Goal: Information Seeking & Learning: Learn about a topic

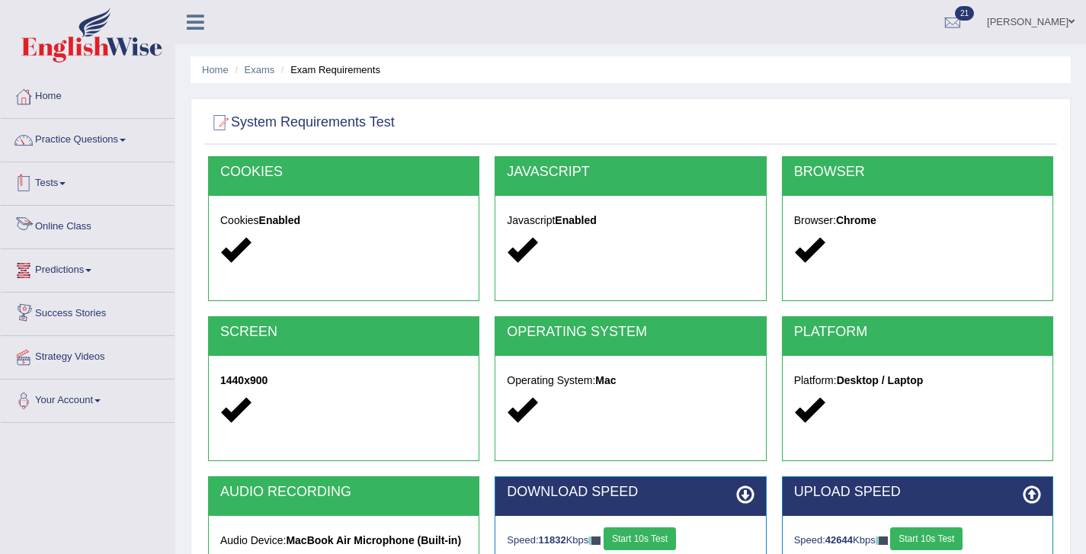
click at [71, 191] on link "Tests" at bounding box center [88, 181] width 174 height 38
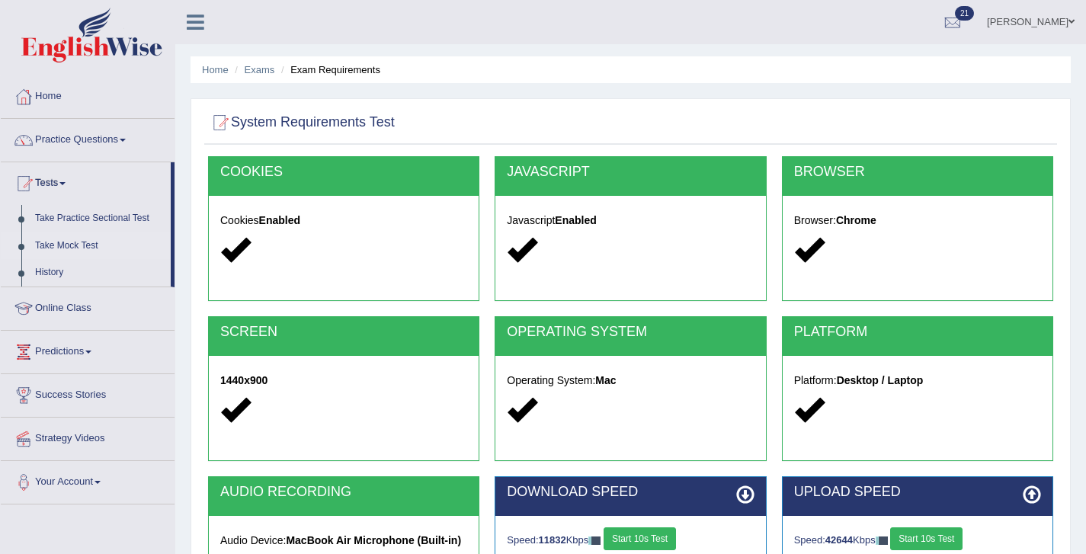
click at [68, 246] on link "Take Mock Test" at bounding box center [99, 245] width 142 height 27
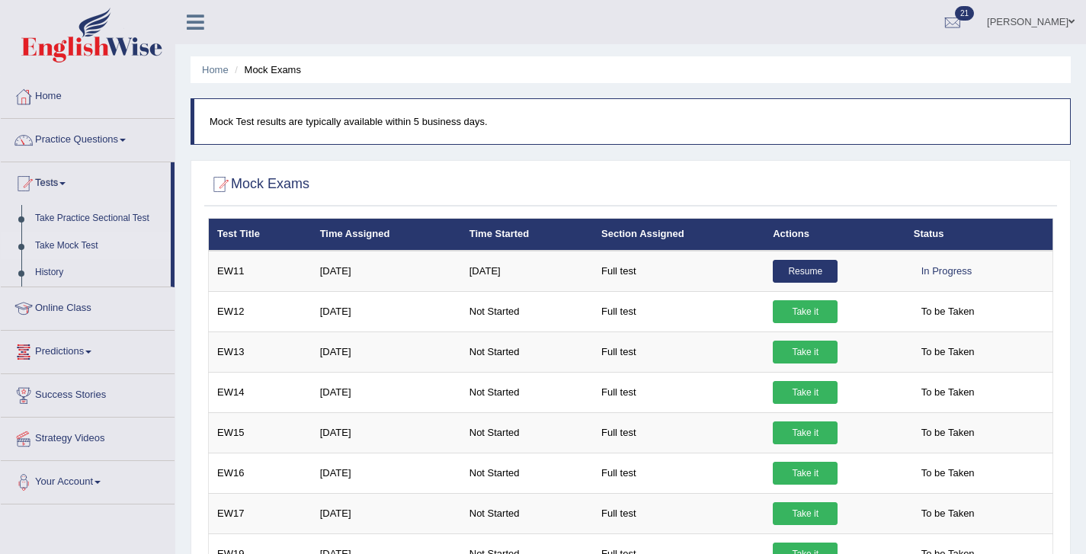
click at [802, 275] on link "Resume" at bounding box center [804, 271] width 65 height 23
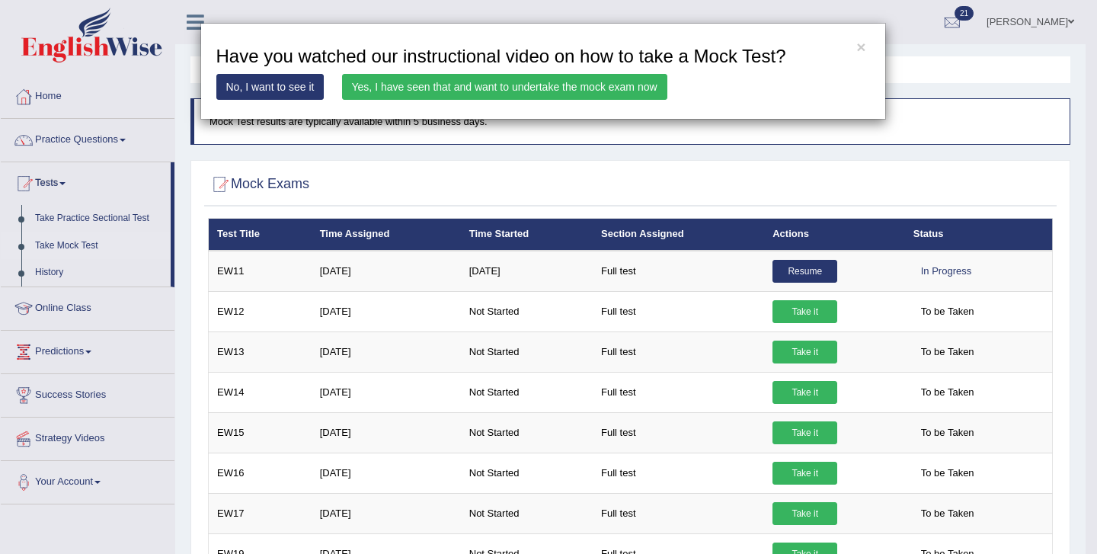
click at [618, 72] on div "× Have you watched our instructional video on how to take a Mock Test? No, I wa…" at bounding box center [543, 71] width 686 height 97
click at [612, 90] on link "Yes, I have seen that and want to undertake the mock exam now" at bounding box center [504, 87] width 325 height 26
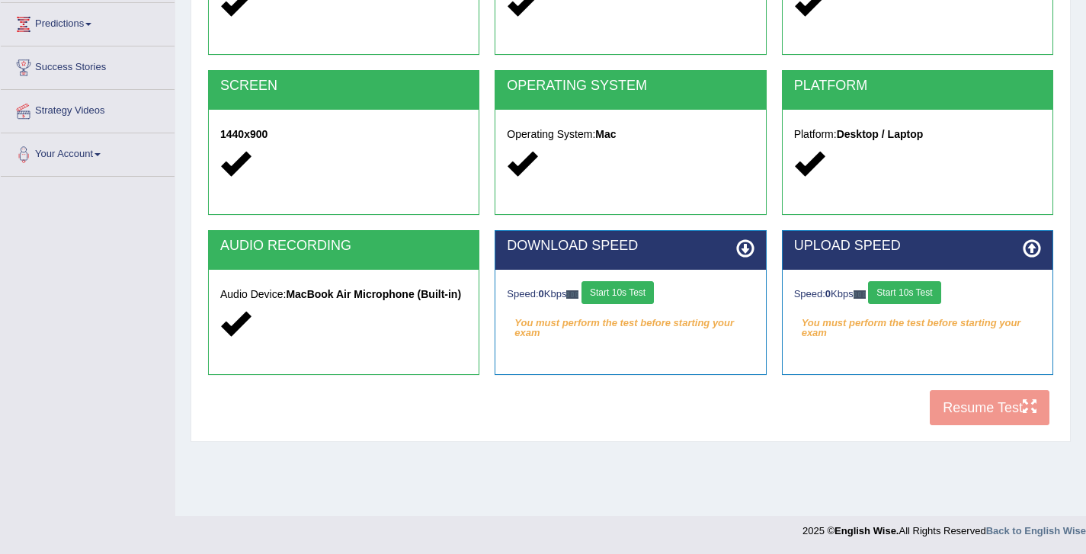
click at [615, 284] on button "Start 10s Test" at bounding box center [617, 292] width 72 height 23
click at [929, 291] on button "Start 10s Test" at bounding box center [904, 292] width 72 height 23
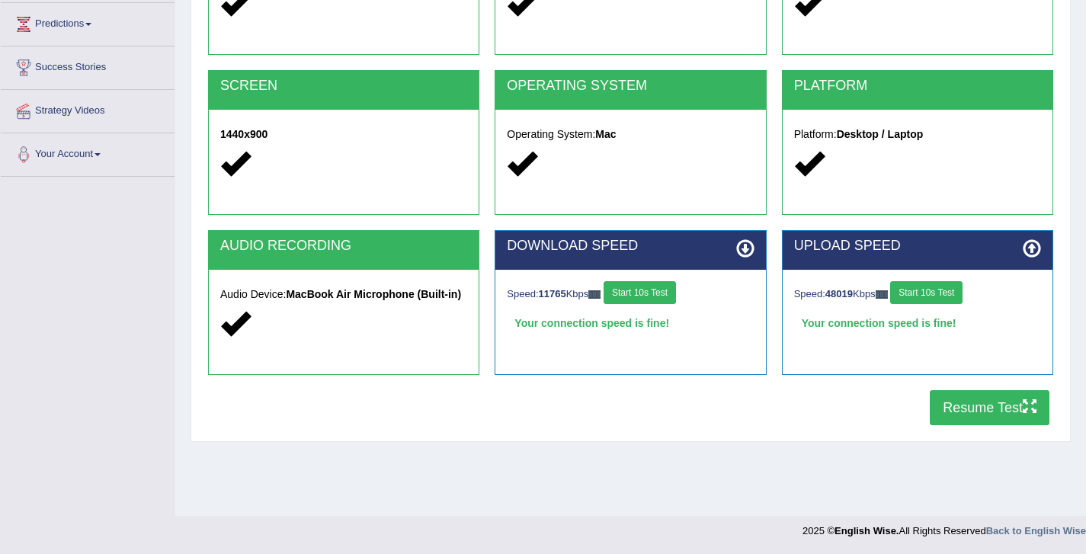
click at [963, 414] on button "Resume Test" at bounding box center [989, 407] width 120 height 35
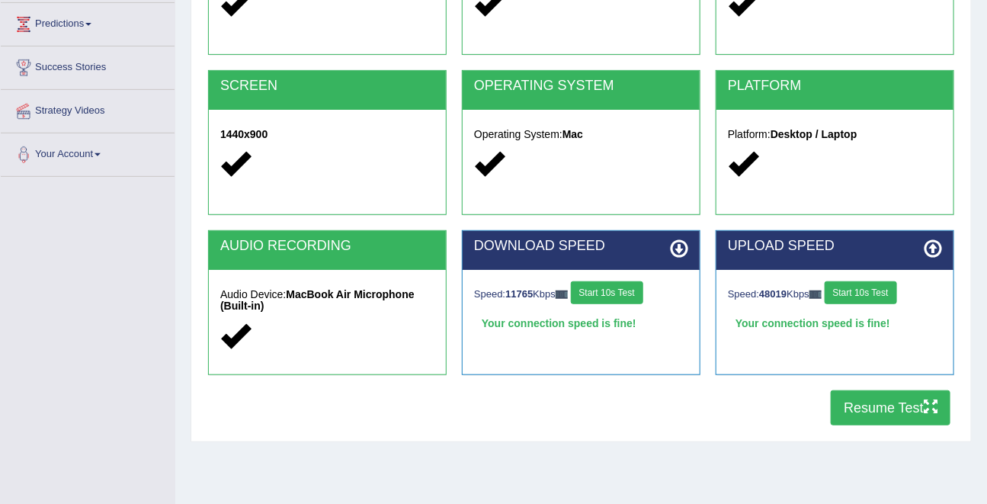
click at [878, 399] on button "Resume Test" at bounding box center [890, 407] width 120 height 35
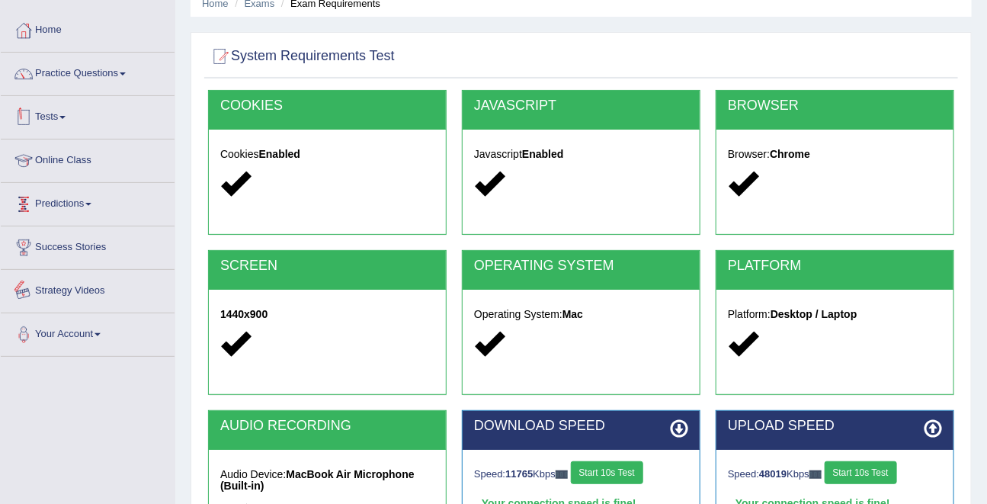
scroll to position [46, 0]
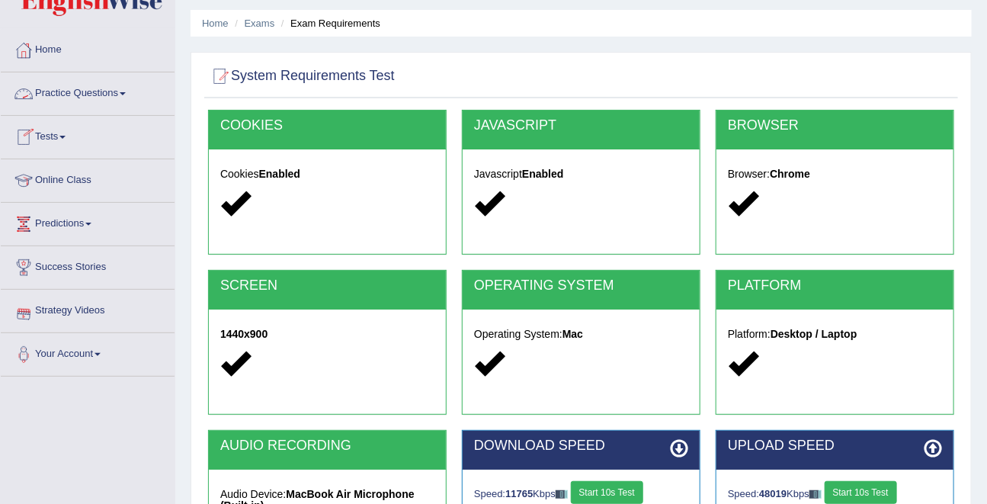
click at [46, 133] on link "Tests" at bounding box center [88, 135] width 174 height 38
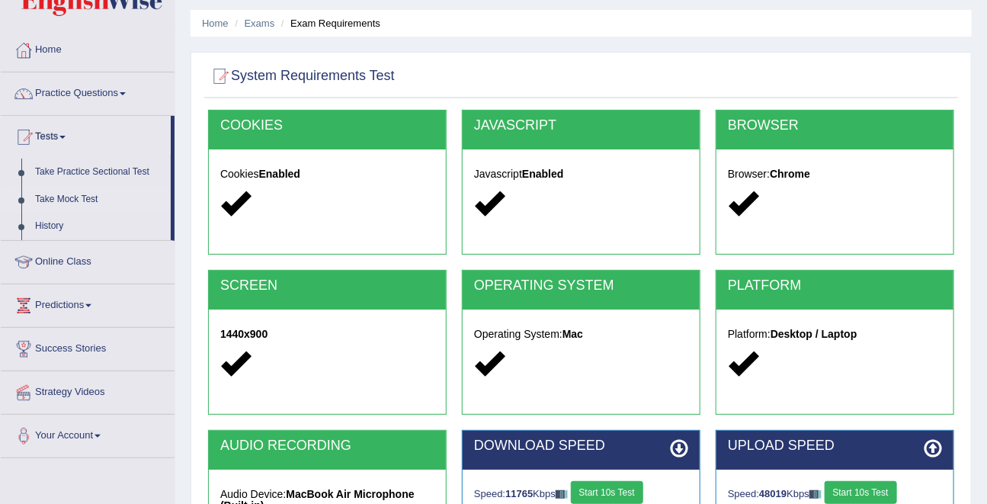
click at [51, 200] on link "Take Mock Test" at bounding box center [99, 199] width 142 height 27
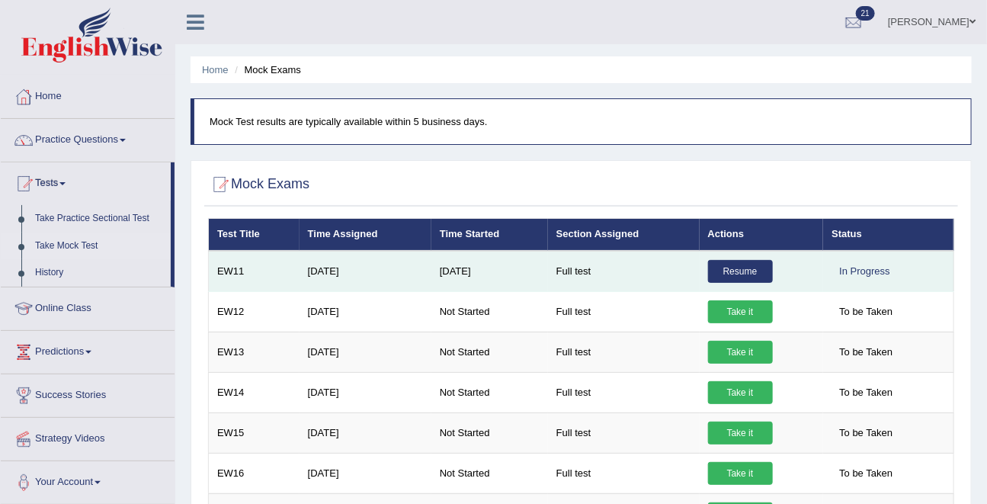
click at [750, 270] on link "Resume" at bounding box center [740, 271] width 65 height 23
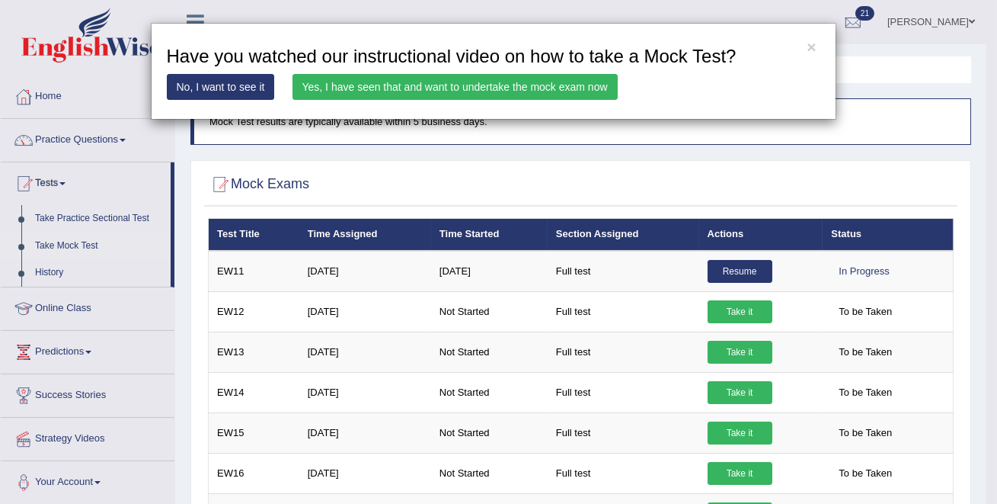
click at [547, 91] on link "Yes, I have seen that and want to undertake the mock exam now" at bounding box center [455, 87] width 325 height 26
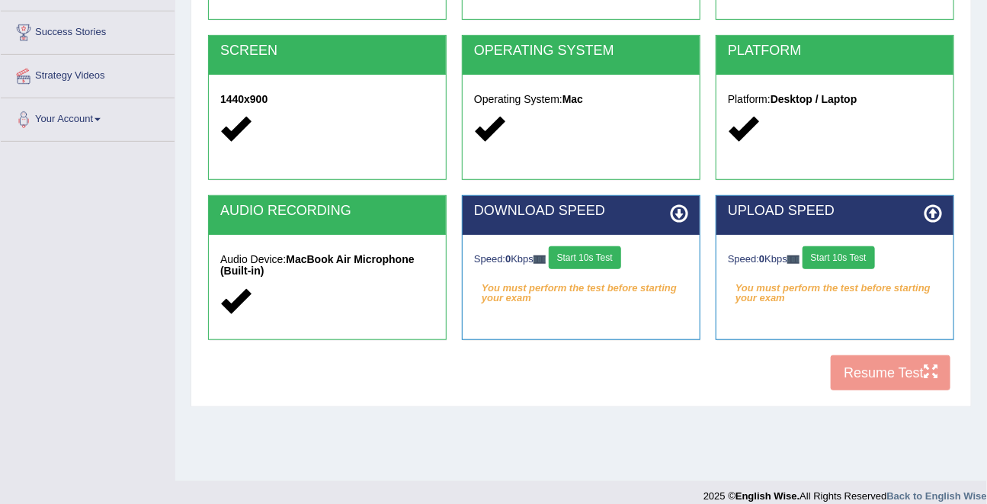
scroll to position [296, 0]
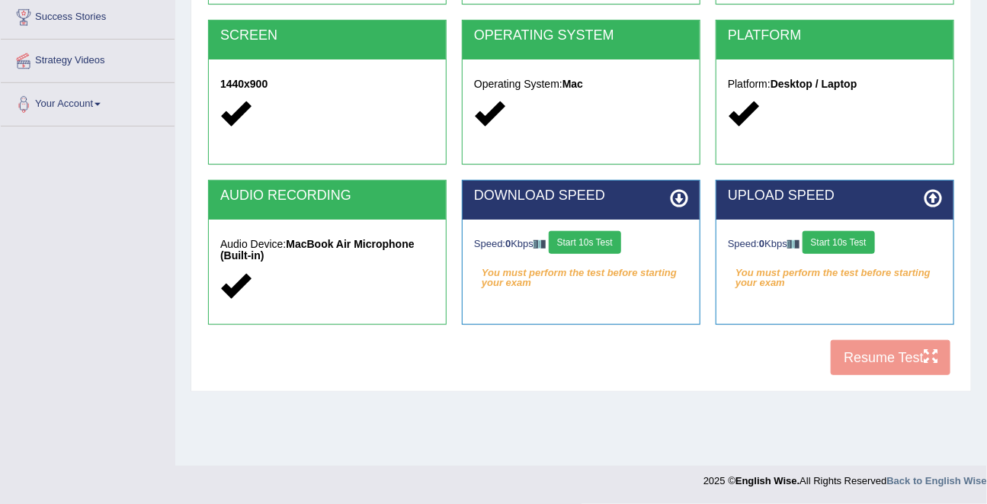
click at [837, 244] on button "Start 10s Test" at bounding box center [838, 242] width 72 height 23
click at [600, 244] on button "Start 10s Test" at bounding box center [584, 242] width 72 height 23
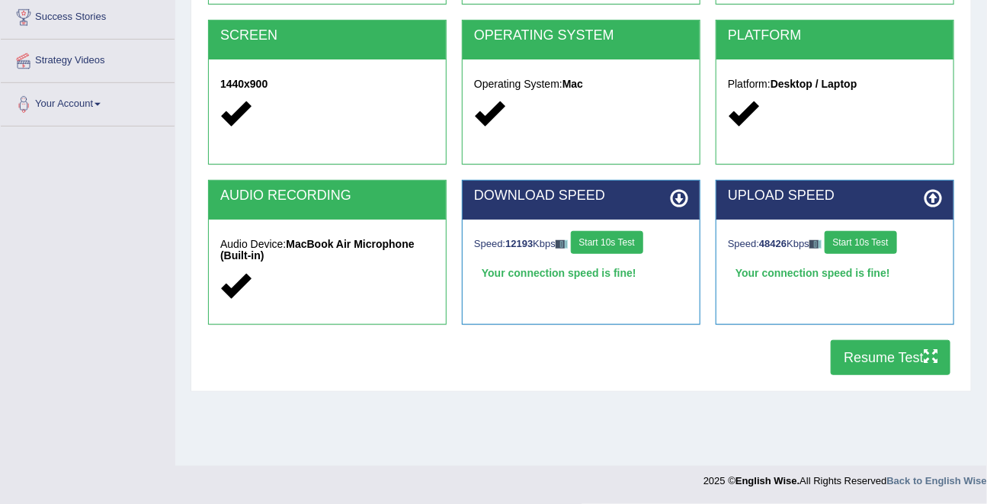
click at [870, 243] on button "Start 10s Test" at bounding box center [860, 242] width 72 height 23
drag, startPoint x: 870, startPoint y: 387, endPoint x: 870, endPoint y: 369, distance: 17.5
click at [870, 385] on div "System Requirements Test COOKIES Cookies Enabled JAVASCRIPT Javascript Enabled …" at bounding box center [580, 97] width 781 height 590
click at [870, 363] on button "Resume Test" at bounding box center [890, 357] width 120 height 35
click at [899, 360] on button "Resume Test" at bounding box center [890, 357] width 120 height 35
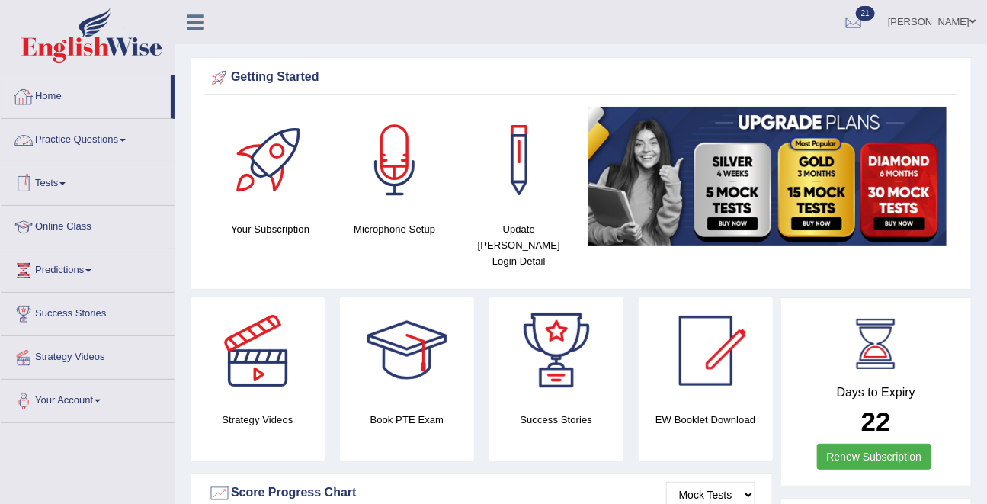
click at [47, 164] on link "Tests" at bounding box center [88, 181] width 174 height 38
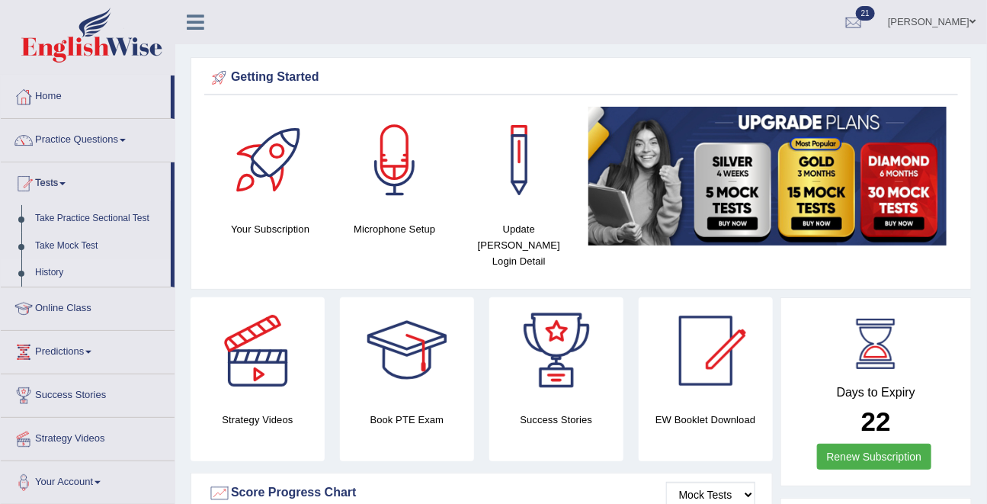
click at [50, 270] on link "History" at bounding box center [99, 272] width 142 height 27
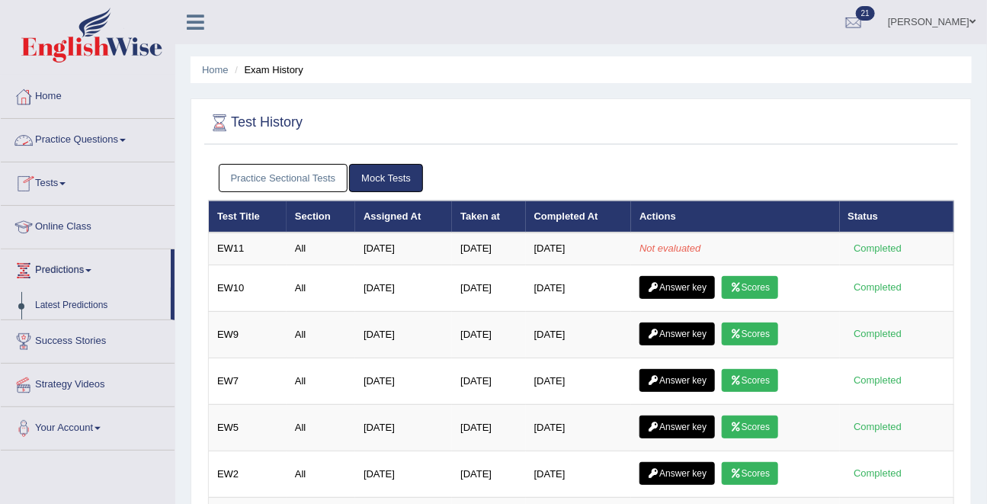
click at [69, 143] on link "Practice Questions" at bounding box center [88, 138] width 174 height 38
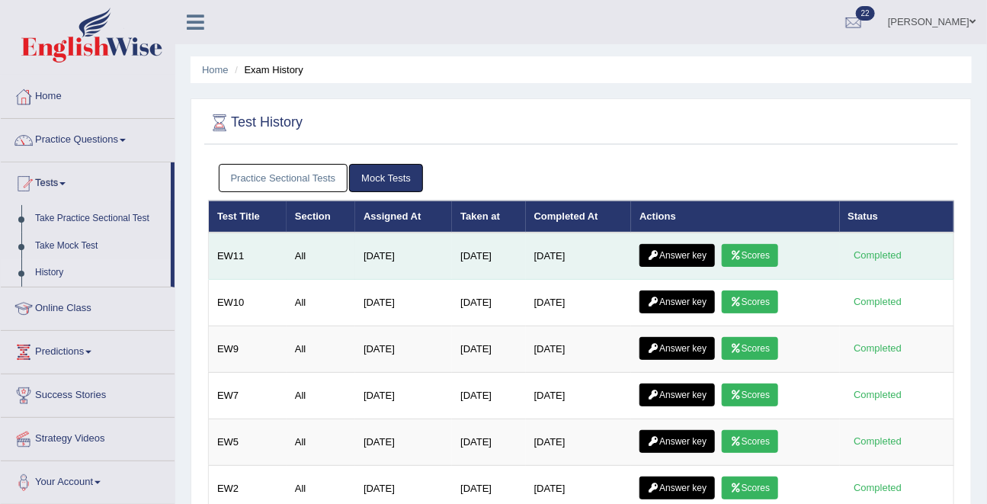
click at [751, 256] on link "Scores" at bounding box center [749, 255] width 56 height 23
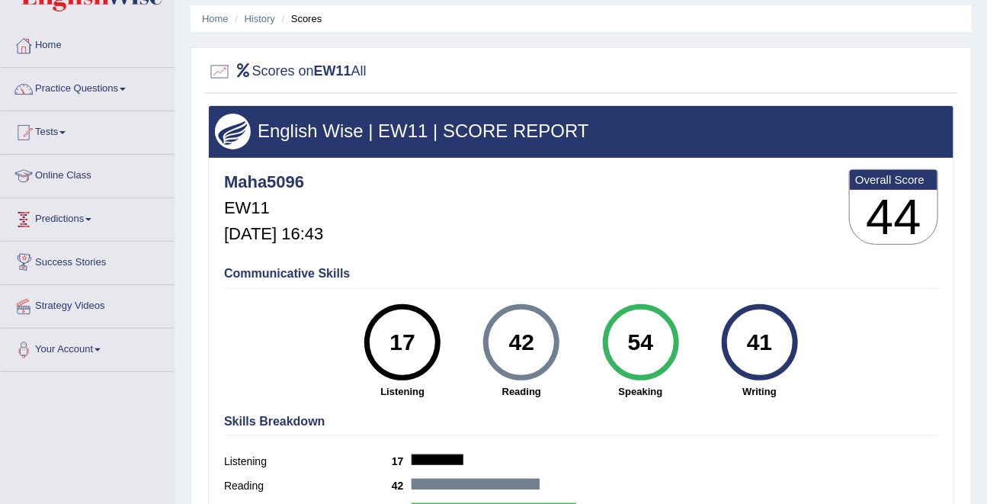
scroll to position [40, 0]
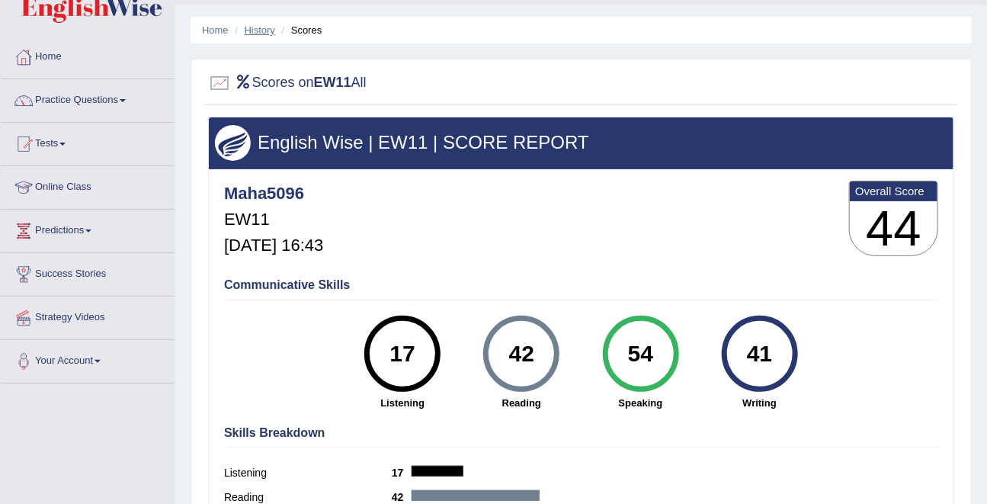
click at [258, 28] on link "History" at bounding box center [260, 29] width 30 height 11
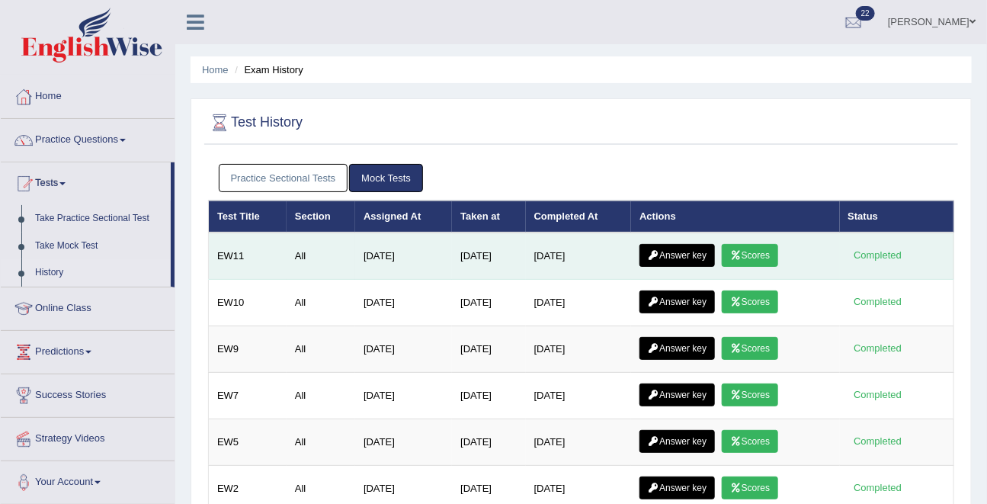
click at [771, 245] on link "Scores" at bounding box center [749, 255] width 56 height 23
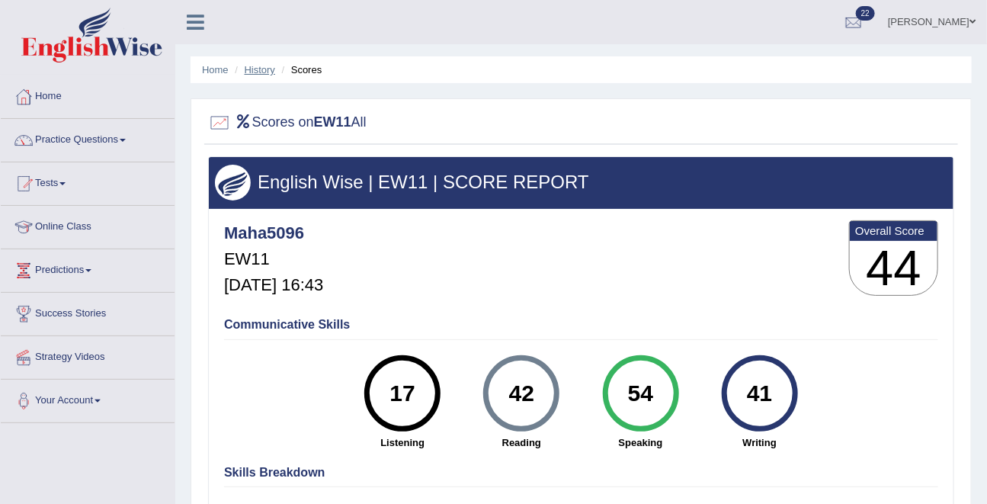
click at [262, 64] on link "History" at bounding box center [260, 69] width 30 height 11
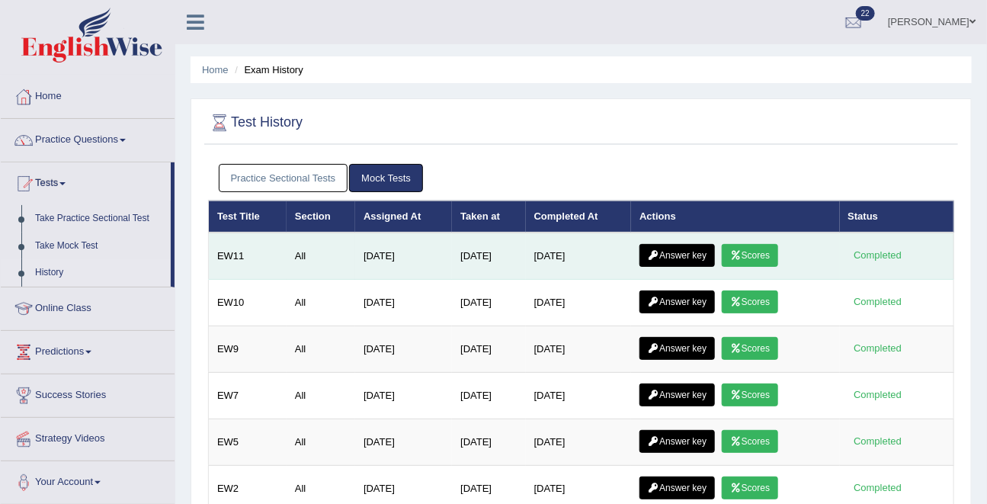
click at [690, 248] on link "Answer key" at bounding box center [676, 255] width 75 height 23
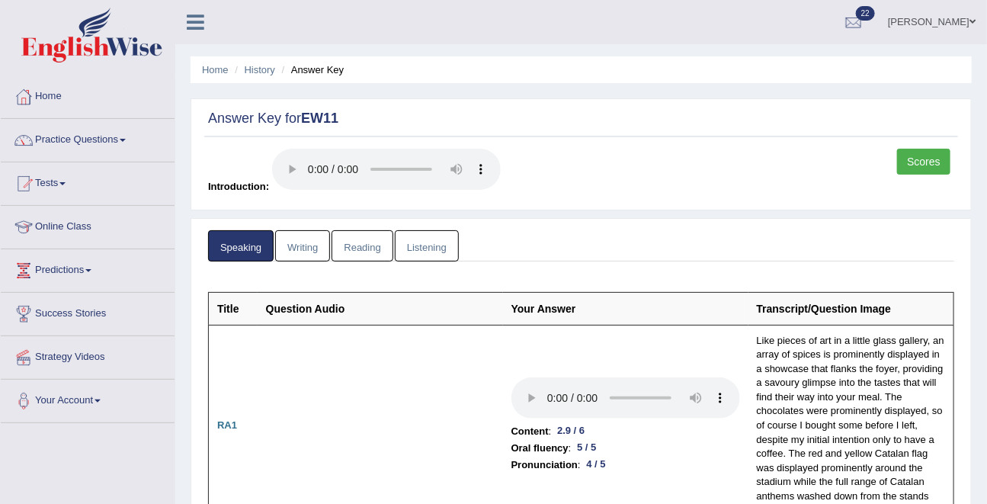
click at [300, 257] on link "Writing" at bounding box center [302, 245] width 55 height 31
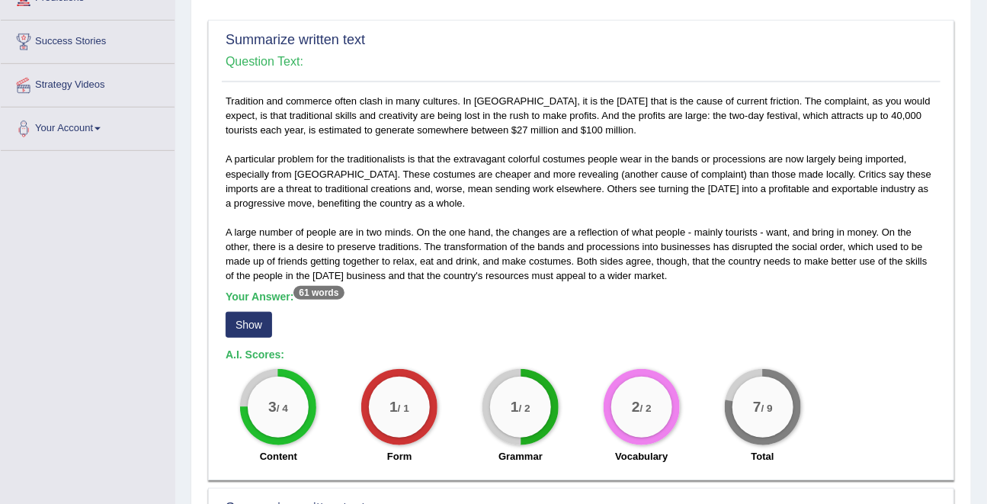
scroll to position [273, 0]
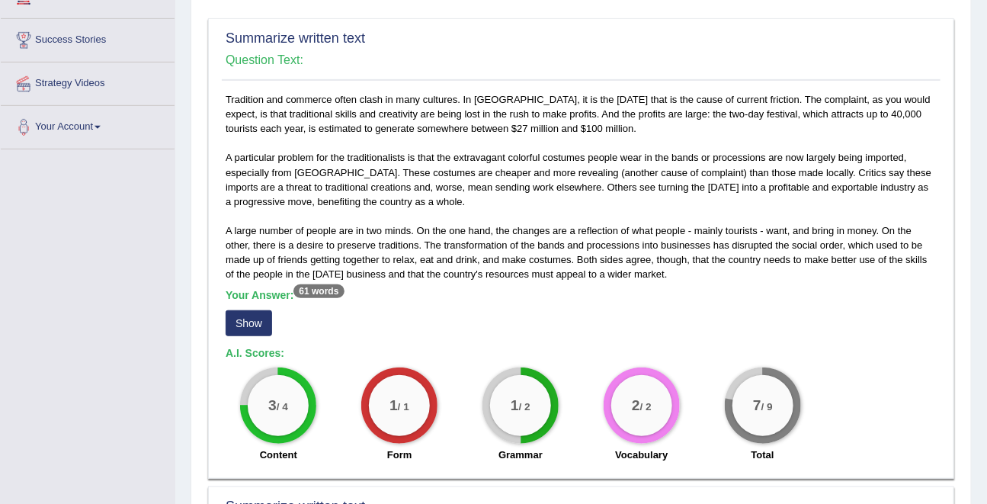
click at [245, 315] on button "Show" at bounding box center [248, 323] width 46 height 26
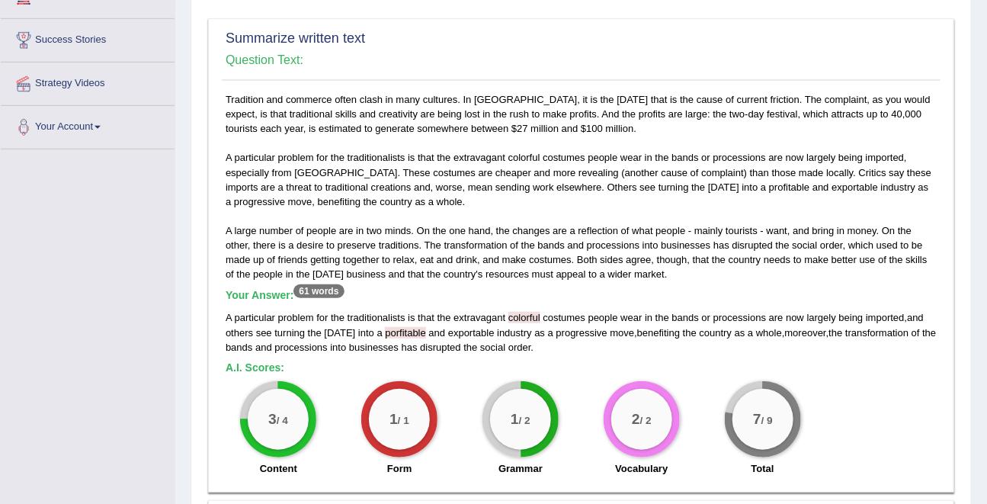
click at [532, 315] on span "colorful" at bounding box center [524, 317] width 32 height 11
copy span "colorful"
click at [405, 331] on span "porfitable" at bounding box center [405, 332] width 40 height 11
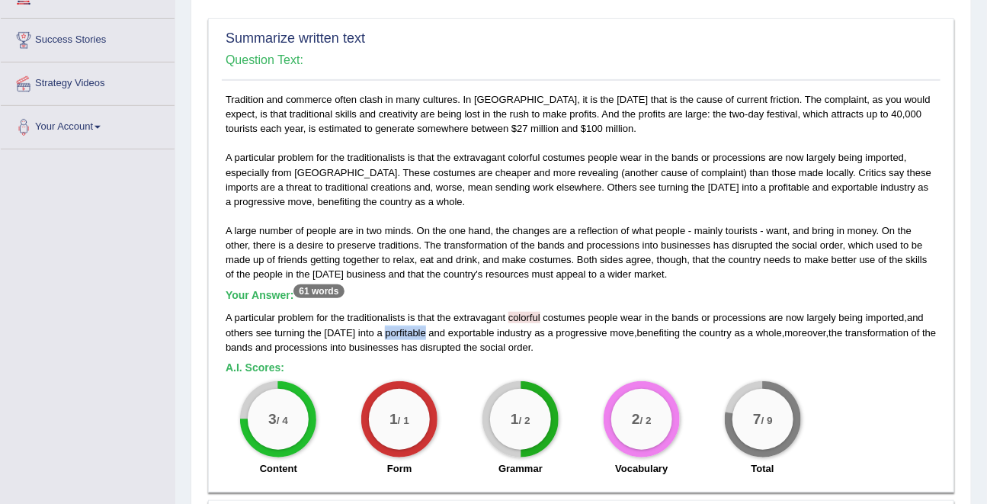
copy span "porfitable"
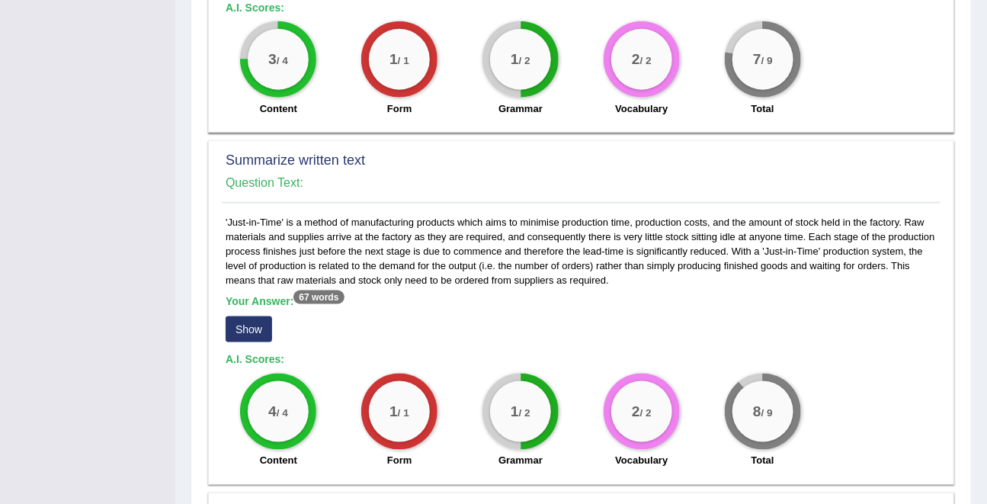
scroll to position [806, 0]
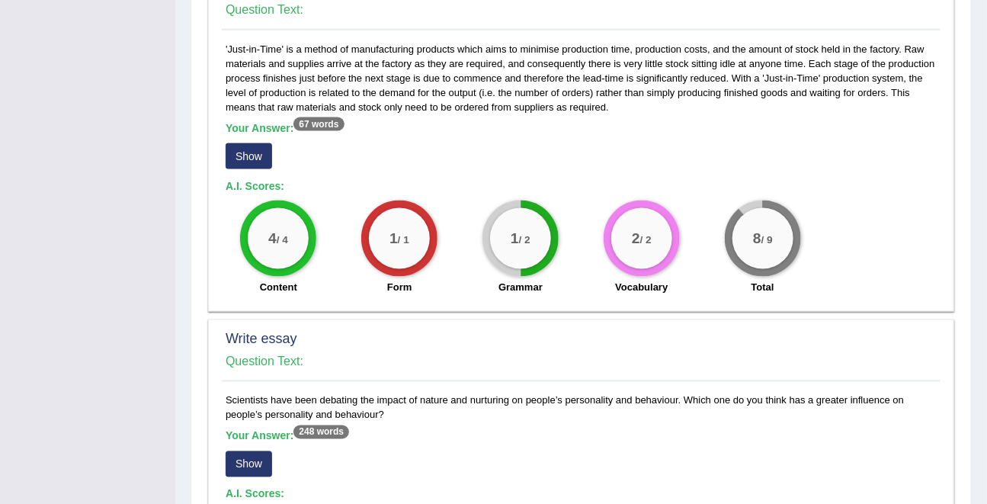
click at [256, 155] on button "Show" at bounding box center [248, 156] width 46 height 26
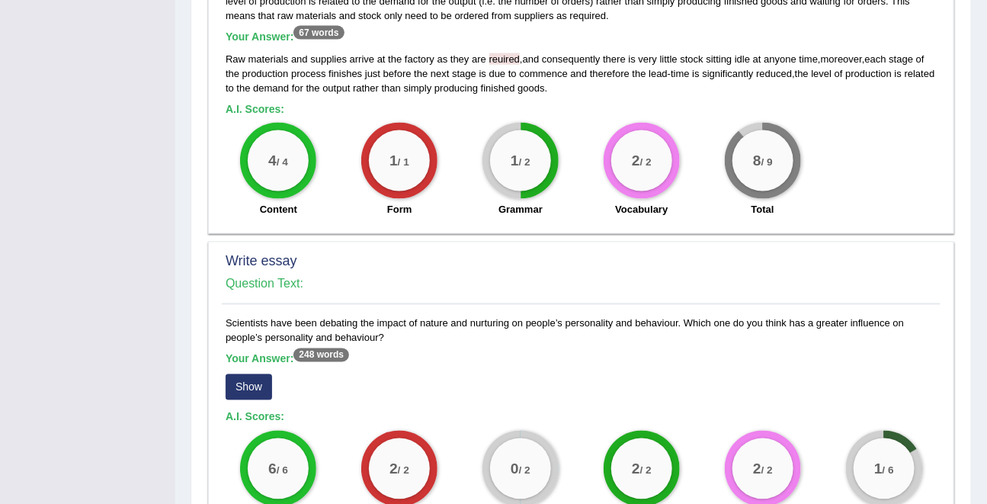
scroll to position [1102, 0]
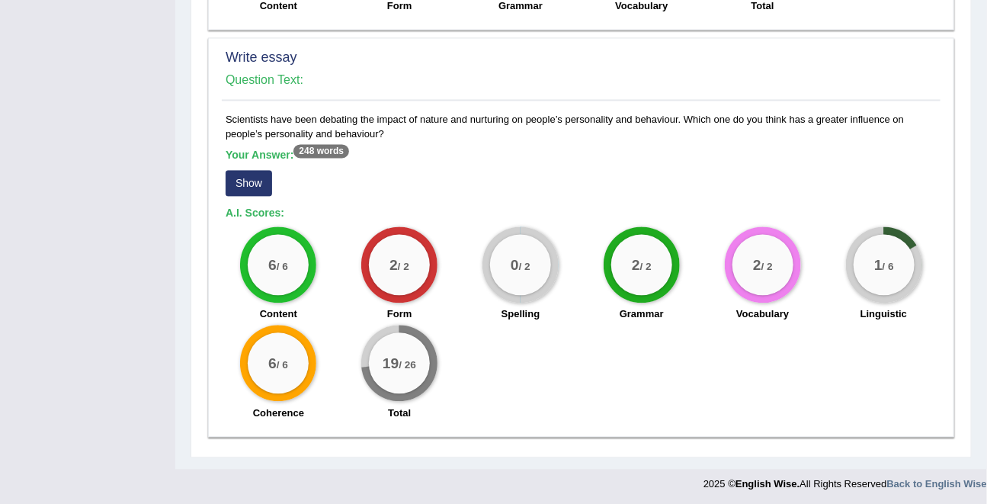
click at [261, 170] on button "Show" at bounding box center [248, 183] width 46 height 26
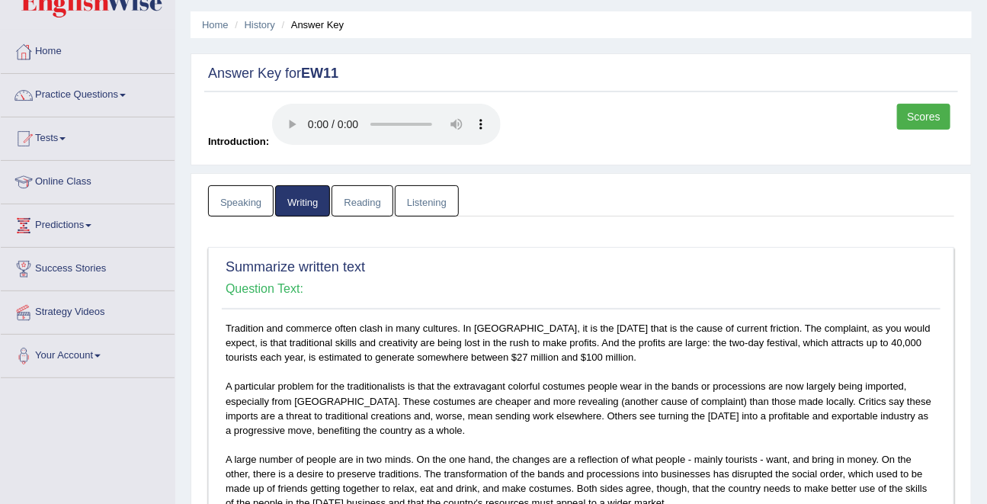
scroll to position [0, 0]
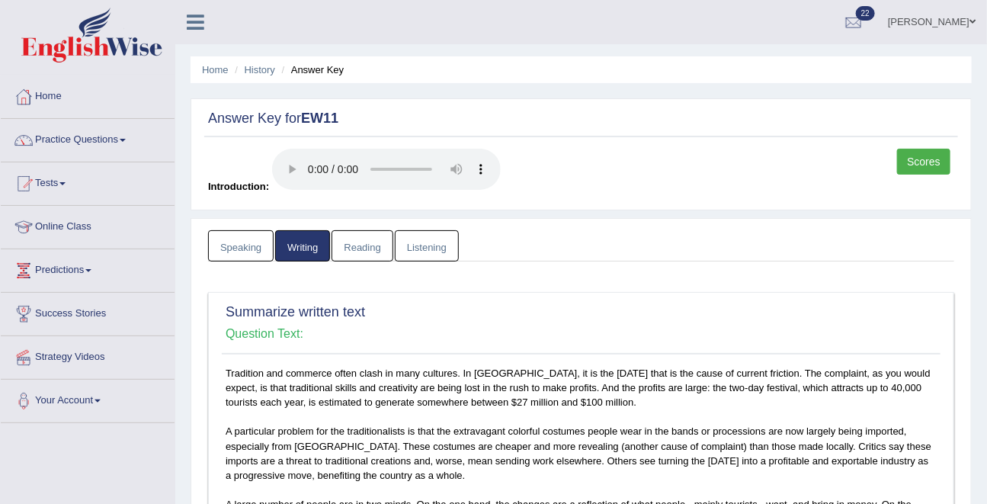
click at [820, 337] on h4 "Question Text:" at bounding box center [580, 334] width 711 height 14
click at [355, 237] on link "Reading" at bounding box center [361, 245] width 61 height 31
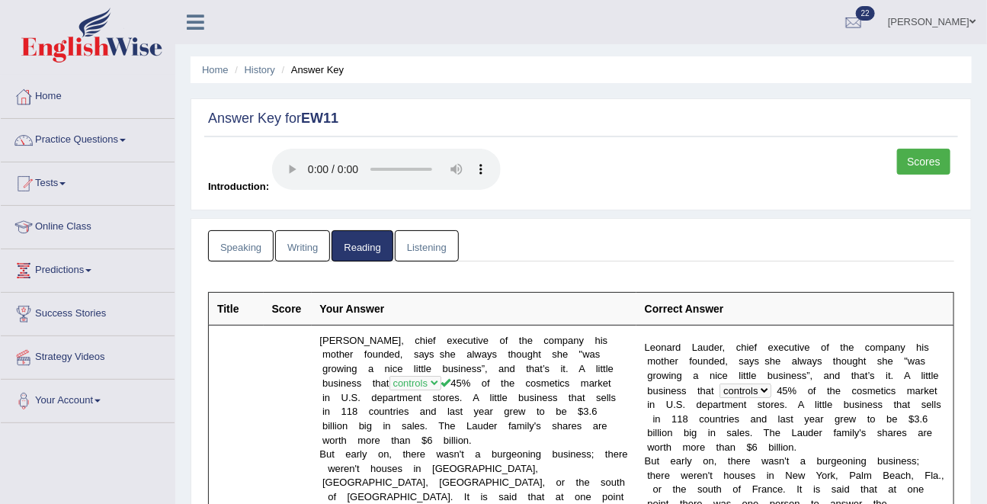
click at [416, 251] on link "Listening" at bounding box center [427, 245] width 64 height 31
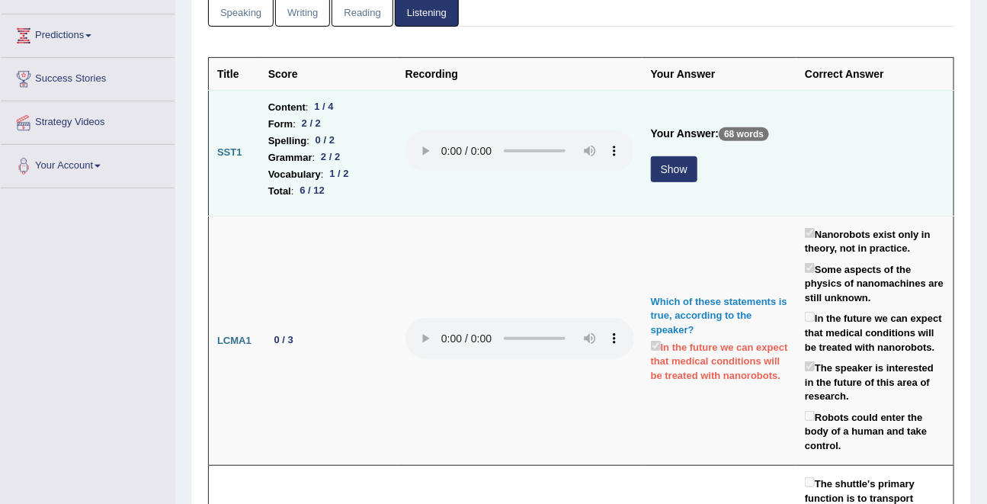
scroll to position [233, 0]
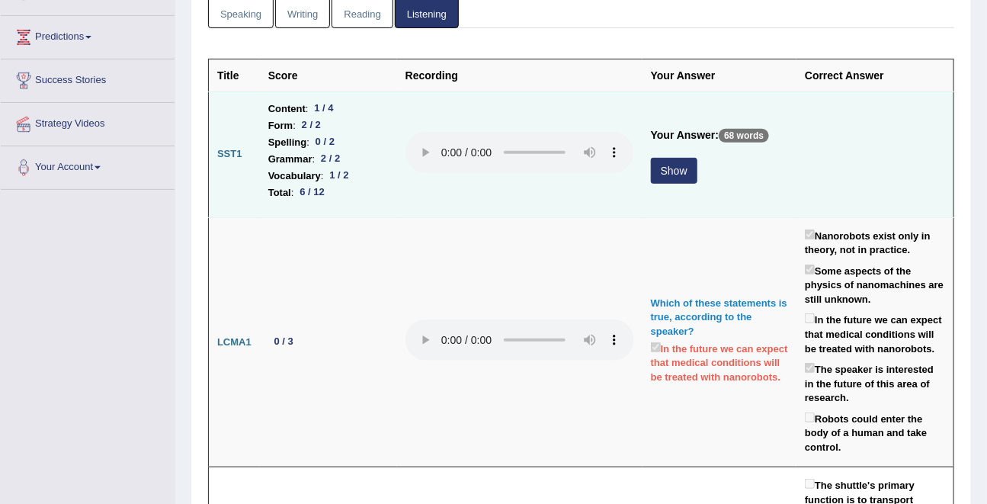
click at [675, 179] on button "Show" at bounding box center [674, 171] width 46 height 26
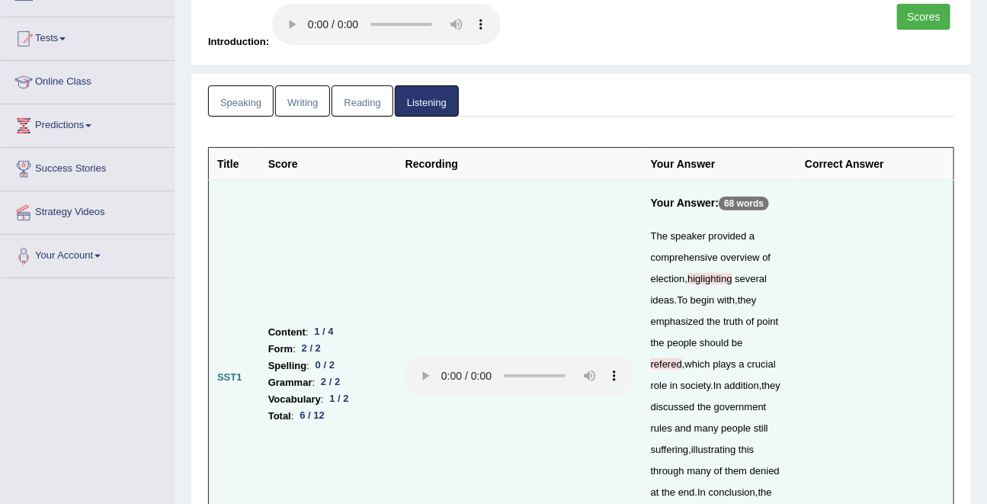
scroll to position [0, 0]
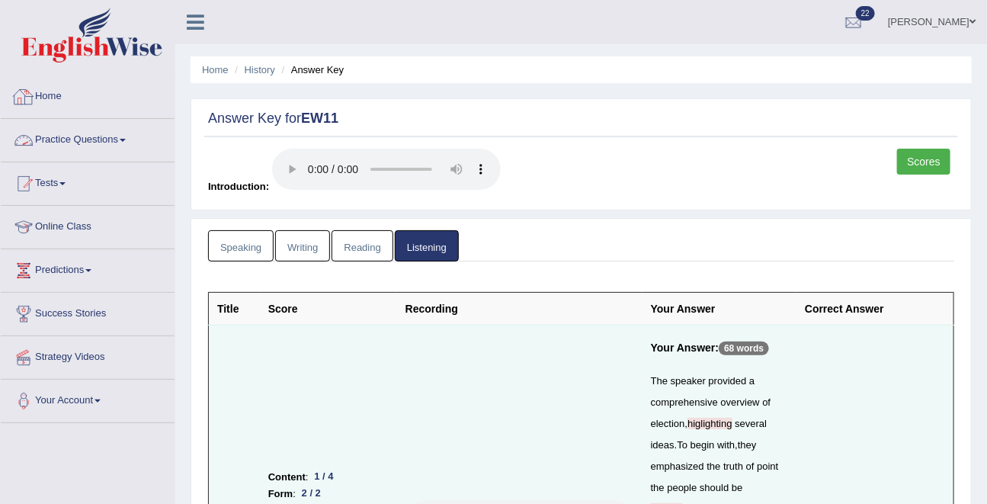
click at [88, 146] on link "Practice Questions" at bounding box center [88, 138] width 174 height 38
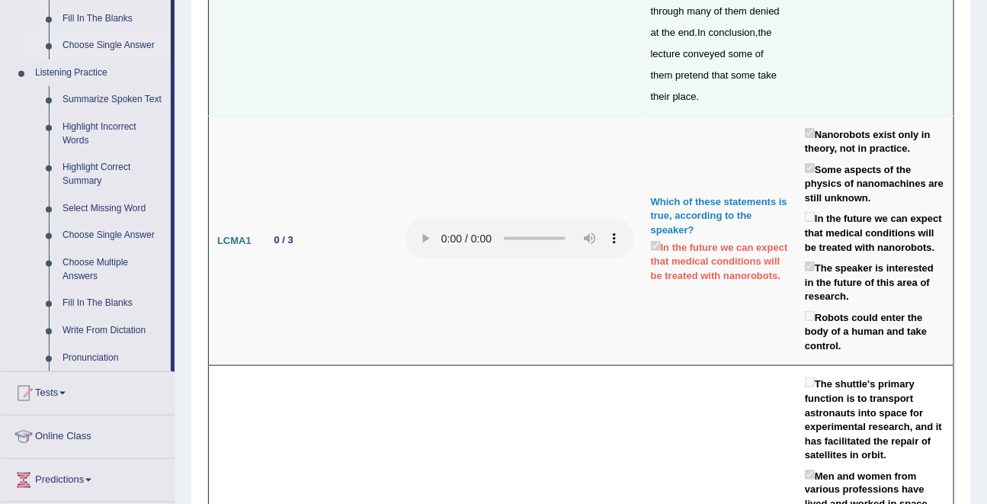
scroll to position [619, 0]
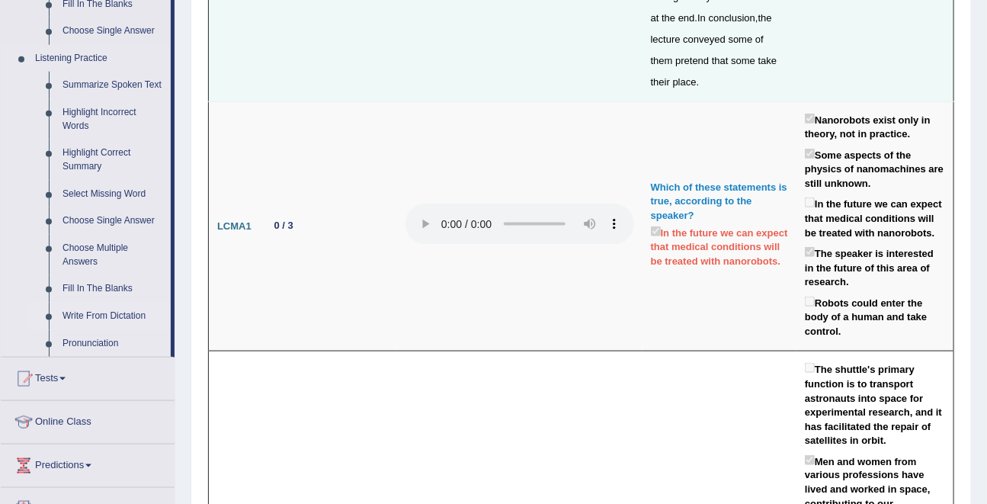
click at [94, 319] on link "Write From Dictation" at bounding box center [113, 315] width 115 height 27
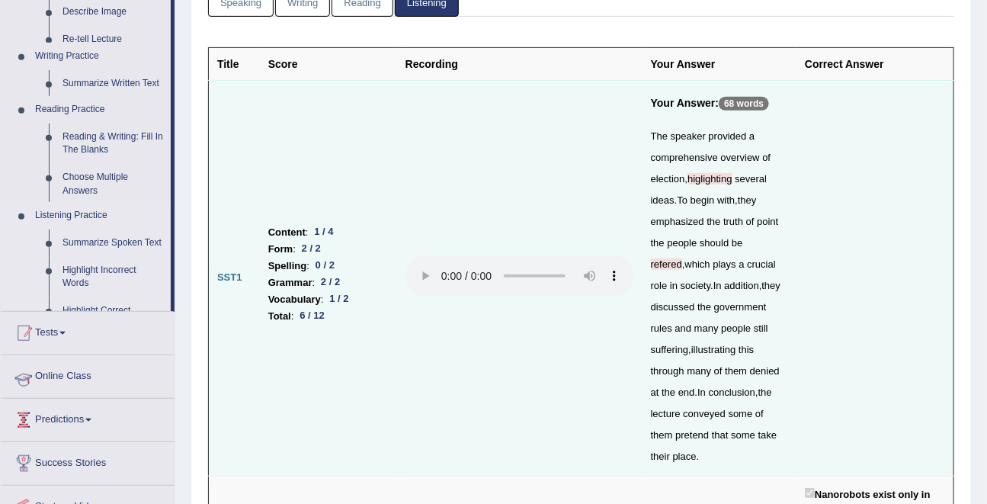
scroll to position [176, 0]
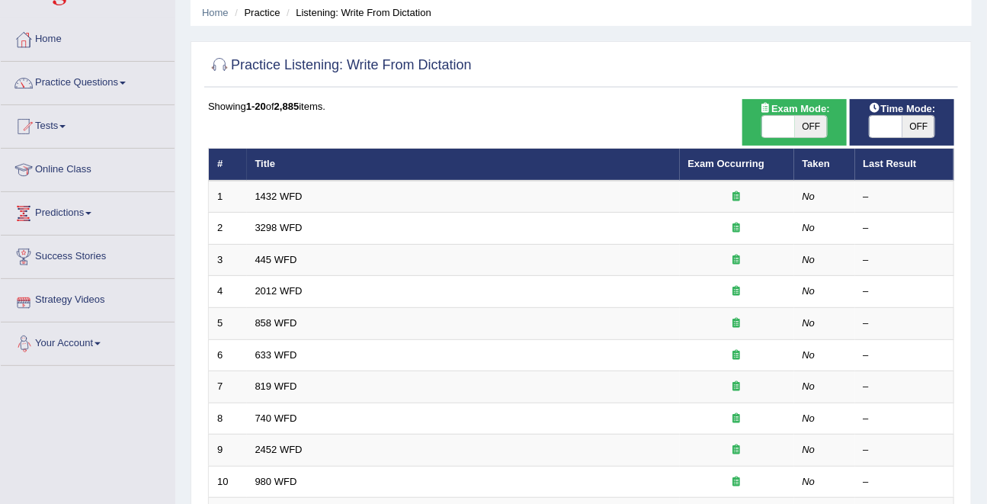
scroll to position [59, 0]
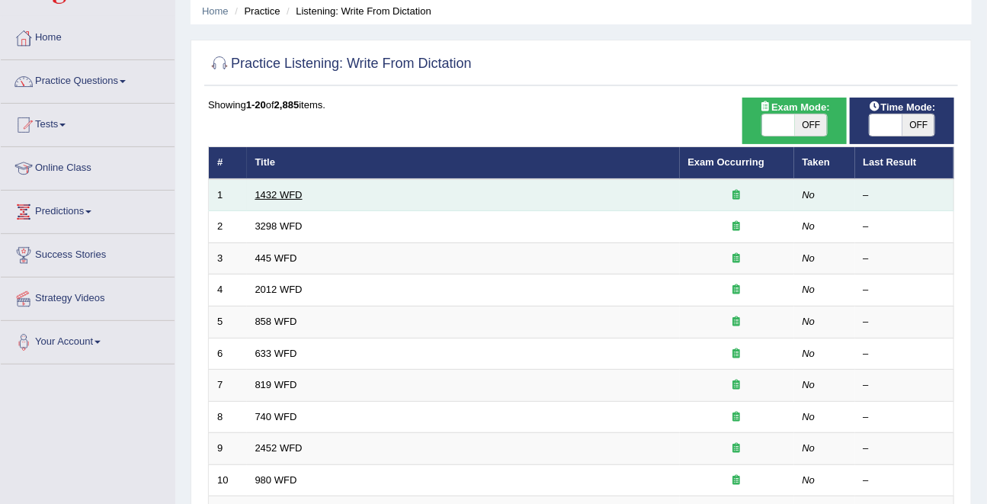
click at [272, 193] on link "1432 WFD" at bounding box center [278, 194] width 47 height 11
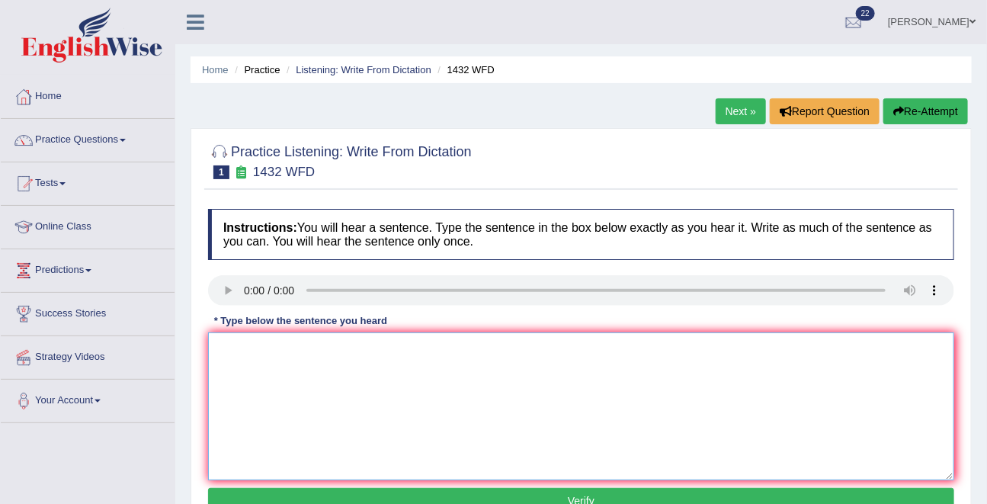
click at [290, 385] on textarea at bounding box center [581, 406] width 746 height 148
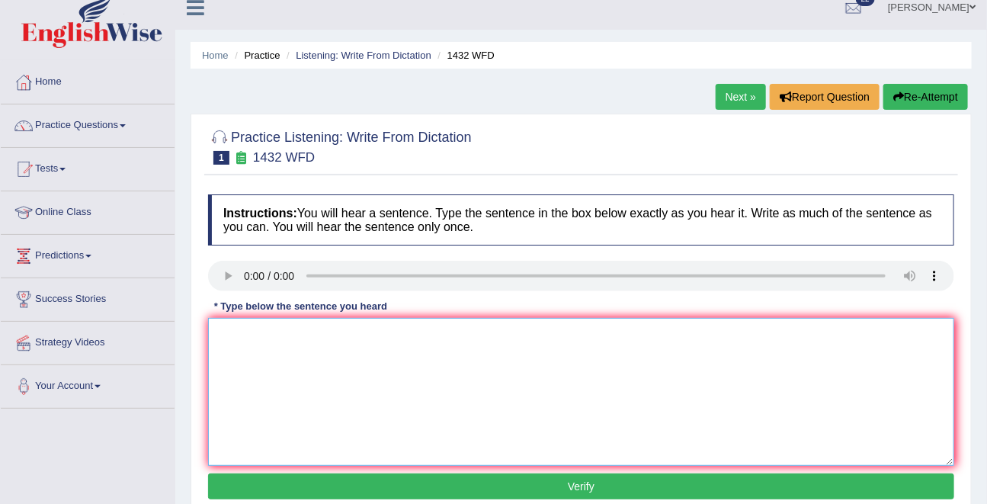
scroll to position [8, 0]
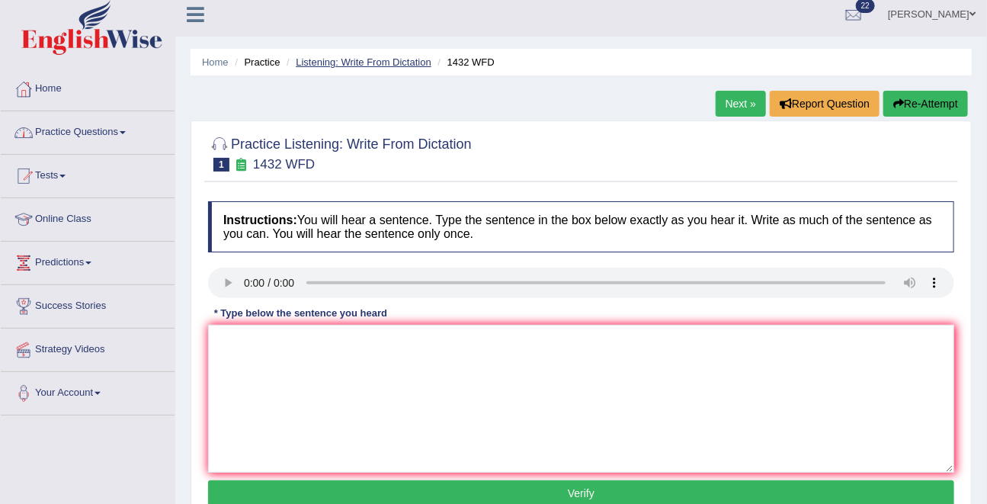
click at [328, 59] on link "Listening: Write From Dictation" at bounding box center [364, 61] width 136 height 11
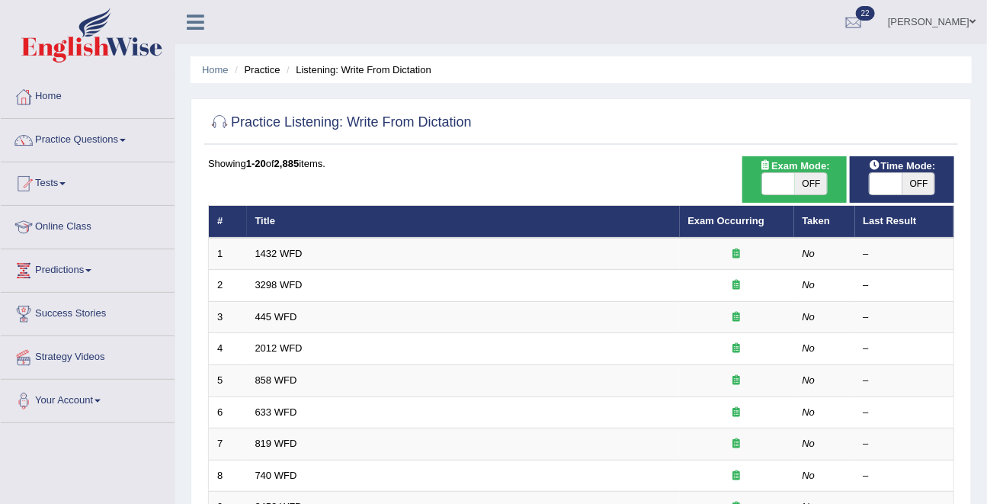
click at [903, 177] on span "OFF" at bounding box center [918, 183] width 33 height 21
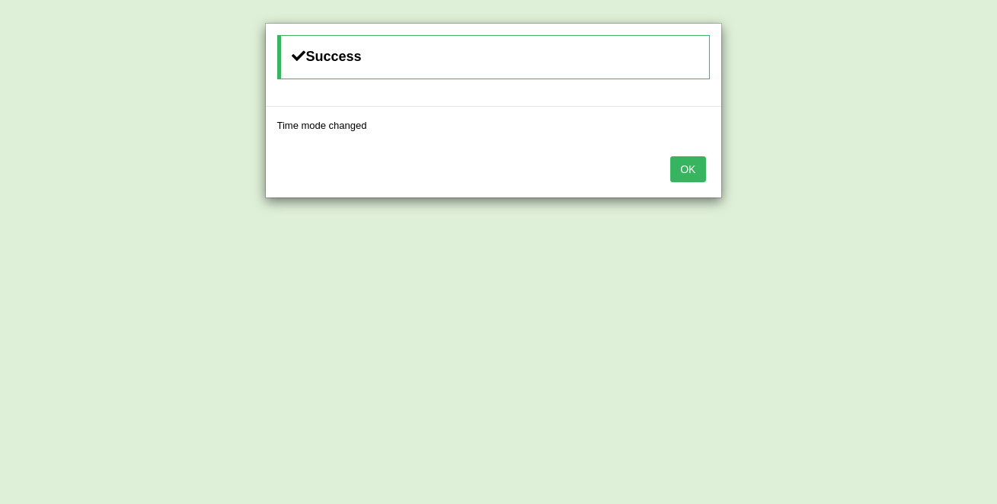
click at [869, 173] on input "checkbox" at bounding box center [874, 178] width 10 height 10
checkbox input "false"
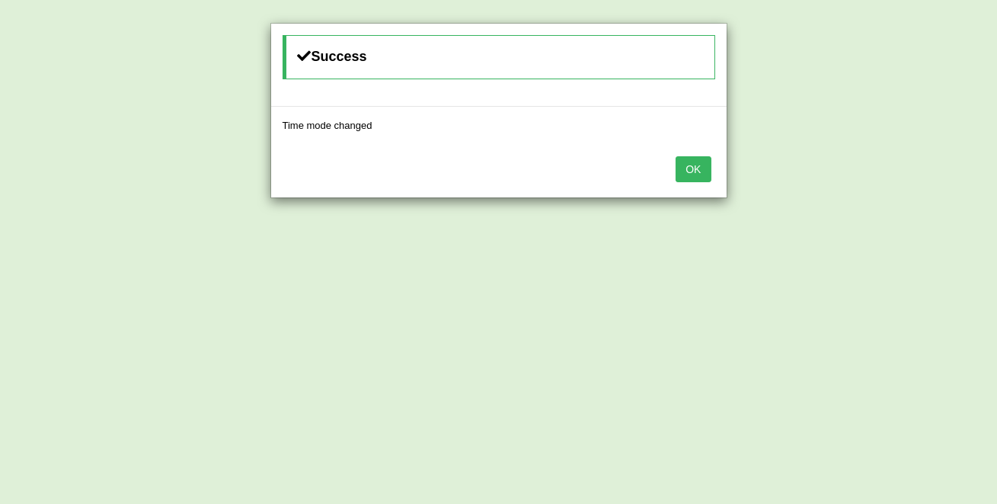
click at [676, 156] on button "OK" at bounding box center [693, 169] width 35 height 26
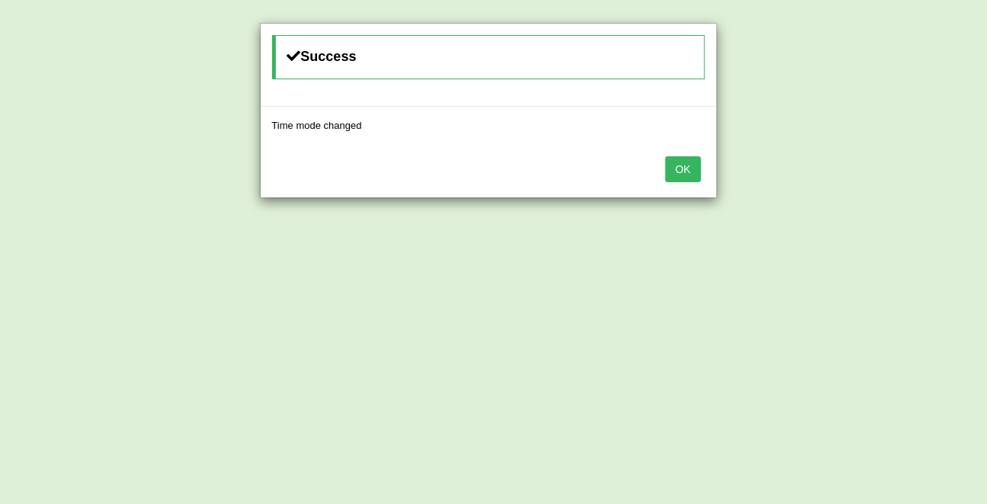
scroll to position [489, 0]
click at [688, 167] on button "OK" at bounding box center [682, 169] width 35 height 26
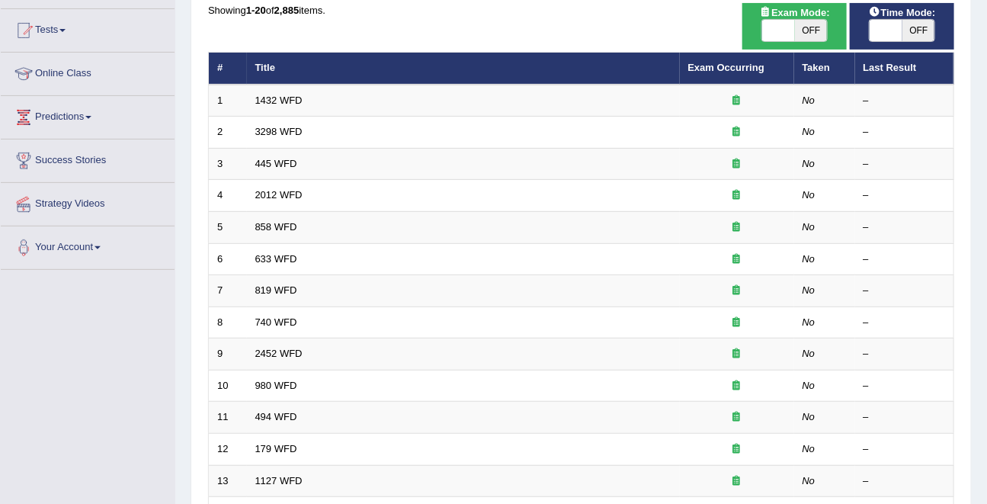
scroll to position [56, 0]
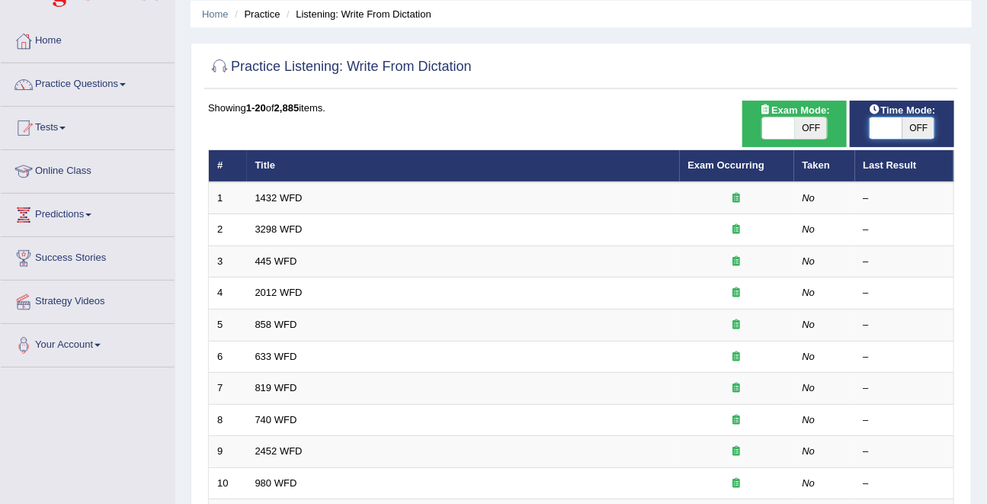
click at [896, 118] on span at bounding box center [885, 127] width 33 height 21
checkbox input "true"
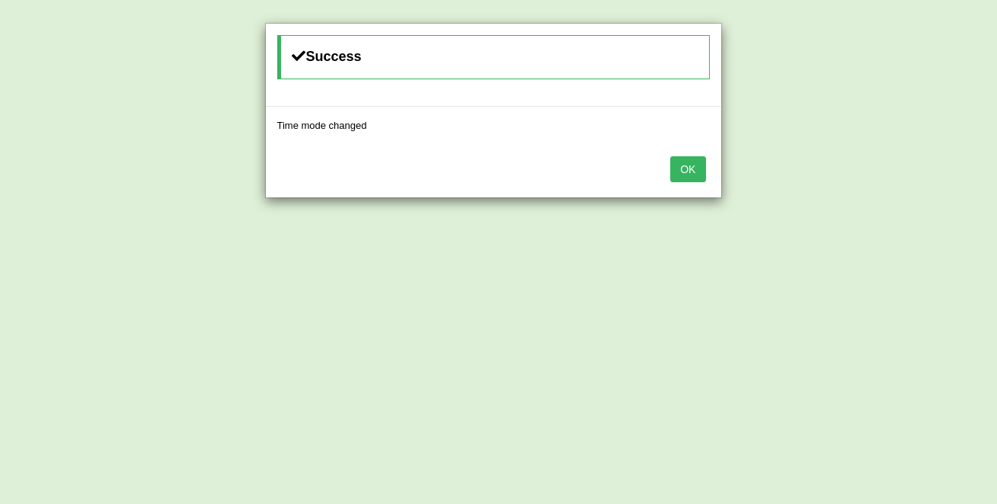
click at [670, 156] on button "OK" at bounding box center [687, 169] width 35 height 26
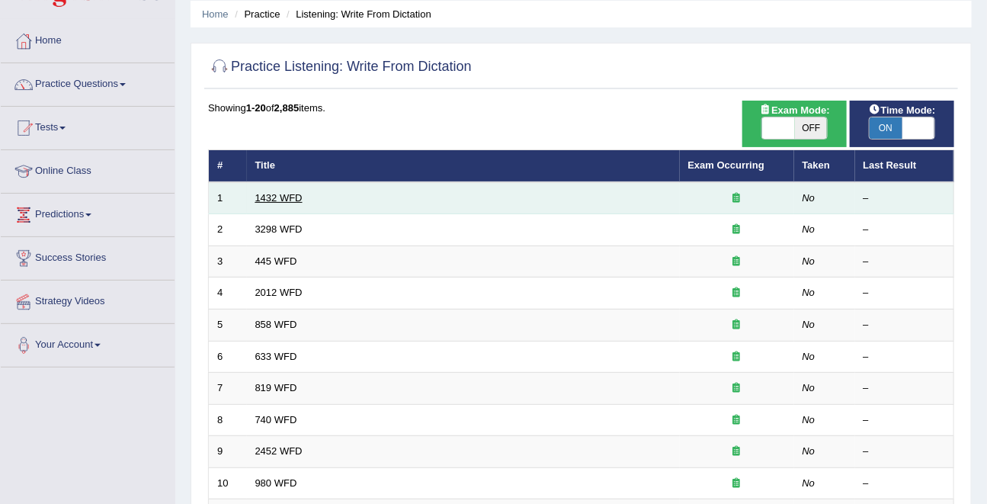
click at [286, 197] on link "1432 WFD" at bounding box center [278, 197] width 47 height 11
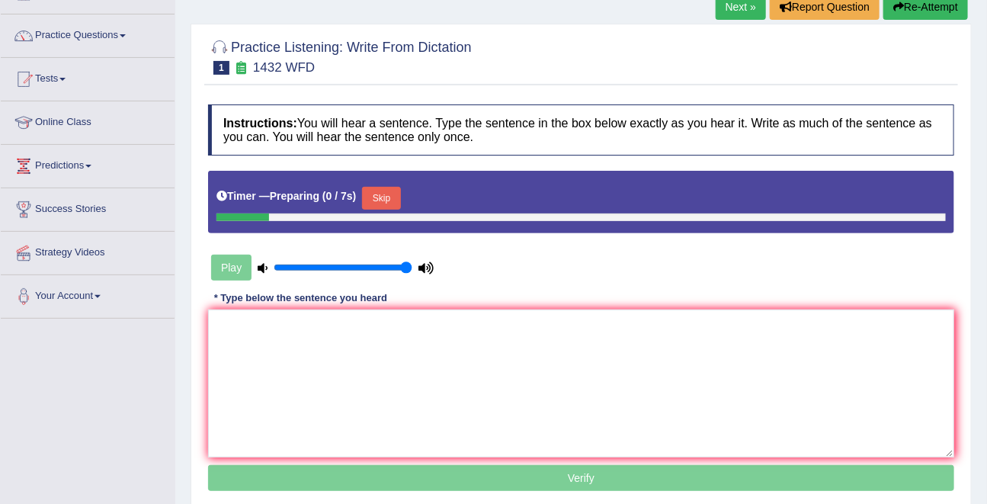
scroll to position [159, 0]
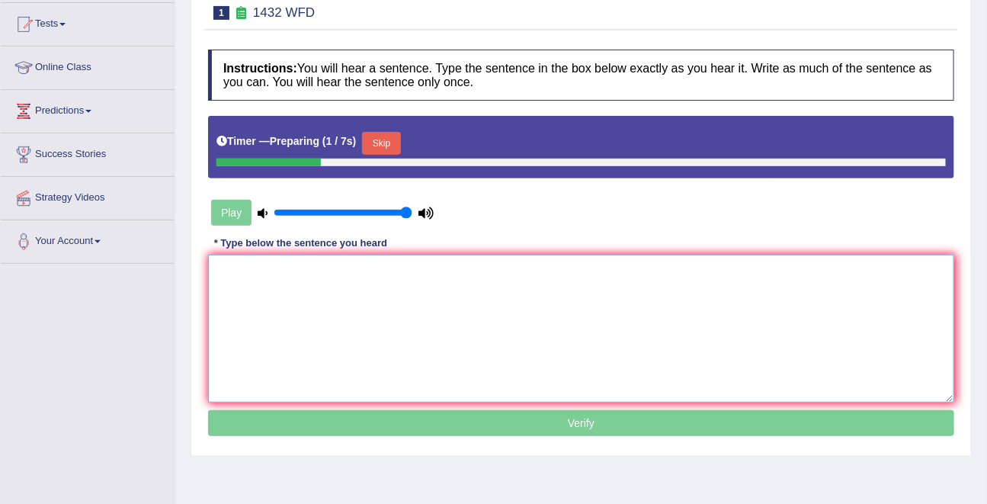
click at [328, 311] on textarea at bounding box center [581, 328] width 746 height 148
click at [382, 126] on div "Timer — Preparing ( 4 / 7s ) Skip" at bounding box center [581, 147] width 746 height 62
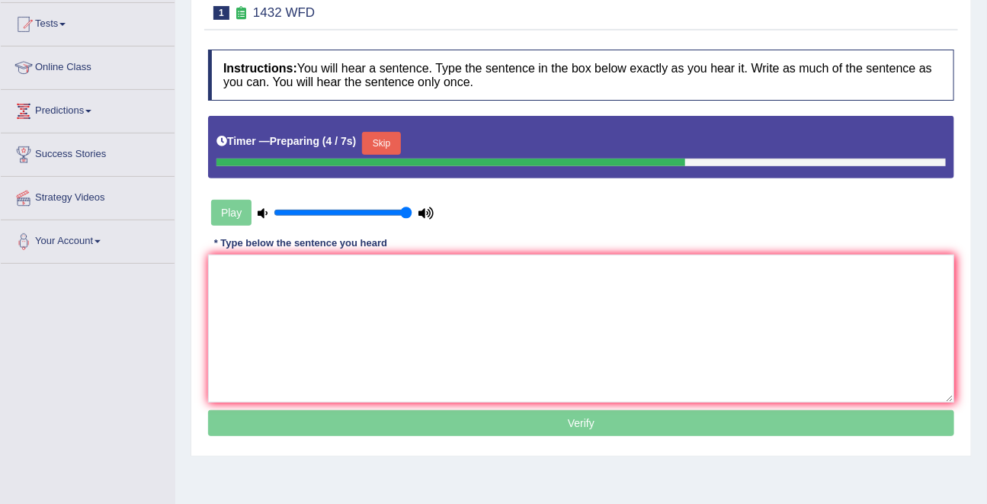
click at [382, 142] on button "Skip" at bounding box center [381, 143] width 38 height 23
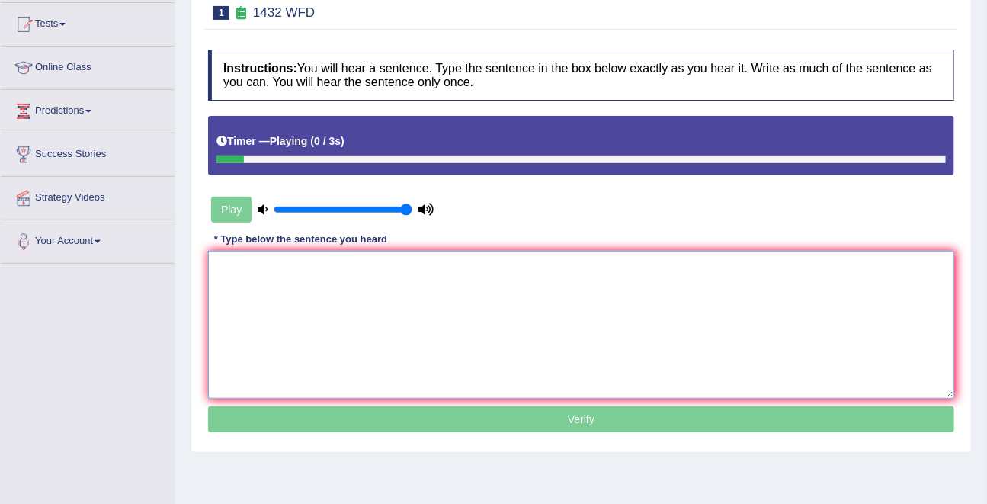
click at [276, 319] on textarea at bounding box center [581, 325] width 746 height 148
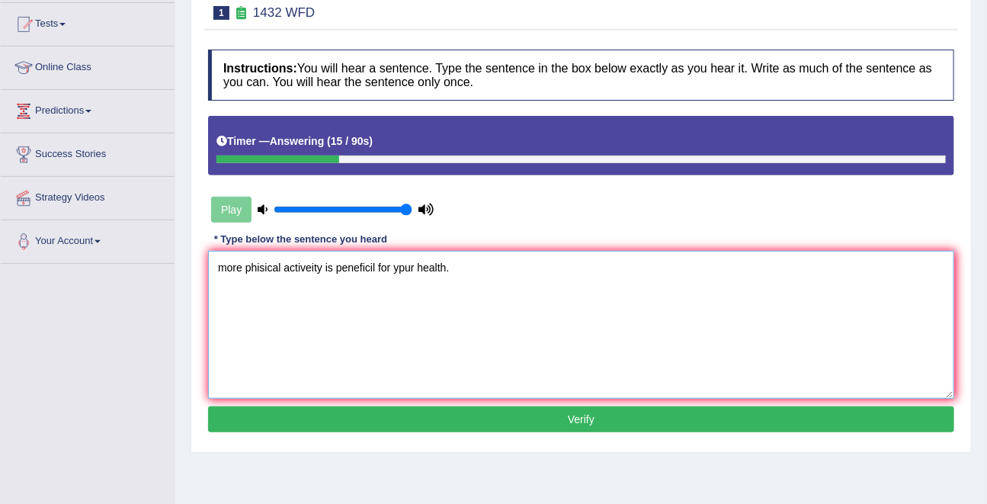
click at [219, 269] on textarea "more phisical activeity is peneficil for ypur health." at bounding box center [581, 325] width 746 height 148
click at [222, 269] on textarea "more phisical activeity is peneficil for ypur health." at bounding box center [581, 325] width 746 height 148
click at [262, 270] on textarea "More phisical activeity is peneficil for ypur health." at bounding box center [581, 325] width 746 height 148
click at [304, 273] on textarea "More physical activeity is peneficil for ypur health." at bounding box center [581, 325] width 746 height 148
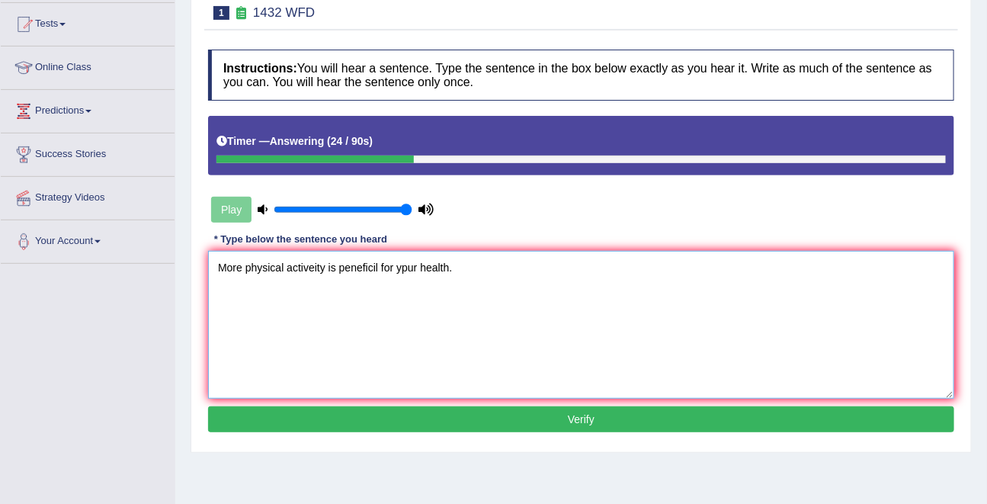
click at [304, 273] on textarea "More physical activeity is peneficil for ypur health." at bounding box center [581, 325] width 746 height 148
click at [353, 267] on textarea "More physical avtivety is peneficil for ypur health." at bounding box center [581, 325] width 746 height 148
click at [410, 267] on textarea "More physical avtivety is beneficial for ypur health." at bounding box center [581, 325] width 746 height 148
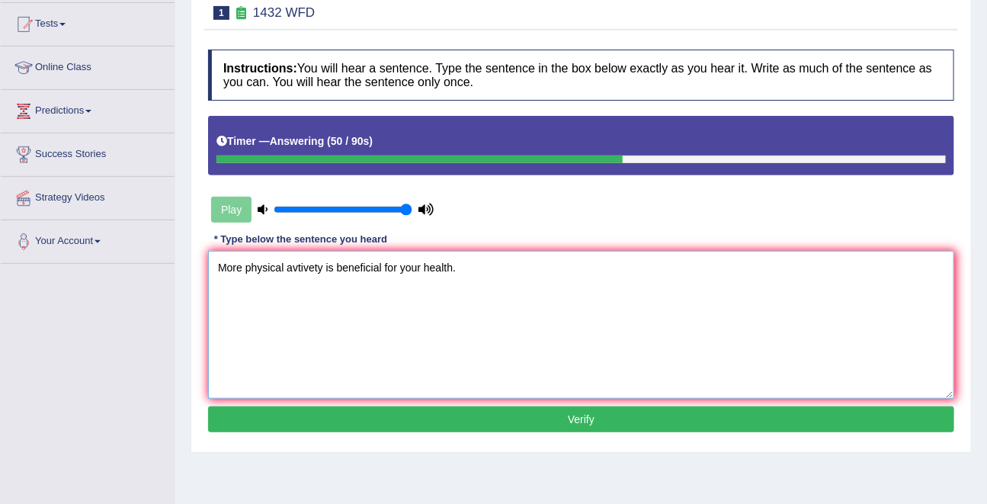
type textarea "More physical avtivety is beneficial for your health."
click at [554, 423] on button "Verify" at bounding box center [581, 419] width 746 height 26
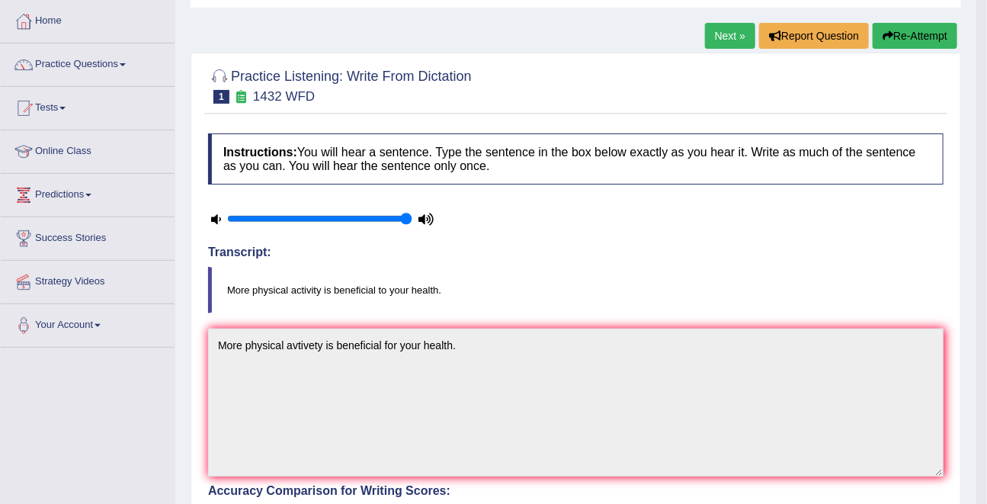
scroll to position [68, 0]
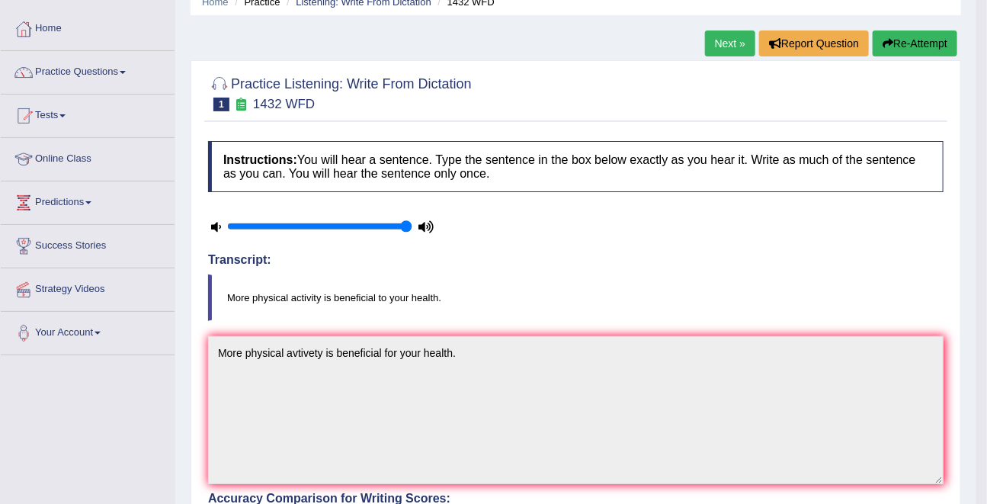
click at [735, 45] on link "Next »" at bounding box center [730, 43] width 50 height 26
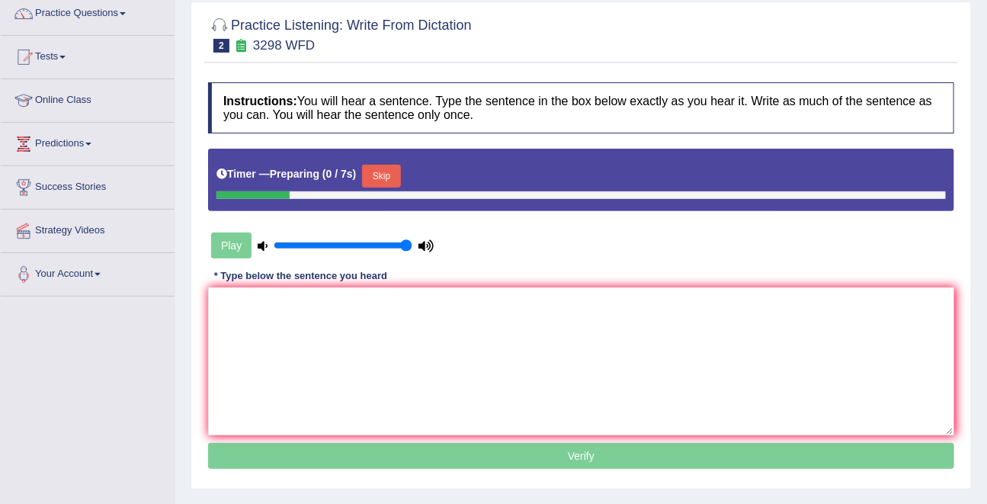
scroll to position [155, 0]
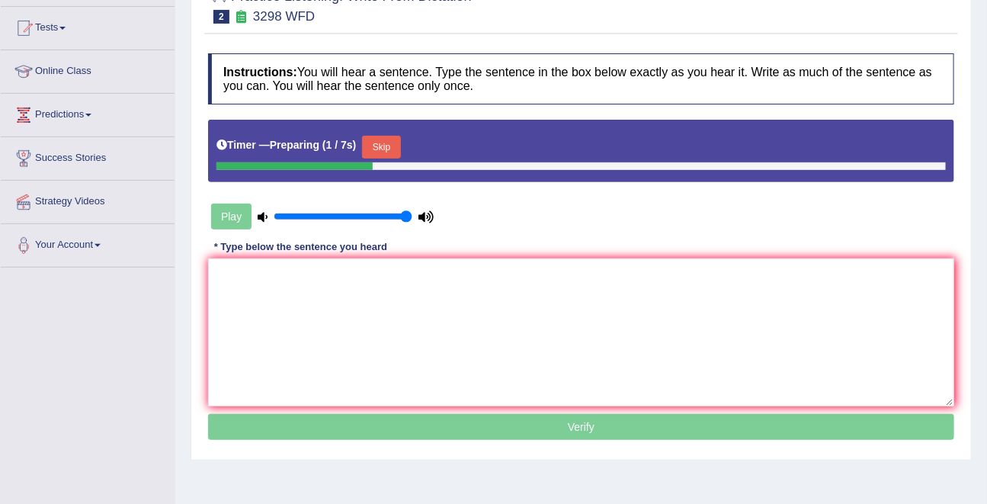
click at [390, 138] on button "Skip" at bounding box center [381, 147] width 38 height 23
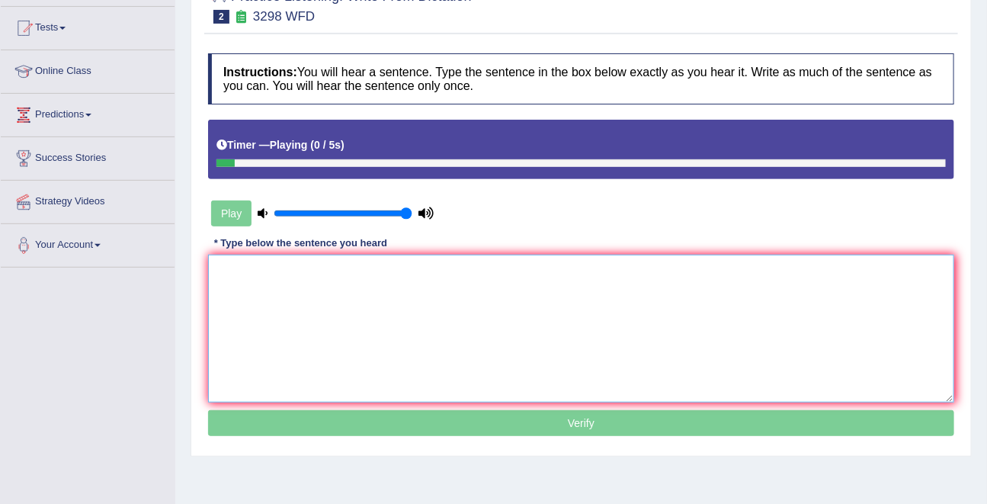
click at [361, 264] on textarea at bounding box center [581, 328] width 746 height 148
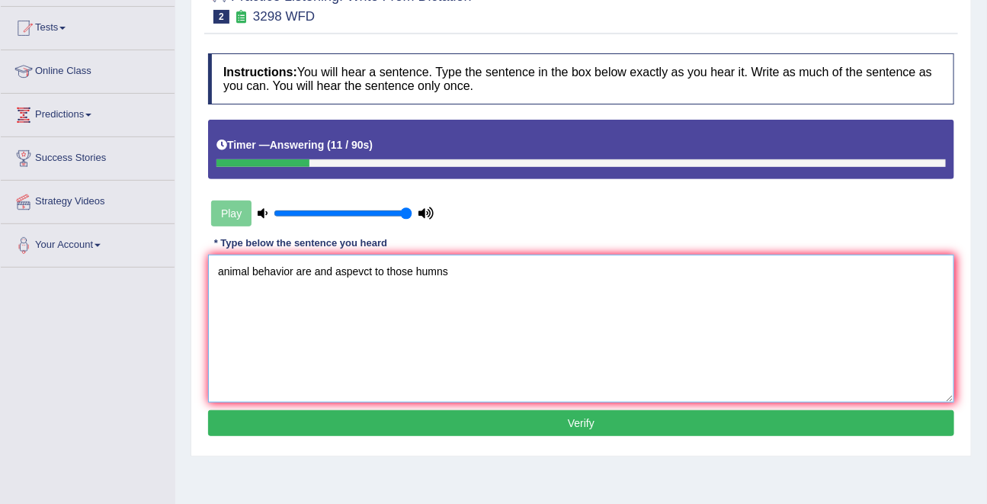
click at [221, 271] on textarea "animal behavior are and aspevct to those humns" at bounding box center [581, 328] width 746 height 148
click at [279, 273] on textarea "Animal behavior are and aspevct to those humns" at bounding box center [581, 328] width 746 height 148
click at [291, 273] on textarea "Animal behavior are and aspevct to those humns" at bounding box center [581, 328] width 746 height 148
click at [360, 277] on textarea "Animal behaviour are and aspevct to those humns" at bounding box center [581, 328] width 746 height 148
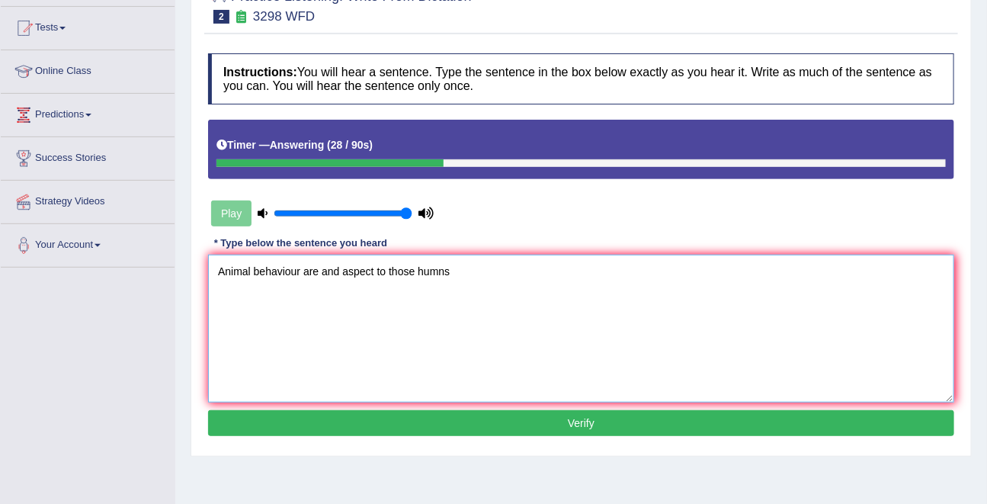
click at [434, 267] on textarea "Animal behaviour are and aspect to those humns" at bounding box center [581, 328] width 746 height 148
type textarea "Animal behaviour are and aspect to those humans."
click at [530, 427] on button "Verify" at bounding box center [581, 423] width 746 height 26
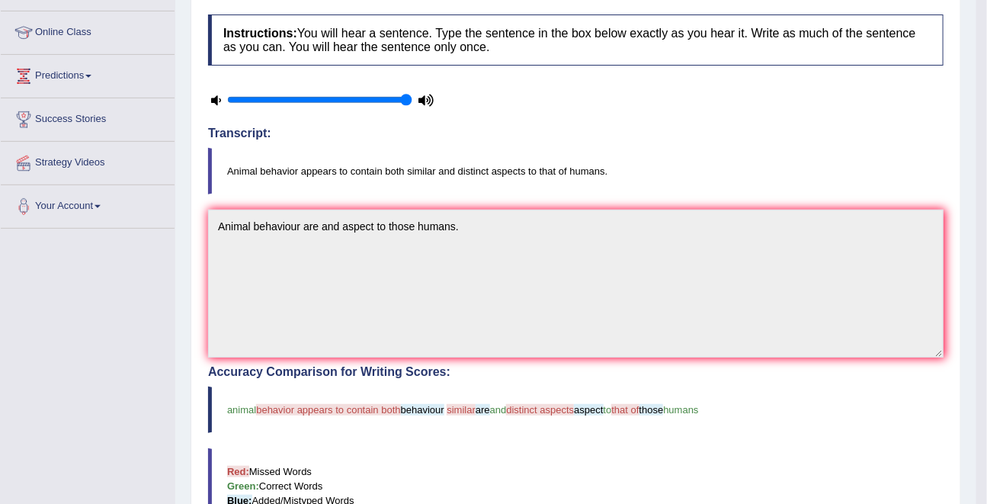
scroll to position [89, 0]
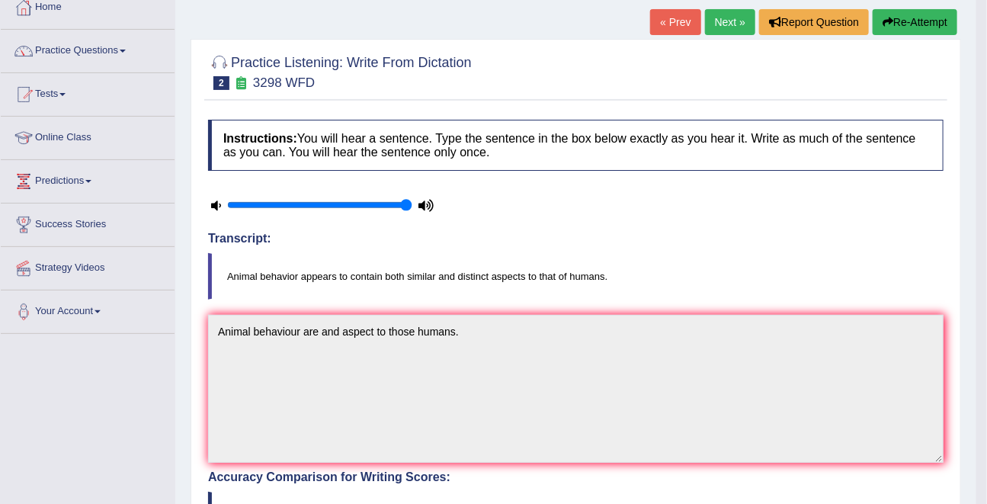
click at [725, 27] on link "Next »" at bounding box center [730, 22] width 50 height 26
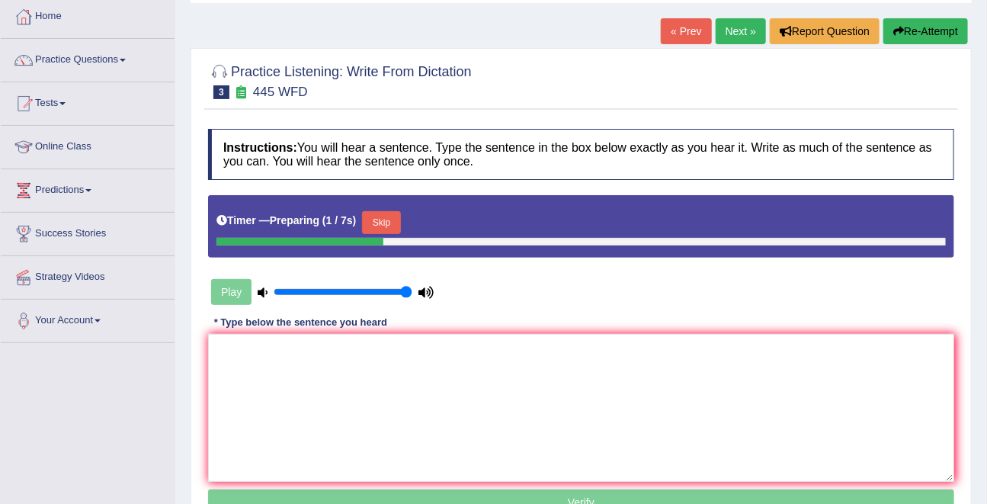
click at [393, 222] on button "Skip" at bounding box center [381, 222] width 38 height 23
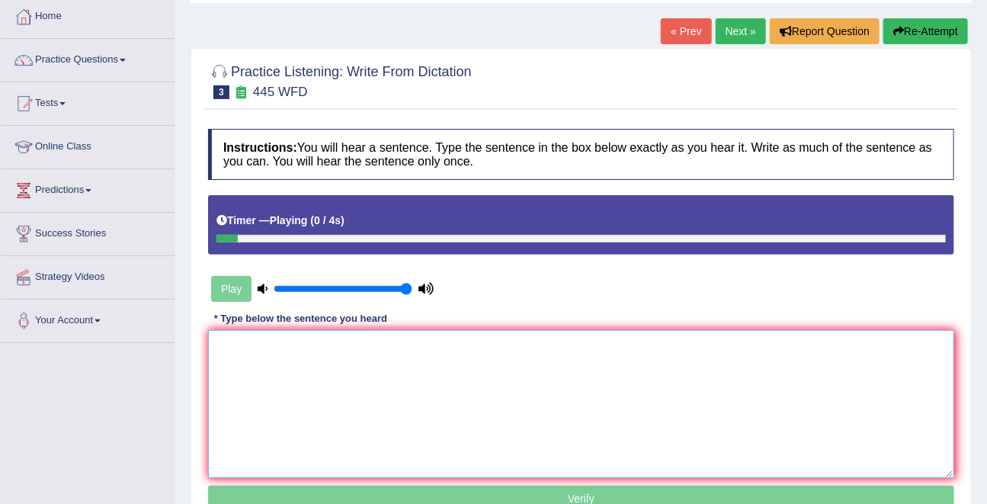
click at [354, 408] on textarea at bounding box center [581, 404] width 746 height 148
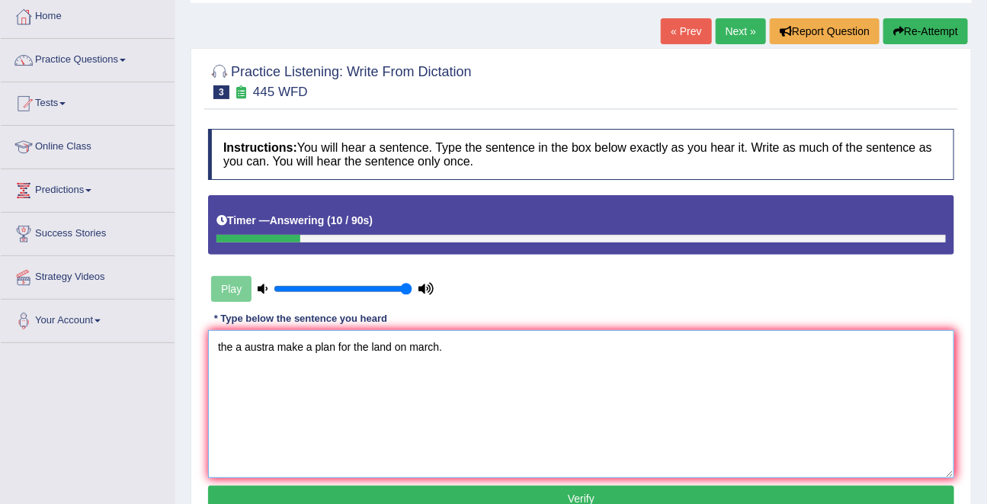
click at [242, 350] on textarea "the a austra make a plan for the land on march." at bounding box center [581, 404] width 746 height 148
click at [238, 347] on textarea "the a austra make a plan for the land on march." at bounding box center [581, 404] width 746 height 148
click at [291, 348] on textarea "the American austra make a plan for the land on march." at bounding box center [581, 404] width 746 height 148
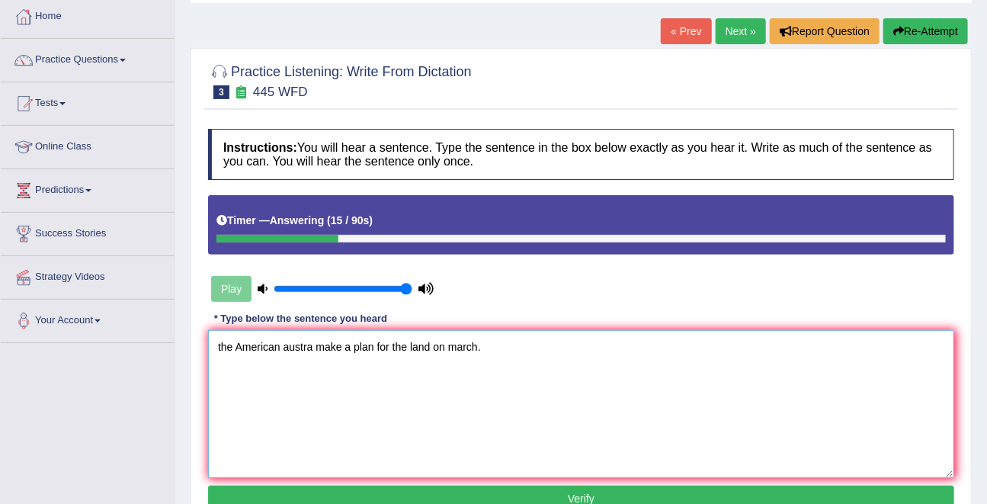
click at [291, 348] on textarea "the American austra make a plan for the land on march." at bounding box center [581, 404] width 746 height 148
click at [422, 343] on textarea "the American austronomar make a plan for the land on march." at bounding box center [581, 404] width 746 height 148
click at [216, 340] on textarea "the American austronomar make a plan for to the land on march." at bounding box center [581, 404] width 746 height 148
click at [498, 347] on textarea "The American austronomar make a plan for to the land on march." at bounding box center [581, 404] width 746 height 148
click at [525, 347] on textarea "The American austronomar make a plan for to the land on march." at bounding box center [581, 404] width 746 height 148
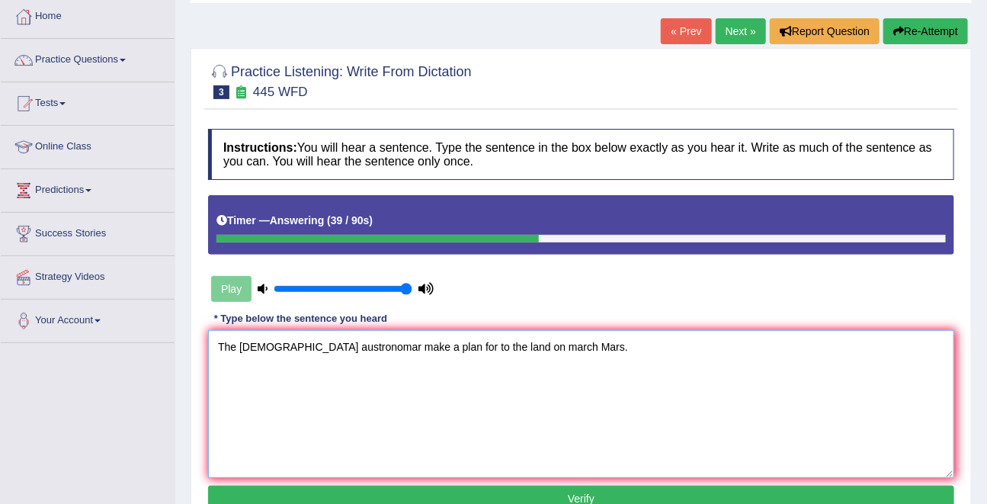
click at [497, 347] on textarea "The American austronomar make a plan for to the land on march Mars." at bounding box center [581, 404] width 746 height 148
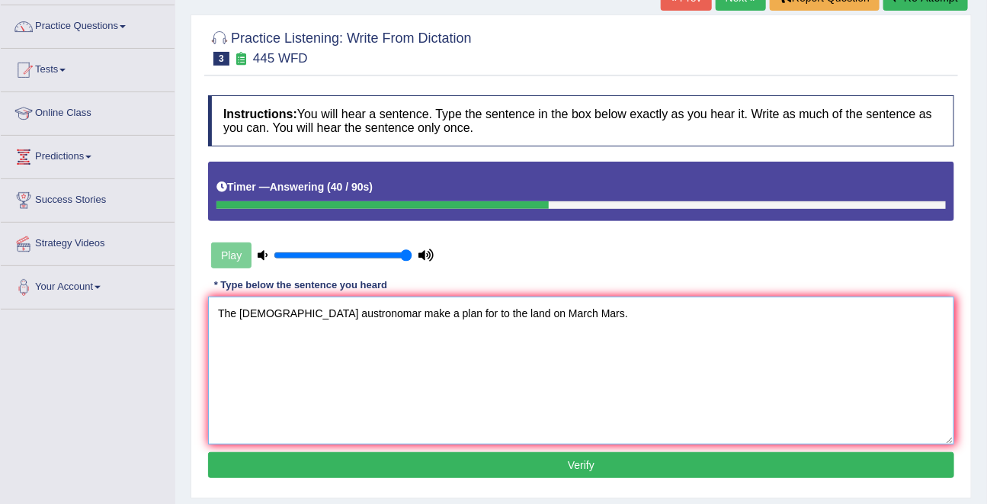
scroll to position [114, 0]
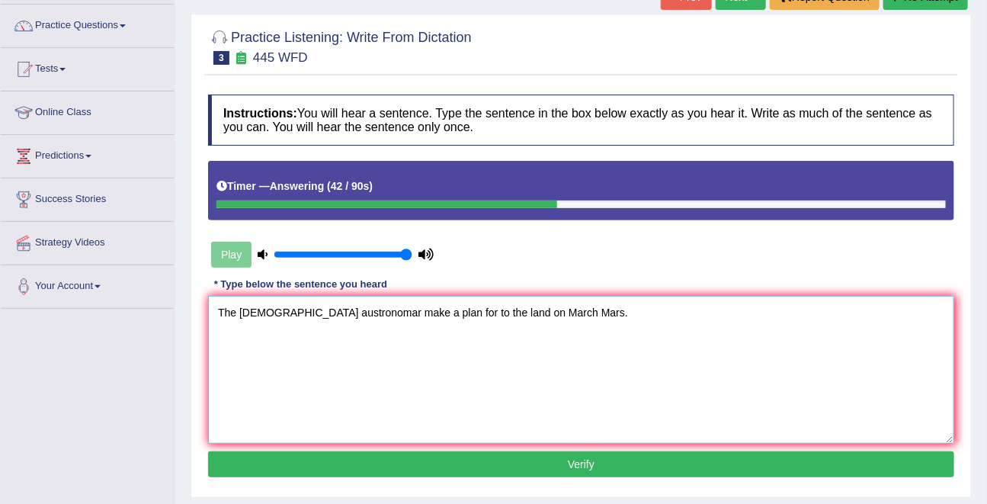
type textarea "The American austronomar make a plan for to the land on March Mars."
click at [594, 455] on button "Verify" at bounding box center [581, 464] width 746 height 26
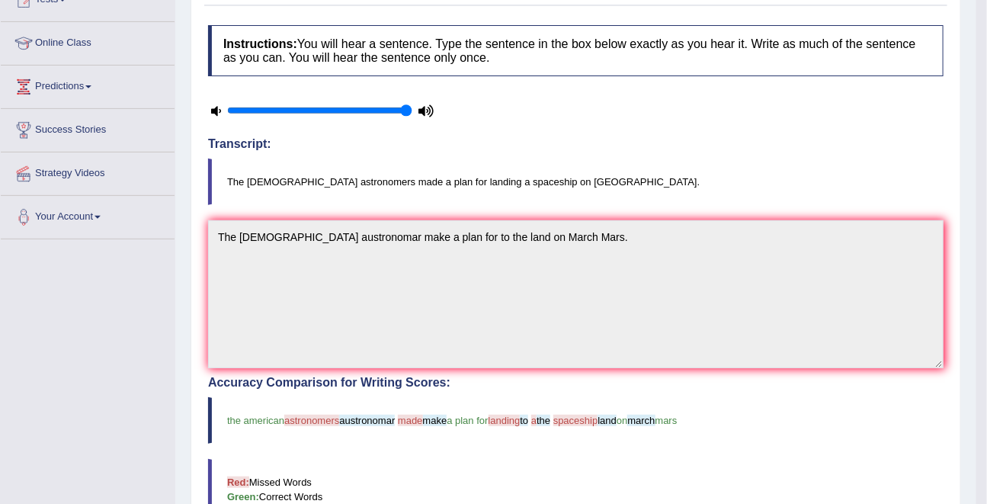
scroll to position [0, 0]
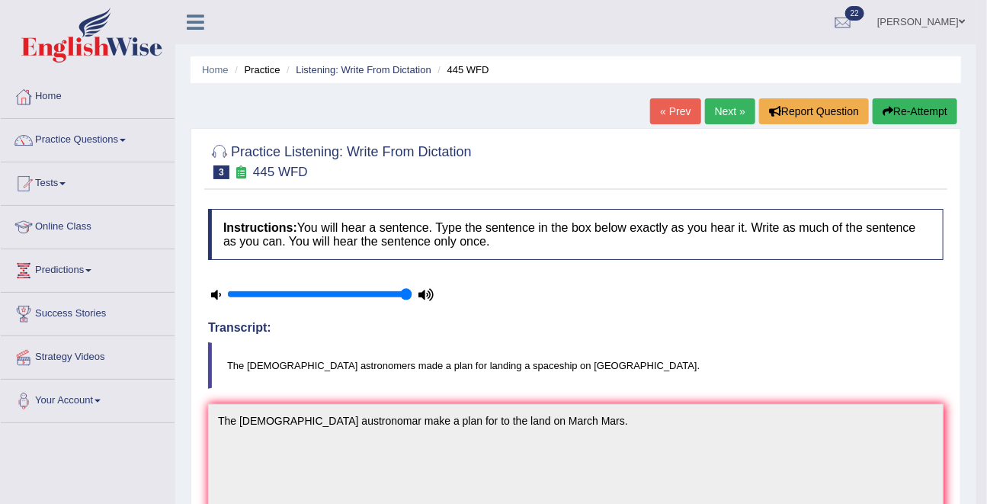
click at [718, 104] on link "Next »" at bounding box center [730, 111] width 50 height 26
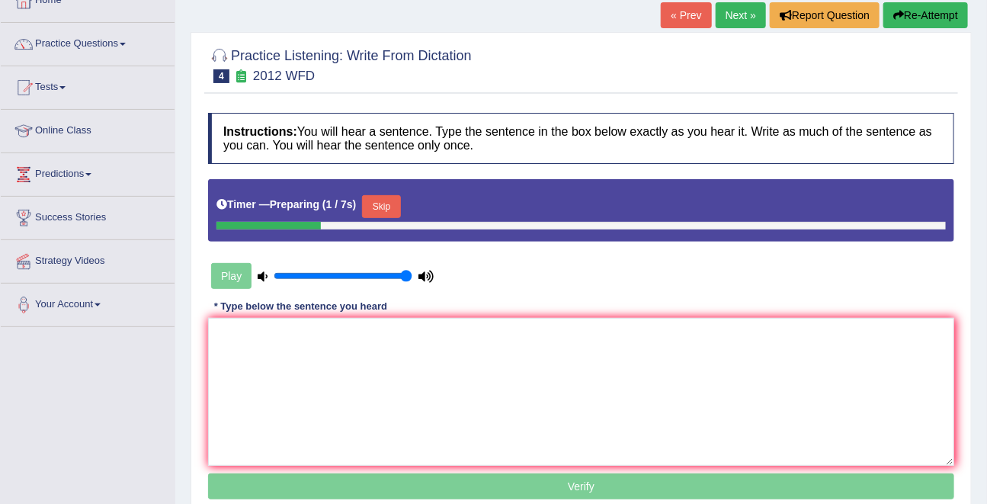
click at [380, 202] on button "Skip" at bounding box center [381, 206] width 38 height 23
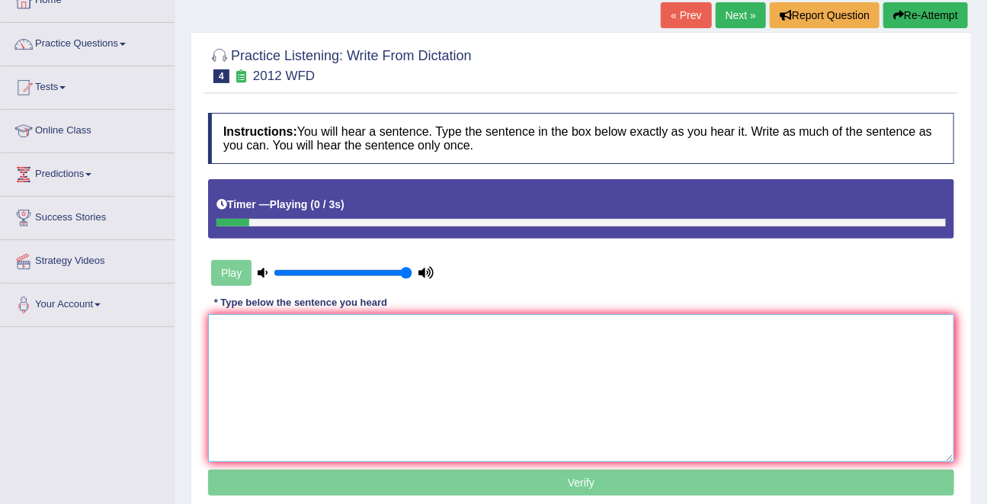
click at [326, 379] on textarea at bounding box center [581, 388] width 746 height 148
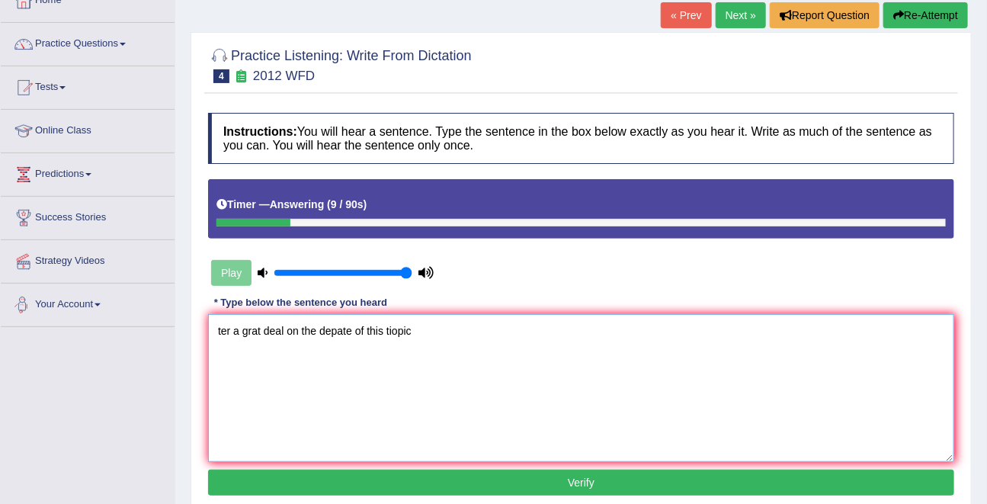
click at [225, 331] on textarea "ter a grat deal on the depate of this tiopic" at bounding box center [581, 388] width 746 height 148
click at [280, 334] on textarea "There is a grat deal on the depate of this tiopic" at bounding box center [581, 388] width 746 height 148
click at [425, 333] on textarea "There is a great deal on the depate of this tiopic" at bounding box center [581, 388] width 746 height 148
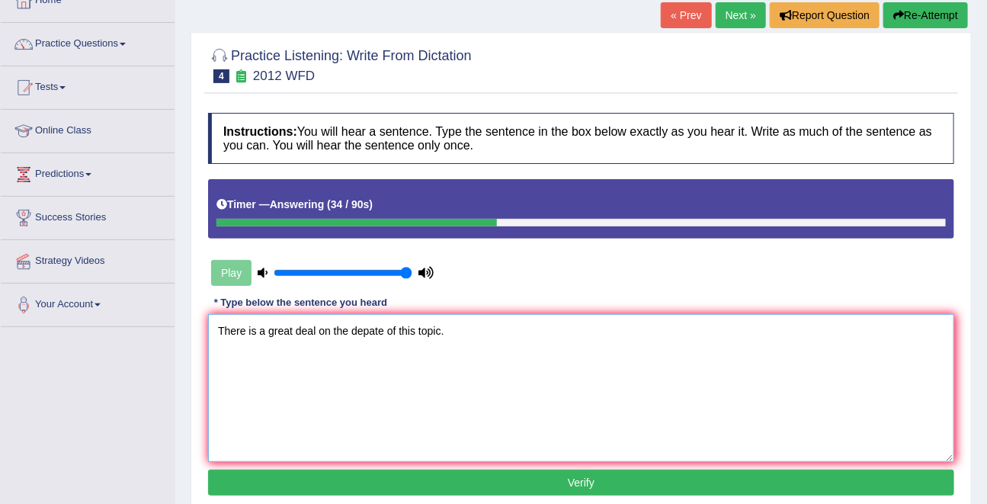
type textarea "There is a great deal on the depate of this topic."
click at [562, 497] on div "Instructions: You will hear a sentence. Type the sentence in the box below exac…" at bounding box center [580, 306] width 753 height 402
click at [562, 488] on button "Verify" at bounding box center [581, 482] width 746 height 26
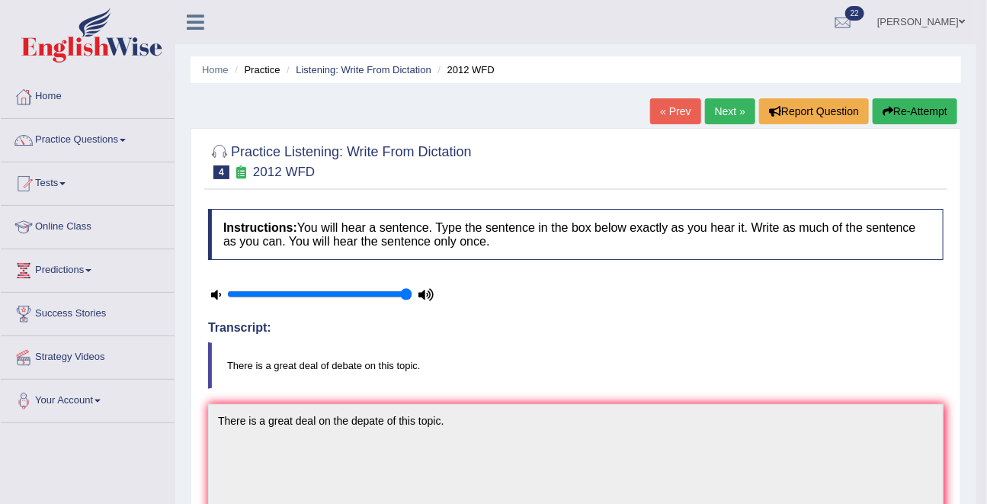
click at [722, 109] on link "Next »" at bounding box center [730, 111] width 50 height 26
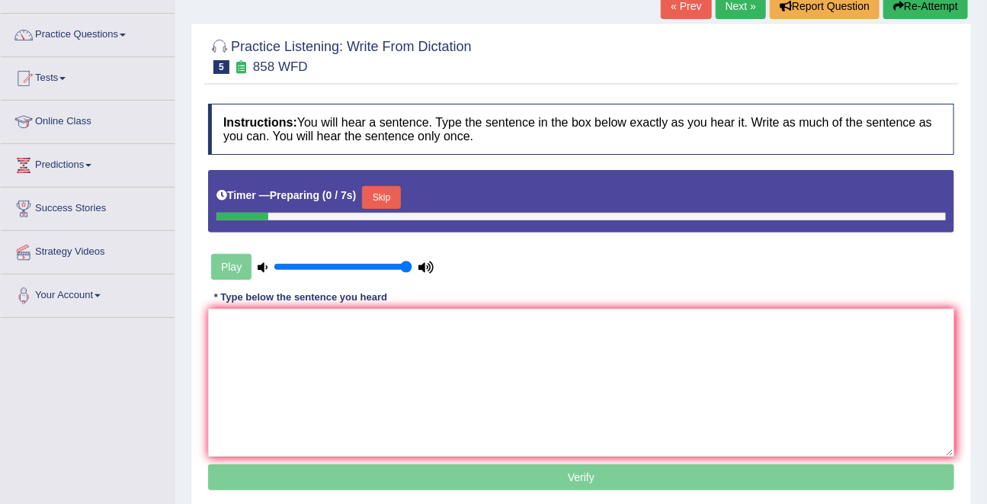
scroll to position [107, 0]
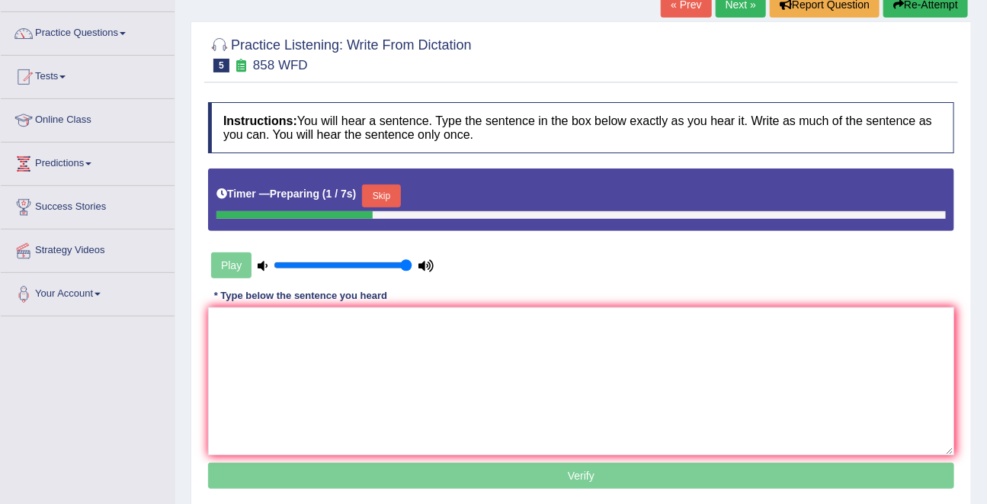
click at [378, 198] on button "Skip" at bounding box center [381, 195] width 38 height 23
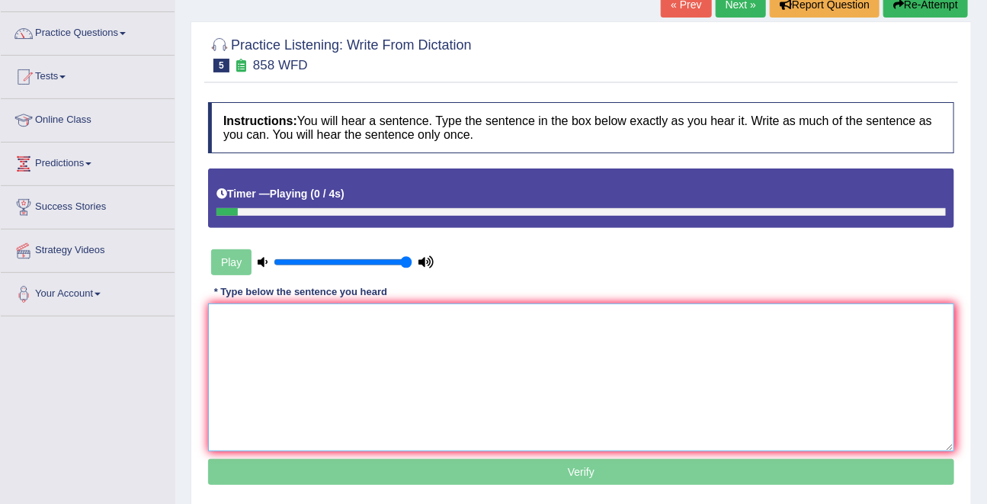
click at [293, 337] on textarea at bounding box center [581, 377] width 746 height 148
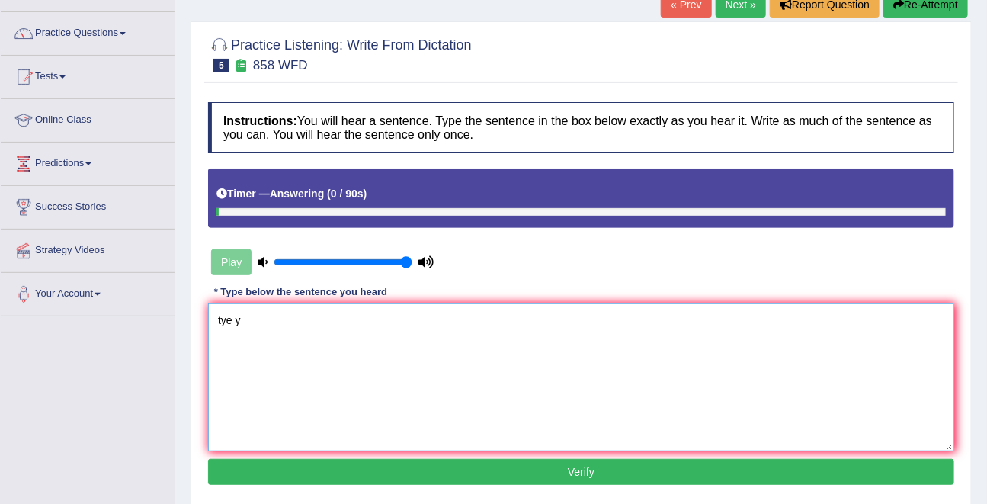
type textarea "tye y"
click at [938, 4] on button "Re-Attempt" at bounding box center [925, 5] width 85 height 26
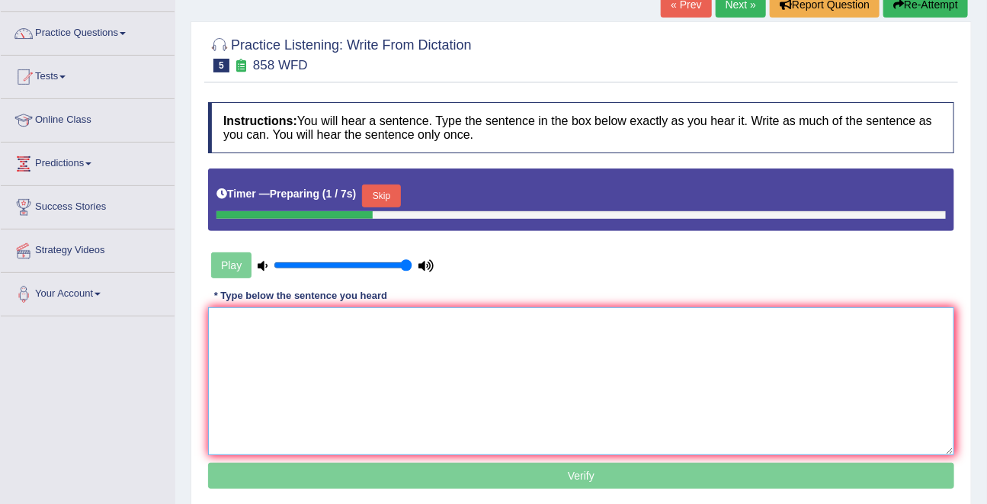
click at [236, 381] on textarea at bounding box center [581, 381] width 746 height 148
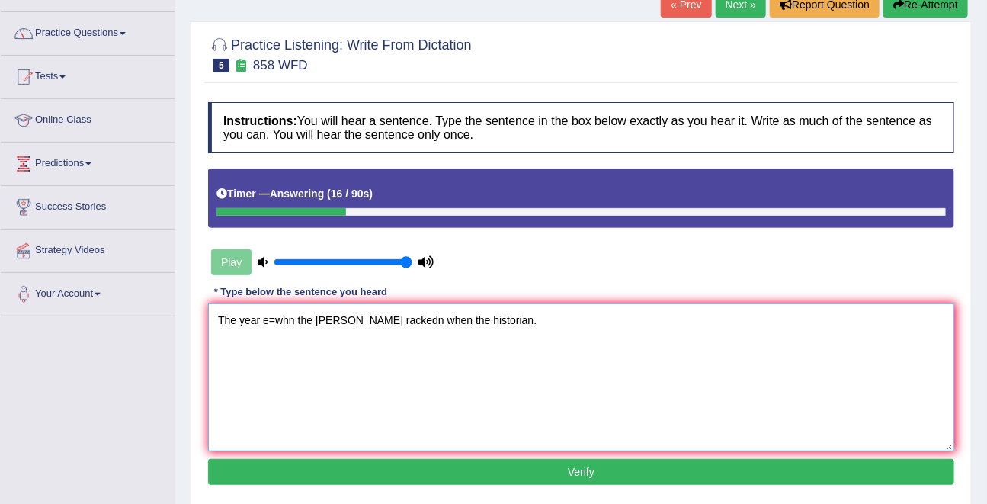
drag, startPoint x: 262, startPoint y: 320, endPoint x: 291, endPoint y: 320, distance: 28.9
click at [291, 320] on textarea "The year e=whn the sharbach wr rackedn when the historian." at bounding box center [581, 377] width 746 height 148
click at [337, 324] on textarea "The year when the sharbach wr rackedn when the historian." at bounding box center [581, 377] width 746 height 148
click at [366, 324] on textarea "The year when the sharepark wr rackedn when the historian." at bounding box center [581, 377] width 746 height 148
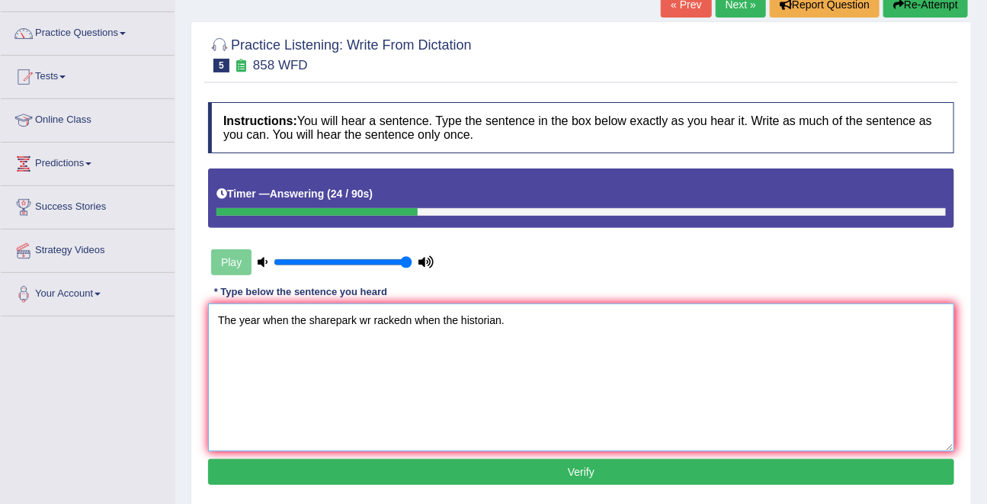
click at [366, 324] on textarea "The year when the sharepark wr rackedn when the historian." at bounding box center [581, 377] width 746 height 148
click at [400, 318] on textarea "The year when the sharepark were rackedn when the historian." at bounding box center [581, 377] width 746 height 148
type textarea "The year when the sharepark were racked when the historian."
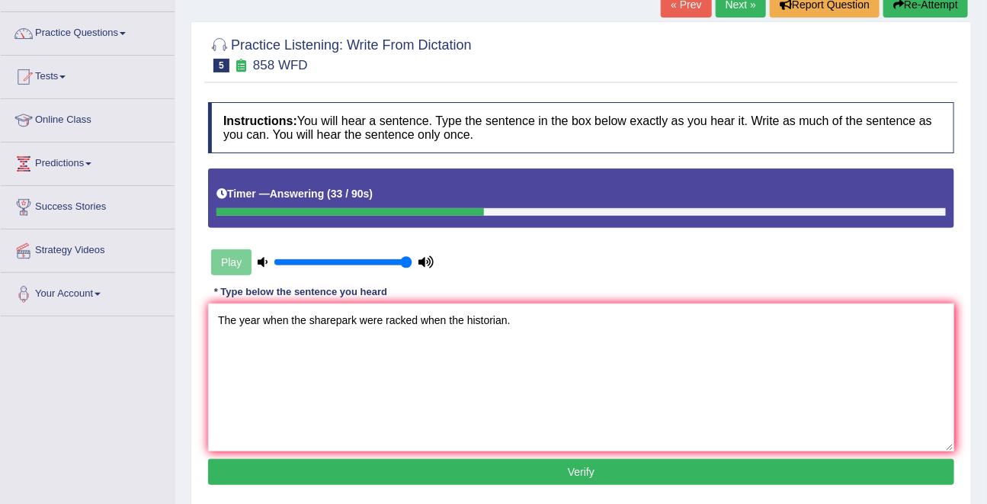
click at [538, 475] on button "Verify" at bounding box center [581, 472] width 746 height 26
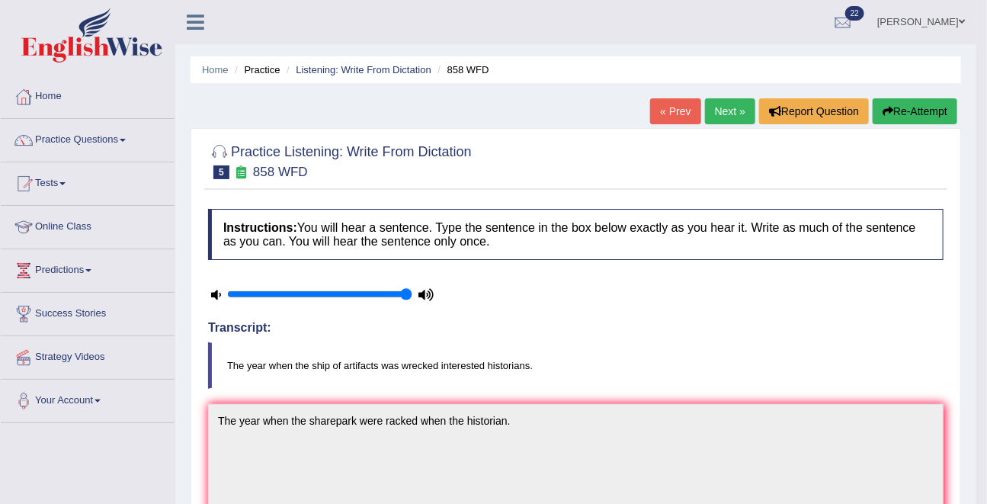
click at [724, 107] on link "Next »" at bounding box center [730, 111] width 50 height 26
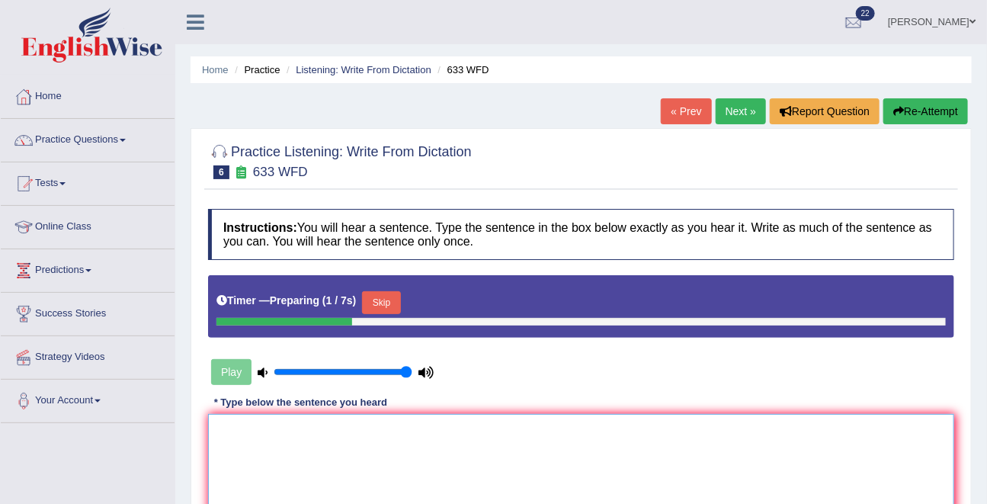
click at [345, 450] on textarea at bounding box center [581, 488] width 746 height 148
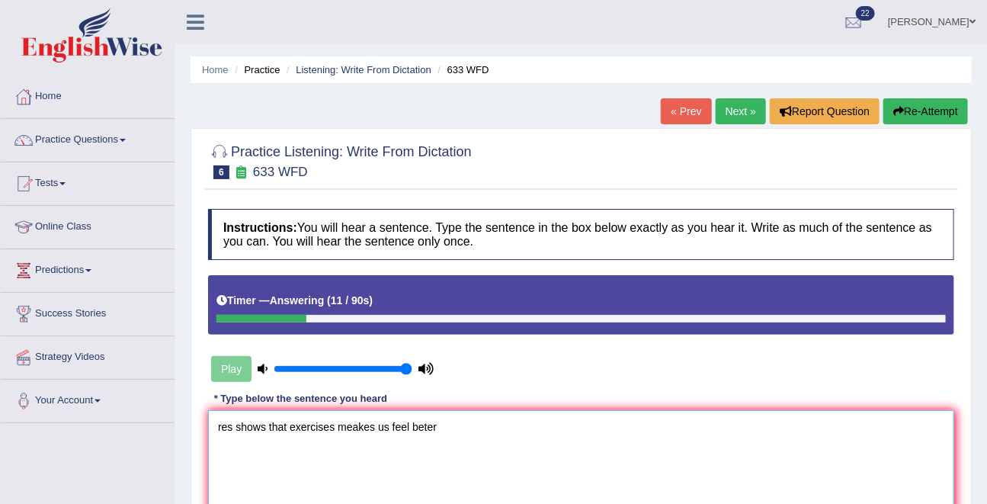
click at [227, 429] on textarea "res shows that exercises meakes us feel beter" at bounding box center [581, 484] width 746 height 148
click at [328, 429] on textarea "Research shows that exercises meakes us feel beter" at bounding box center [581, 484] width 746 height 148
click at [386, 432] on textarea "Research shows that exercises meakes us feel beter" at bounding box center [581, 484] width 746 height 148
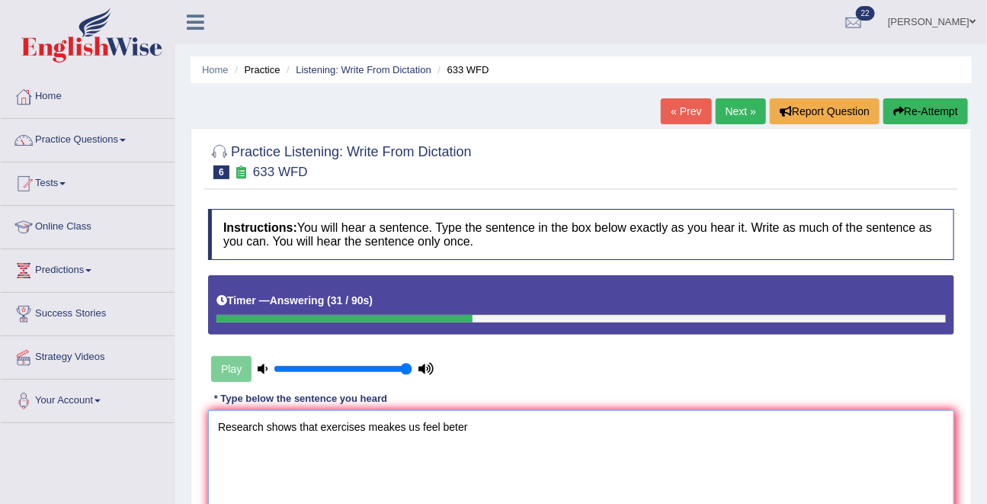
click at [386, 432] on textarea "Research shows that exercises meakes us feel beter" at bounding box center [581, 484] width 746 height 148
click at [447, 427] on textarea "Research shows that exercises makes us feel beter" at bounding box center [581, 484] width 746 height 148
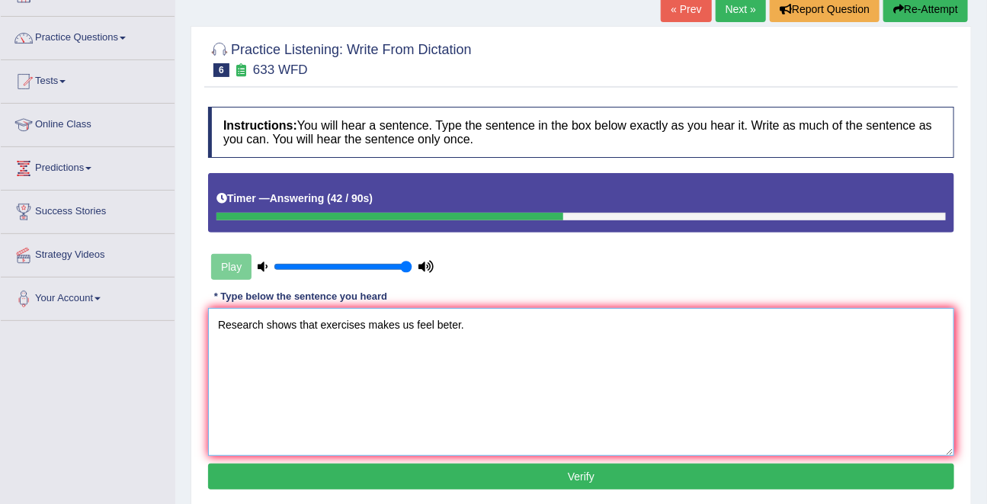
scroll to position [109, 0]
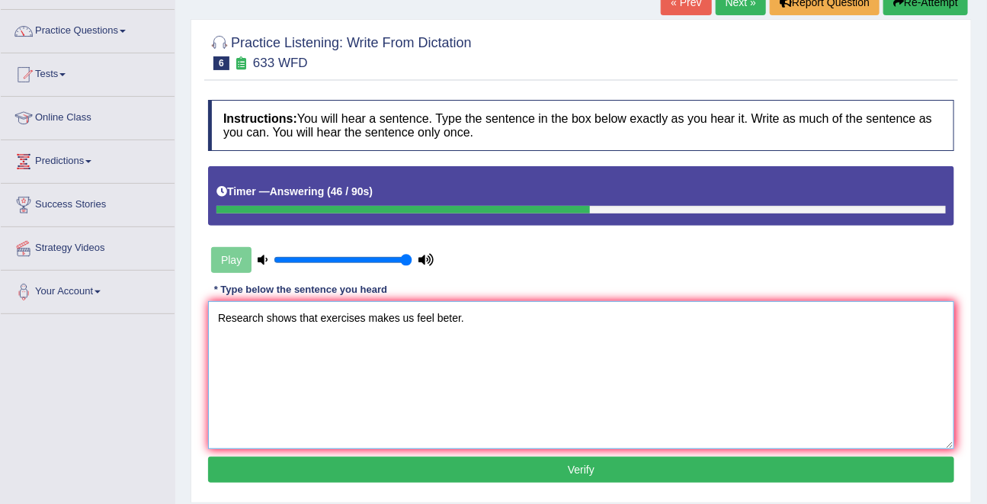
click at [371, 315] on textarea "Research shows that exercises makes us feel beter." at bounding box center [581, 375] width 746 height 148
click at [497, 316] on textarea "Research shows that exercises make makes us feel beter." at bounding box center [581, 375] width 746 height 148
type textarea "Research shows that exercises make makes us feel beter better."
click at [558, 463] on button "Verify" at bounding box center [581, 469] width 746 height 26
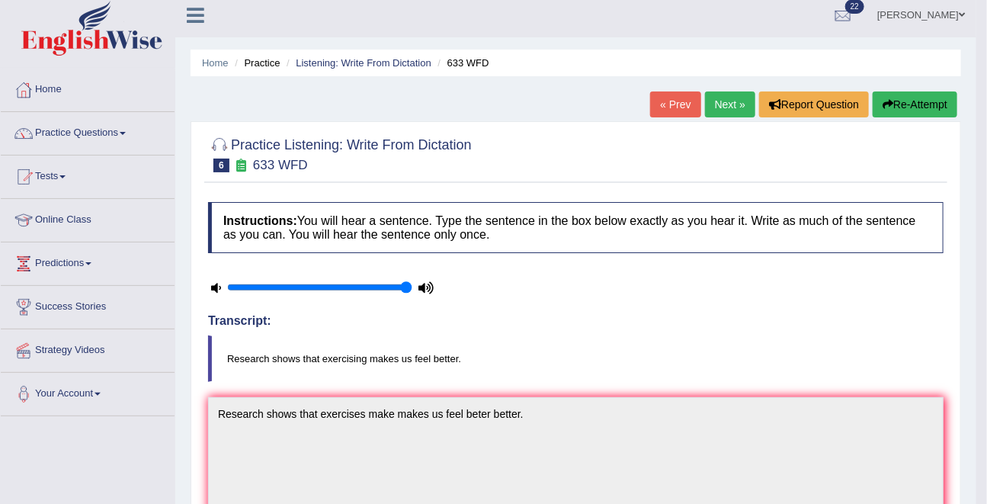
scroll to position [0, 0]
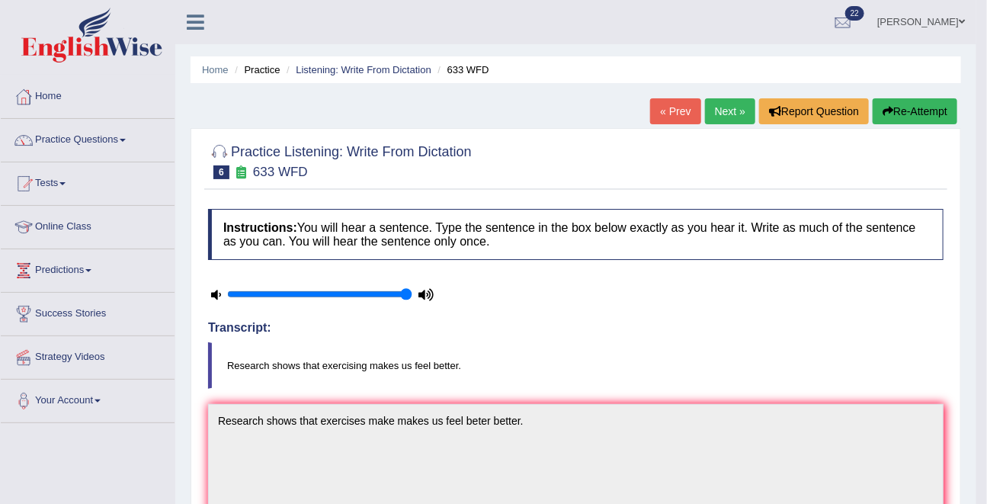
click at [716, 114] on link "Next »" at bounding box center [730, 111] width 50 height 26
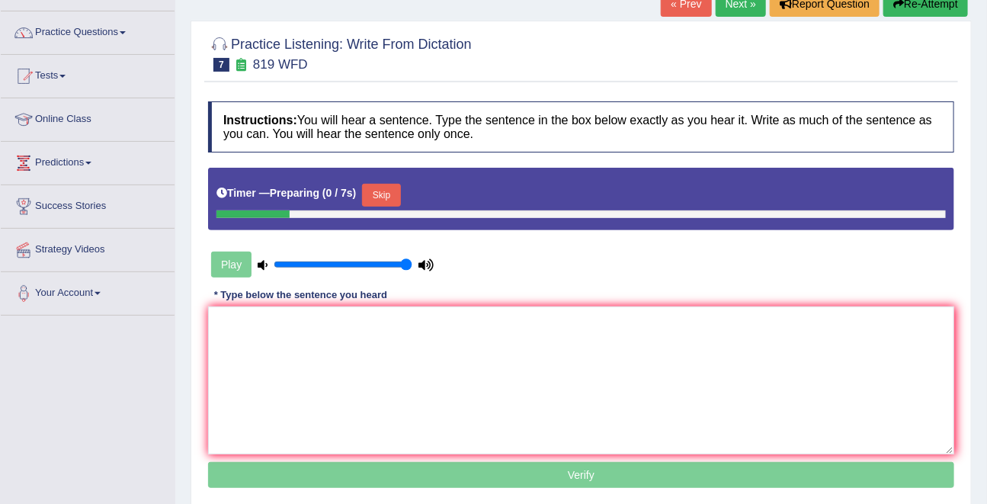
scroll to position [142, 0]
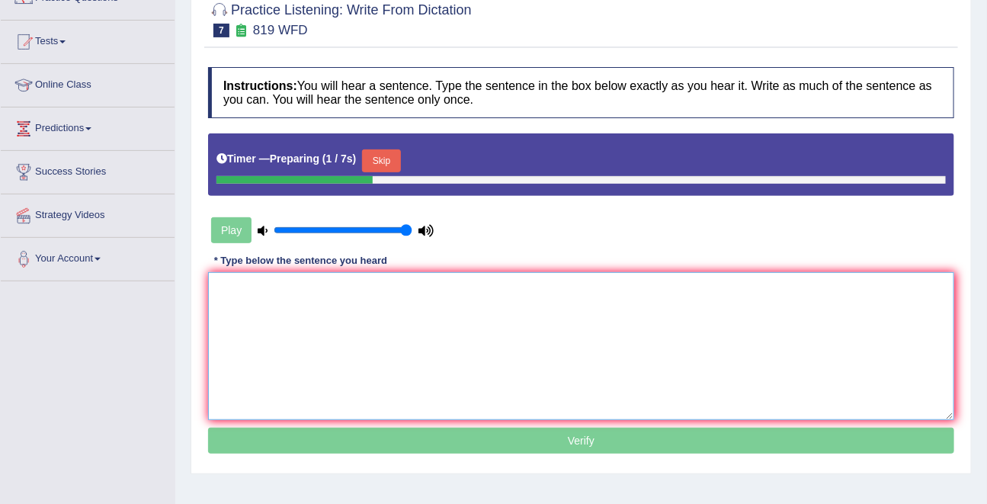
click at [347, 337] on textarea at bounding box center [581, 346] width 746 height 148
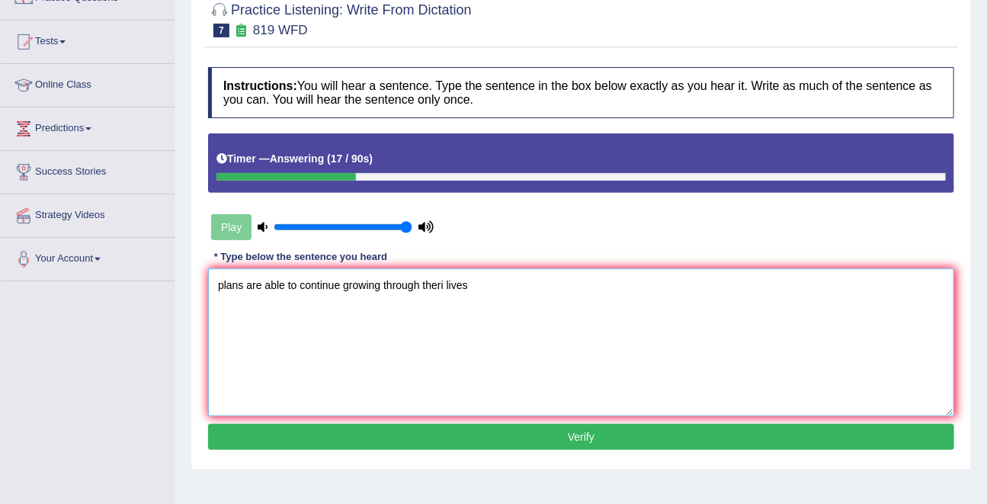
click at [223, 279] on textarea "plans are able to continue growing through theri lives" at bounding box center [581, 342] width 746 height 148
click at [440, 285] on textarea "Plants are able to continue growing through theri lives" at bounding box center [581, 342] width 746 height 148
click at [477, 285] on textarea "Plants are able to continue growing through their lives" at bounding box center [581, 342] width 746 height 148
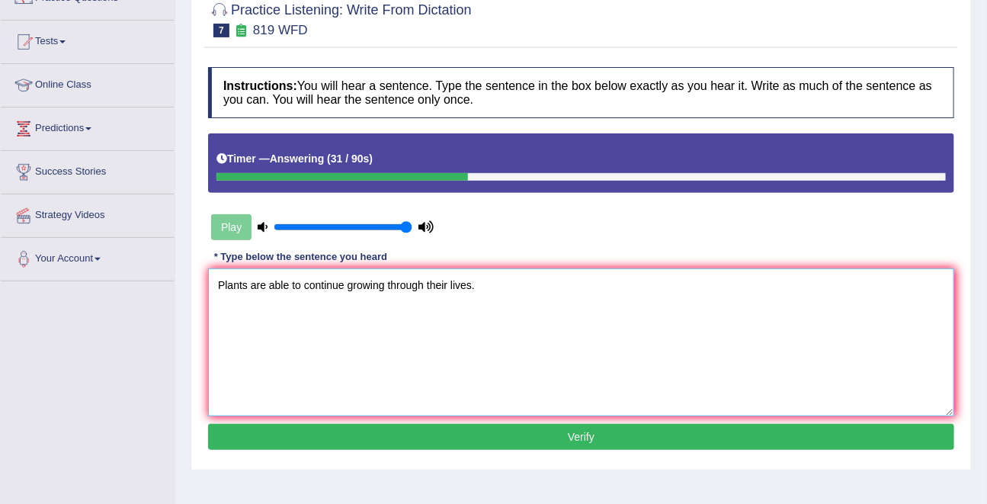
type textarea "Plants are able to continue growing through their lives."
click at [537, 428] on button "Verify" at bounding box center [581, 437] width 746 height 26
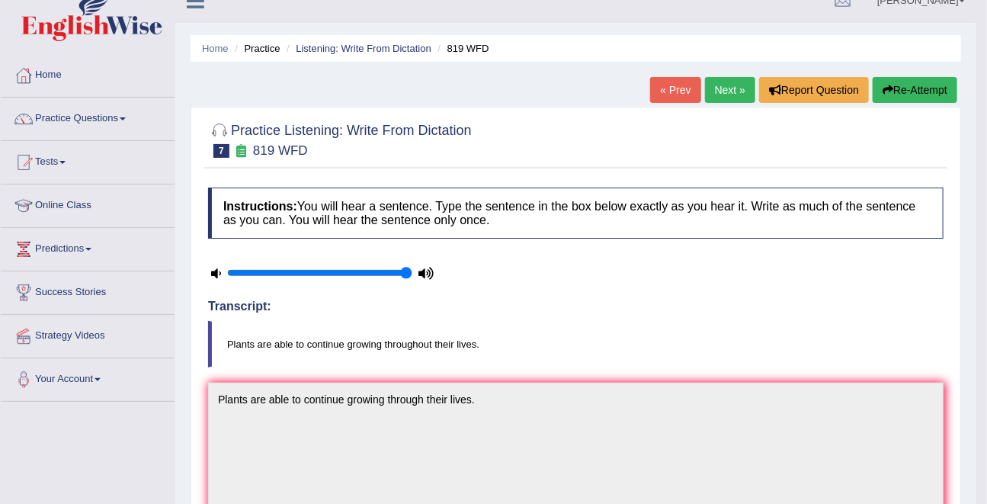
scroll to position [22, 0]
click at [403, 50] on link "Listening: Write From Dictation" at bounding box center [364, 47] width 136 height 11
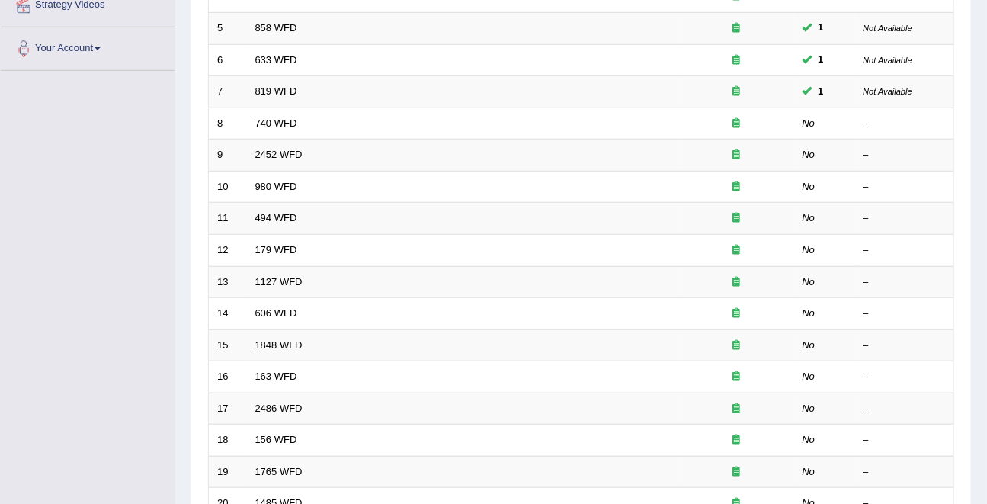
scroll to position [355, 0]
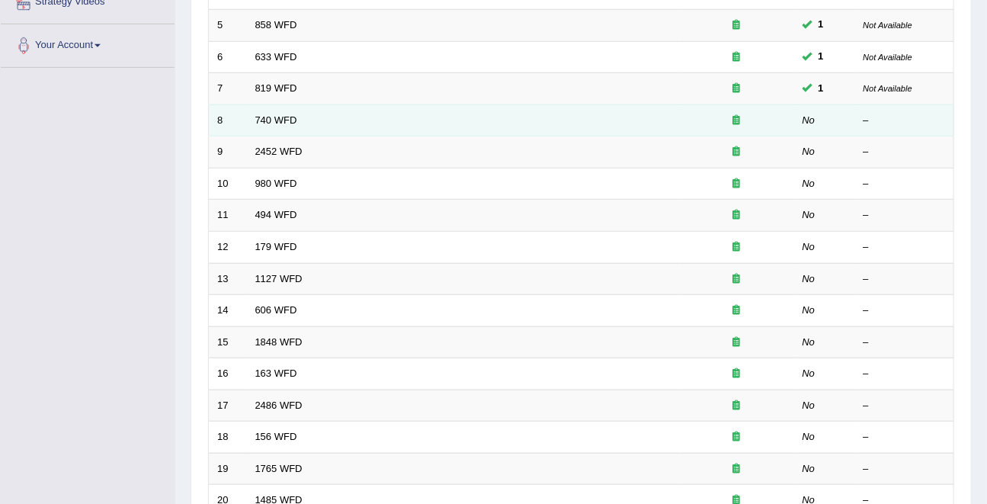
click at [276, 129] on td "740 WFD" at bounding box center [463, 120] width 433 height 32
click at [276, 121] on link "740 WFD" at bounding box center [276, 119] width 42 height 11
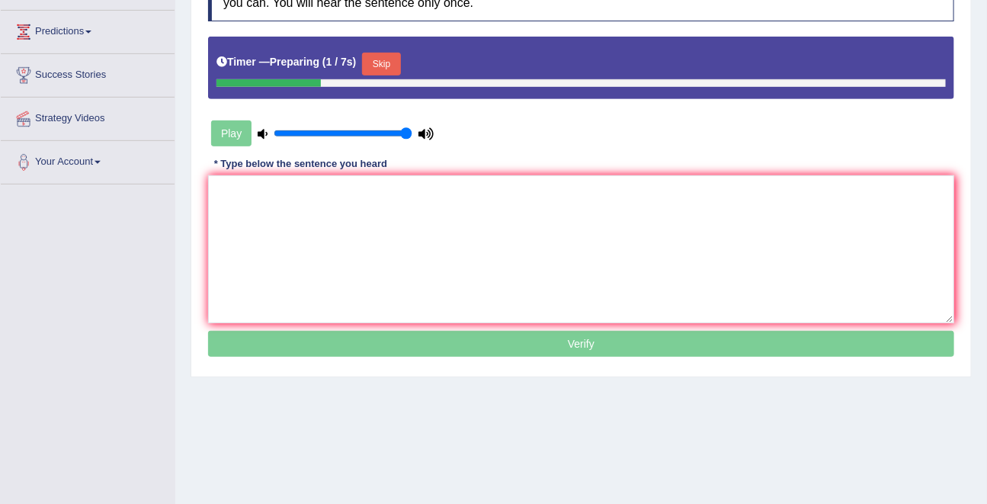
scroll to position [242, 0]
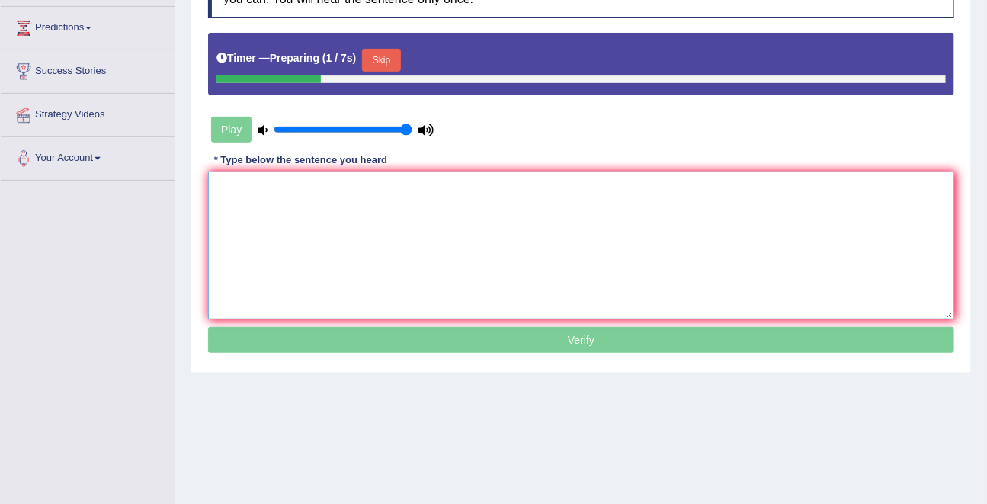
click at [425, 205] on textarea at bounding box center [581, 245] width 746 height 148
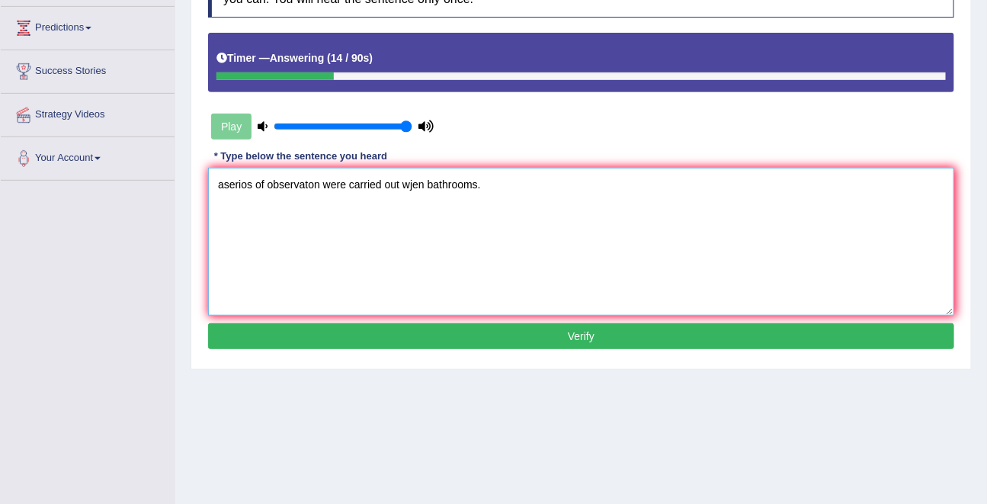
click at [237, 177] on textarea "aserios of observaton were carried out wjen bathrooms." at bounding box center [581, 242] width 746 height 148
click at [293, 184] on textarea "A serious of observaton were carried out wjen bathrooms." at bounding box center [581, 242] width 746 height 148
click at [493, 187] on textarea "A serious of observation observations were carried out wjen bathrooms." at bounding box center [581, 242] width 746 height 148
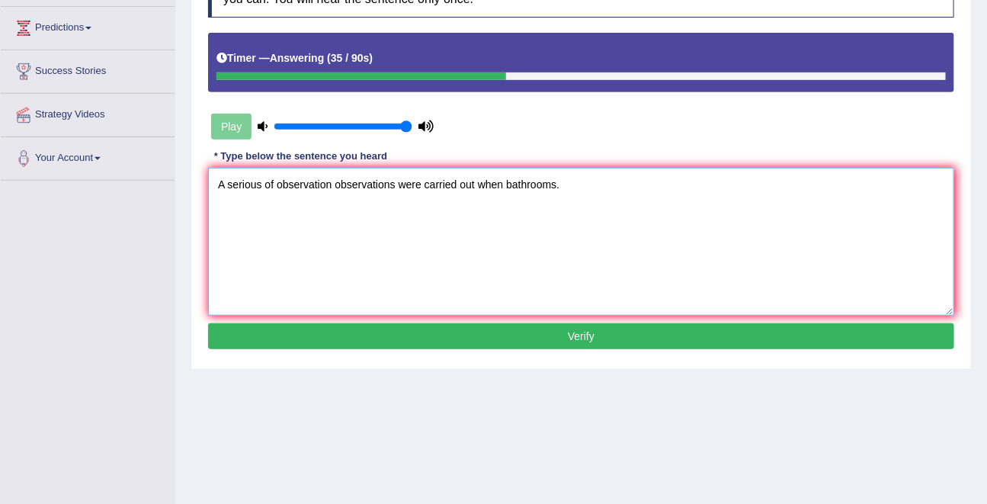
type textarea "A serious of observation observations were carried out when bathrooms."
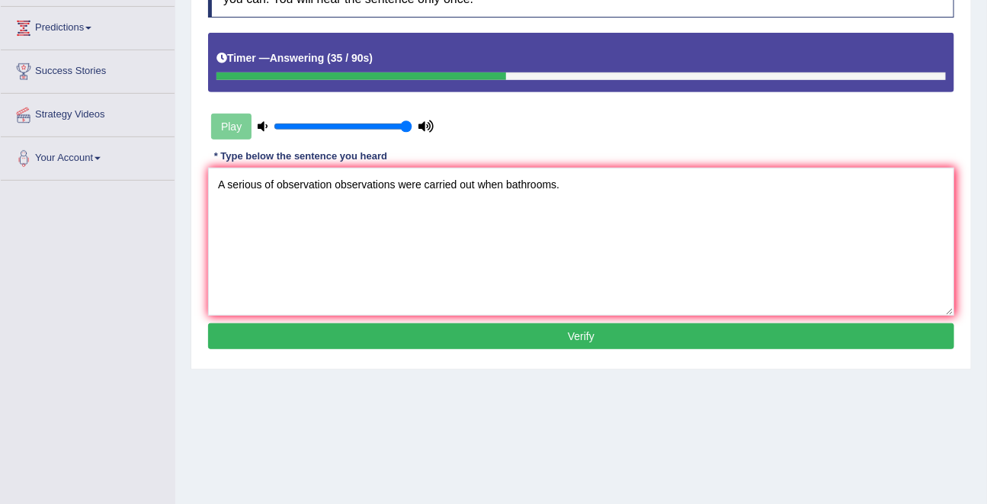
click at [569, 341] on button "Verify" at bounding box center [581, 336] width 746 height 26
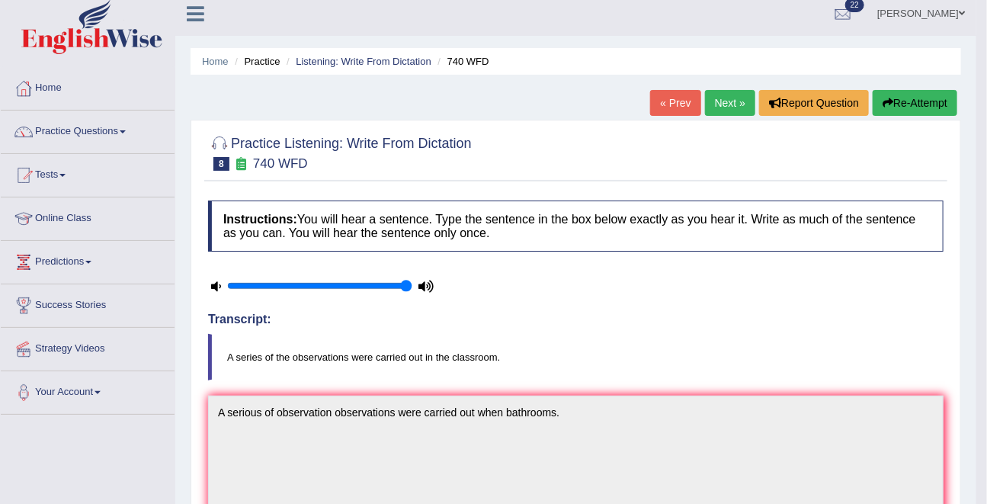
scroll to position [0, 0]
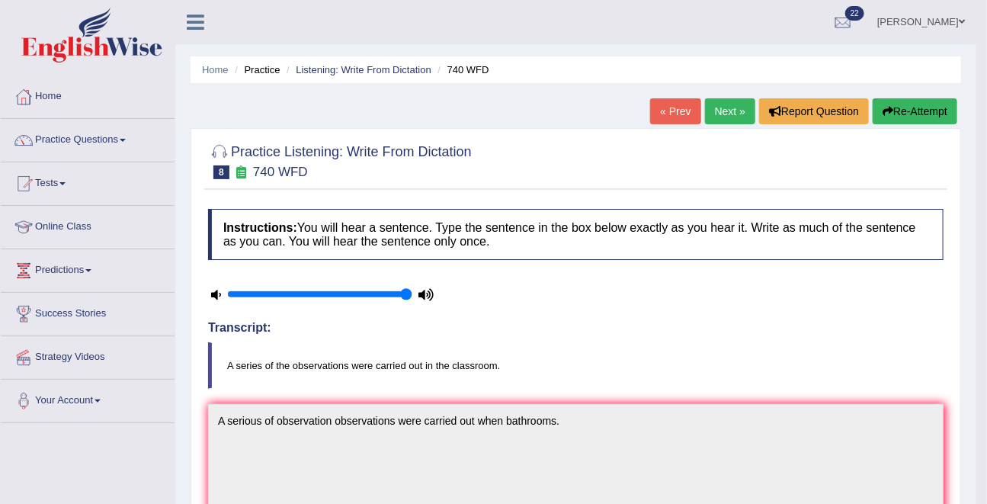
click at [731, 124] on div "« Prev Next » Report Question Re-Attempt" at bounding box center [805, 113] width 311 height 30
click at [731, 122] on link "Next »" at bounding box center [730, 111] width 50 height 26
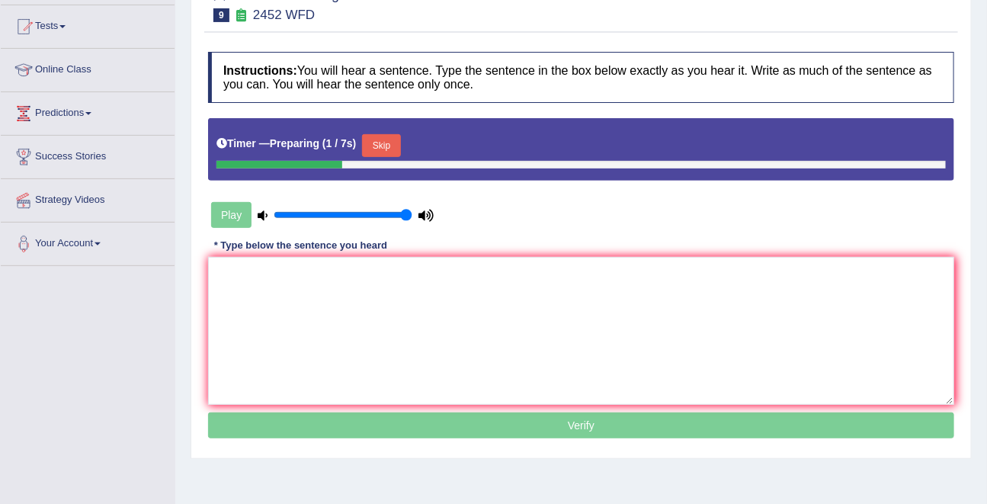
scroll to position [225, 0]
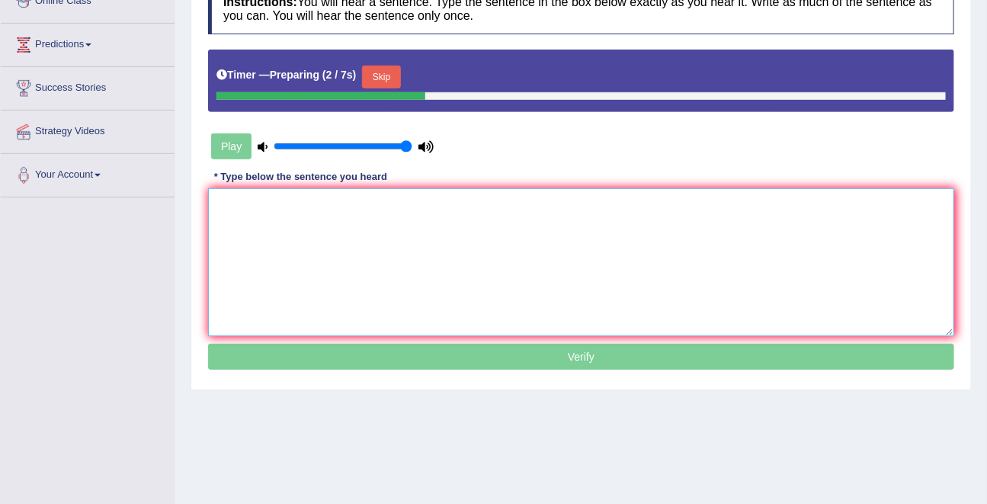
click at [366, 277] on textarea at bounding box center [581, 262] width 746 height 148
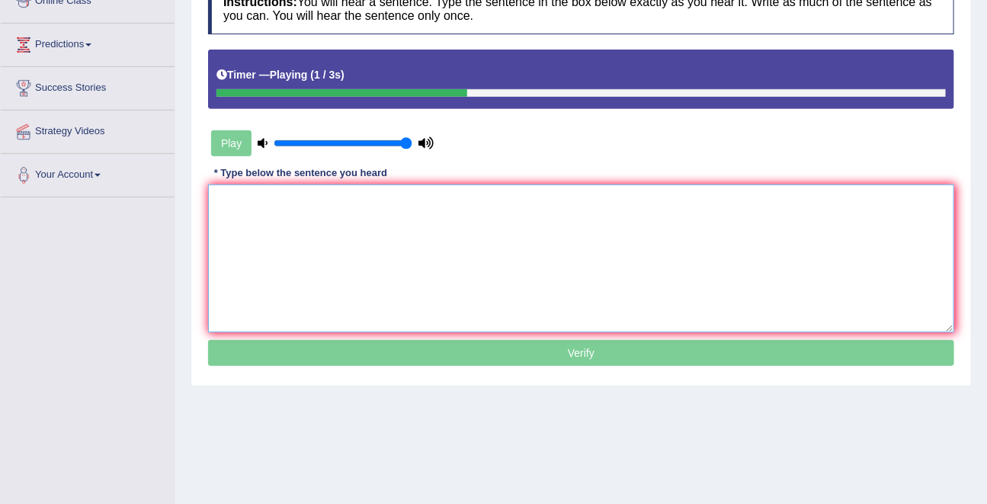
type textarea "t"
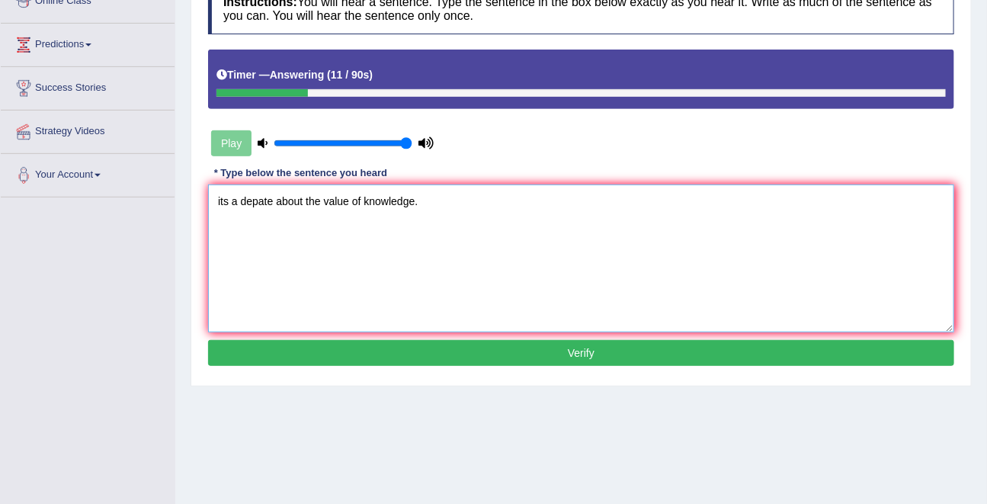
click at [222, 201] on textarea "its a depate about the value of knowledge." at bounding box center [581, 258] width 746 height 148
type textarea "It's a depate about the value of knowledge."
click at [572, 357] on button "Verify" at bounding box center [581, 353] width 746 height 26
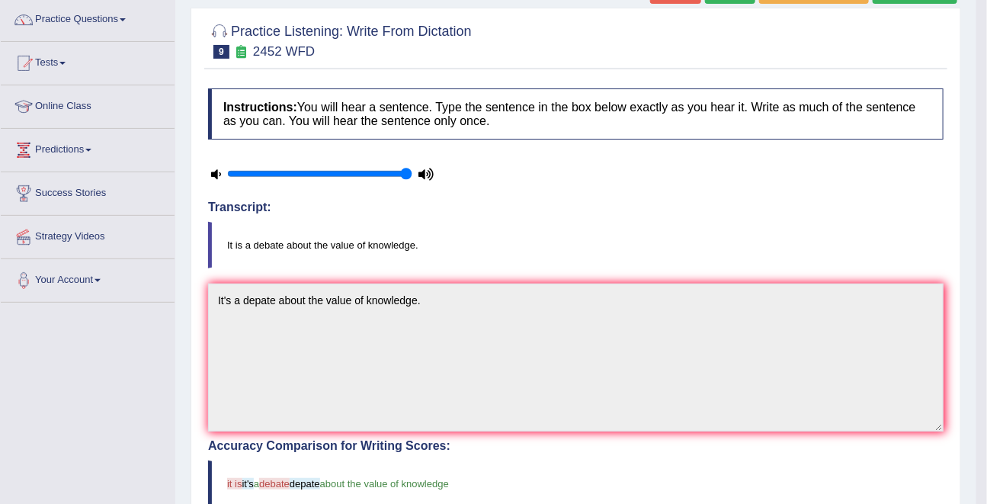
scroll to position [0, 0]
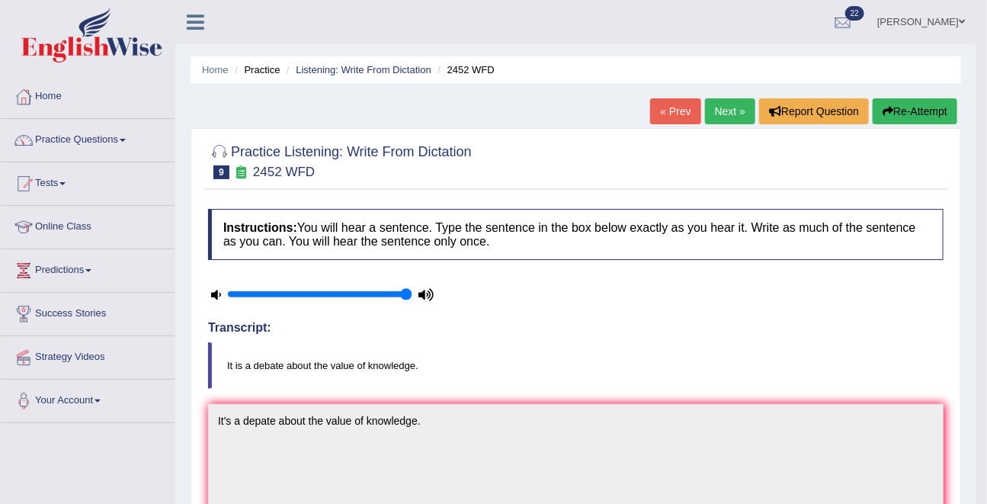
click at [716, 110] on link "Next »" at bounding box center [730, 111] width 50 height 26
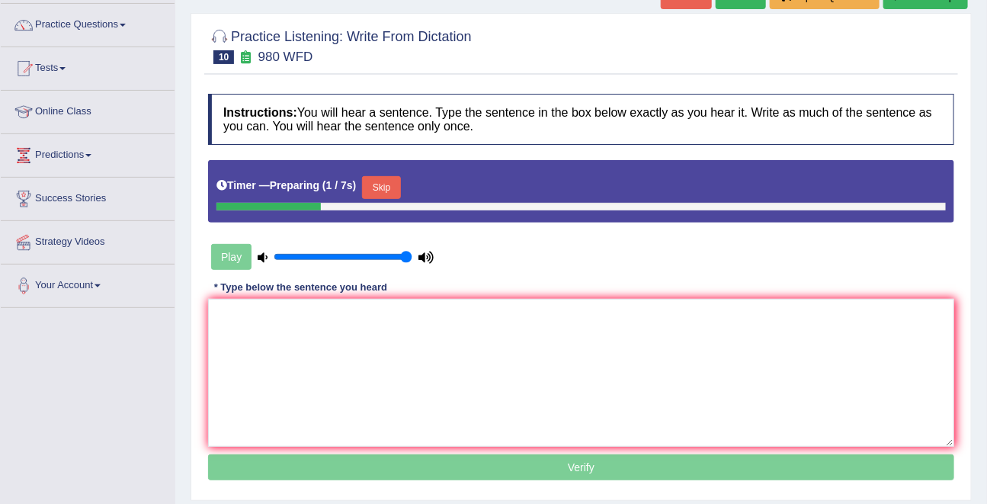
scroll to position [119, 0]
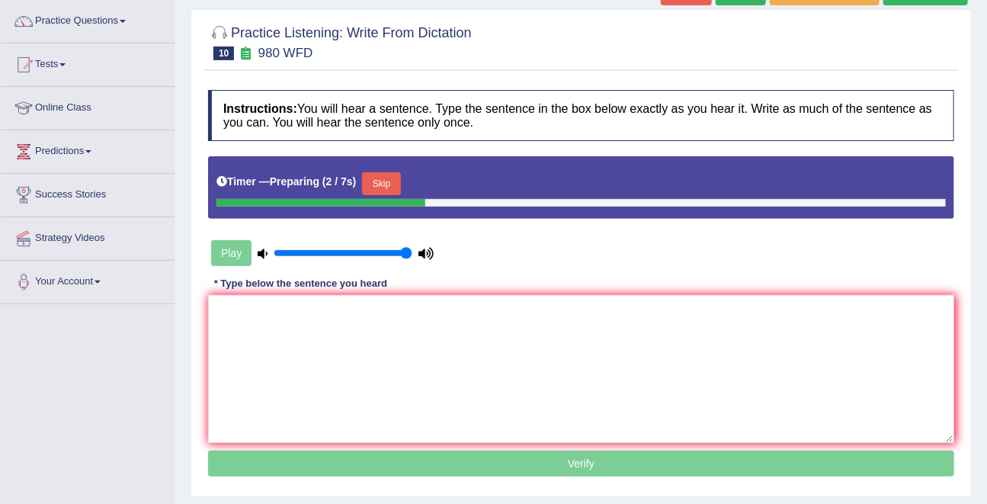
click at [392, 181] on button "Skip" at bounding box center [381, 183] width 38 height 23
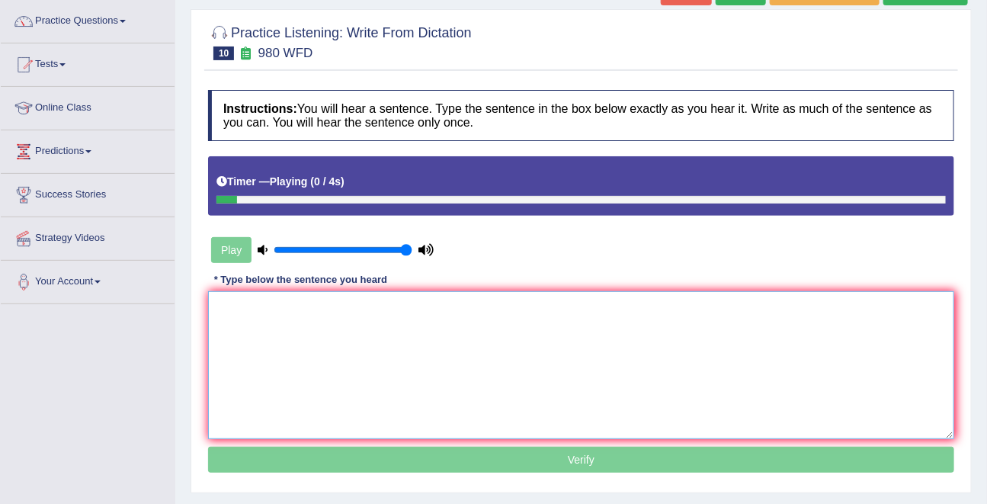
click at [374, 350] on textarea at bounding box center [581, 365] width 746 height 148
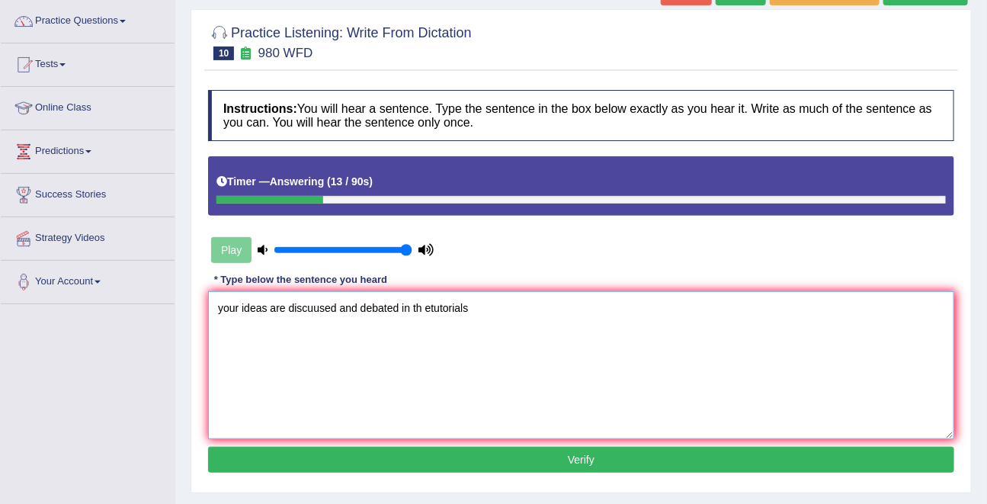
click at [426, 305] on textarea "your ideas are discuused and debated in th etutorials" at bounding box center [581, 365] width 746 height 148
click at [473, 309] on textarea "your ideas are discuused and debated in the siminar etutorials" at bounding box center [581, 365] width 746 height 148
drag, startPoint x: 225, startPoint y: 310, endPoint x: 216, endPoint y: 310, distance: 9.1
click at [216, 310] on textarea "your ideas are discuused and debated in the siminar tutorials" at bounding box center [581, 365] width 746 height 148
click at [309, 315] on textarea "Your ideas are discuused and debated in the siminar tutorials" at bounding box center [581, 365] width 746 height 148
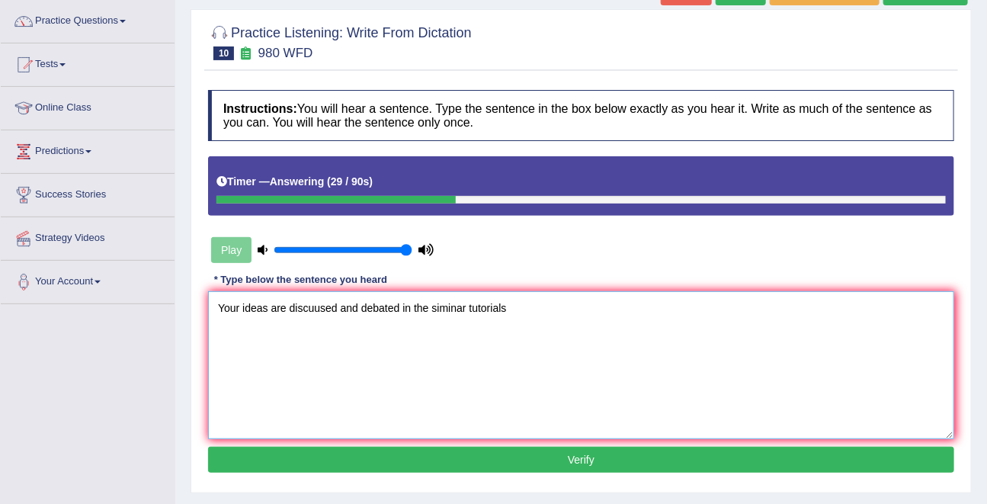
click at [309, 313] on textarea "Your ideas are discuused and debated in the siminar tutorials" at bounding box center [581, 365] width 746 height 148
type textarea "Your ideas are discussed and debated in the siminar tutorials"
click at [565, 455] on button "Verify" at bounding box center [581, 459] width 746 height 26
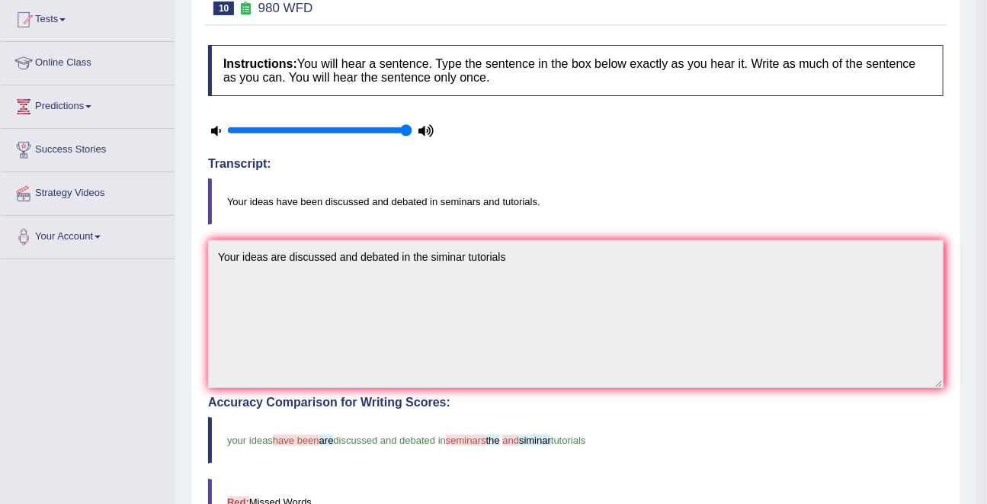
scroll to position [0, 0]
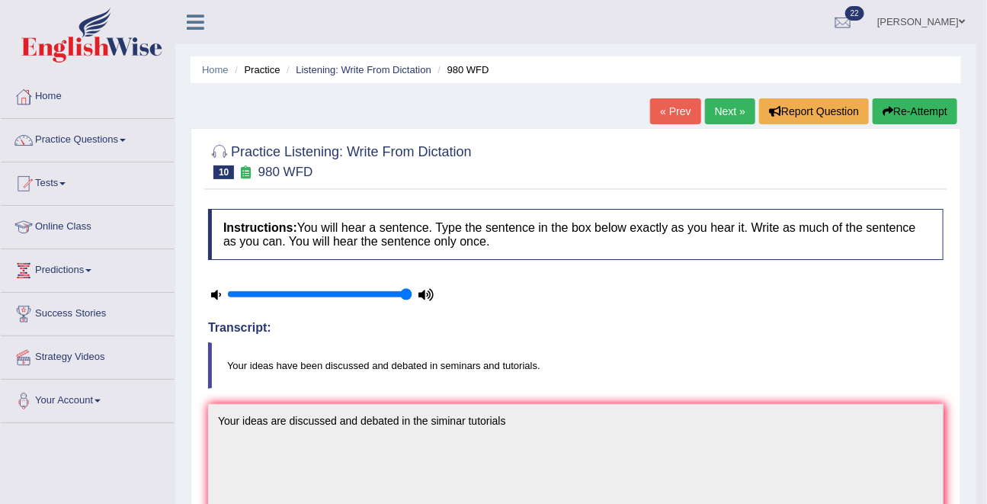
click at [724, 111] on link "Next »" at bounding box center [730, 111] width 50 height 26
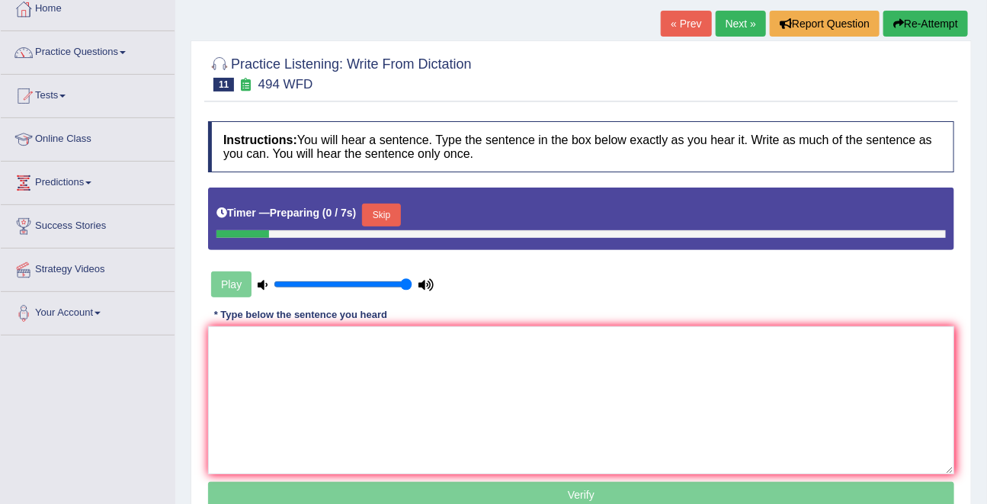
scroll to position [89, 0]
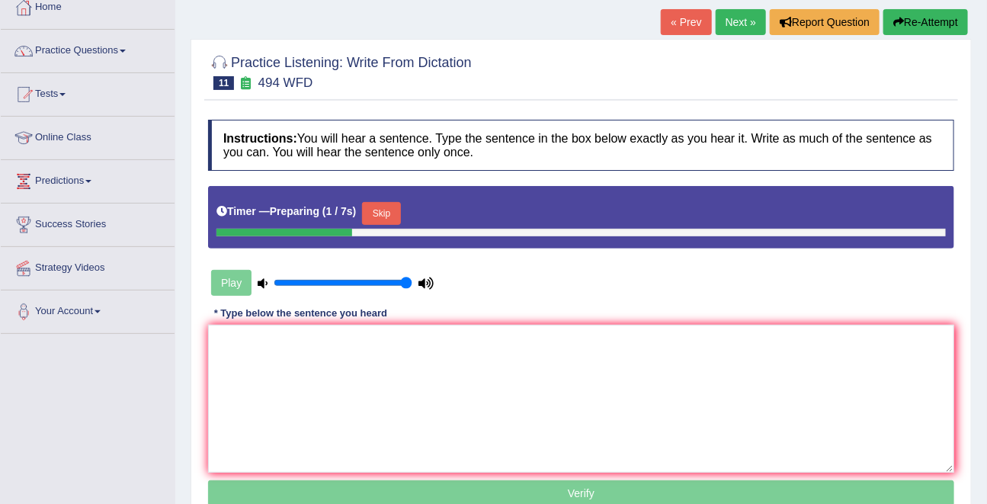
click at [393, 209] on button "Skip" at bounding box center [381, 213] width 38 height 23
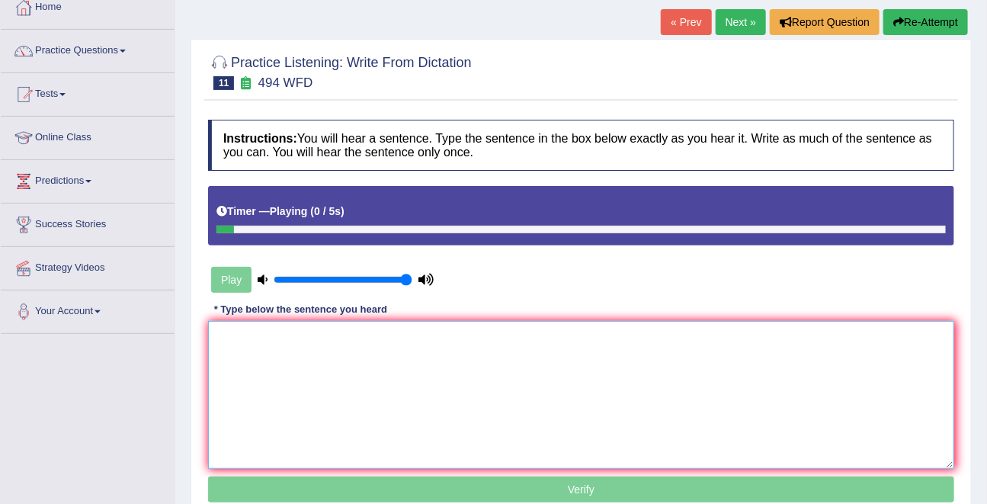
click at [363, 344] on textarea at bounding box center [581, 395] width 746 height 148
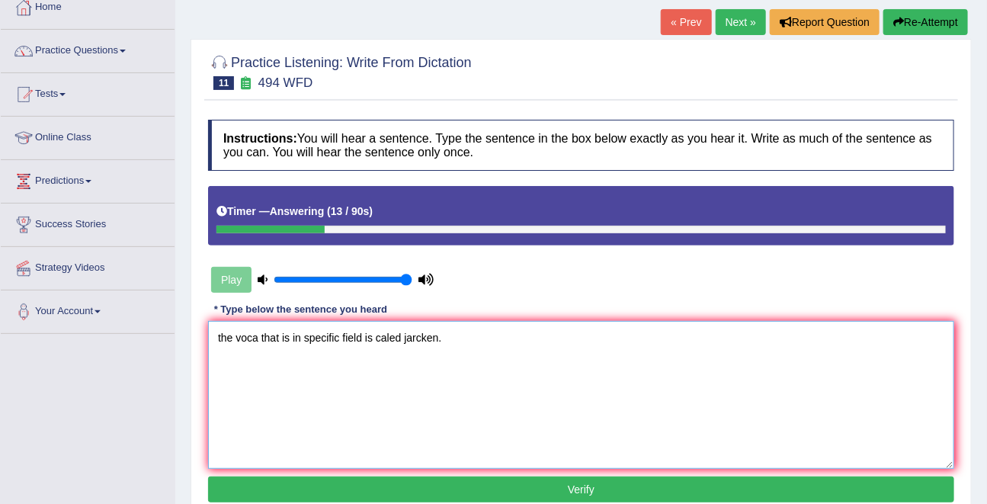
drag, startPoint x: 221, startPoint y: 338, endPoint x: 203, endPoint y: 338, distance: 17.5
click at [204, 338] on div "Instructions: You will hear a sentence. Type the sentence in the box below exac…" at bounding box center [580, 313] width 753 height 402
click at [248, 337] on textarea "The voca that is in specific field is caled jarcken." at bounding box center [581, 395] width 746 height 148
click at [327, 339] on textarea "The vocabulary that is in specific field is caled jarcken." at bounding box center [581, 395] width 746 height 148
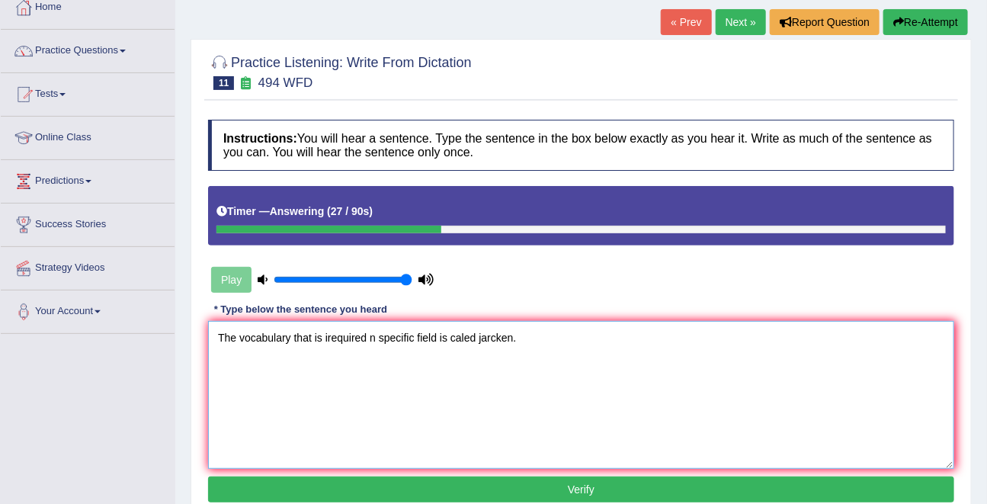
click at [328, 338] on textarea "The vocabulary that is irequired n specific field is caled jarcken." at bounding box center [581, 395] width 746 height 148
click at [368, 339] on textarea "The vocabulary that is required n specific field is caled jarcken." at bounding box center [581, 395] width 746 height 148
click at [378, 337] on textarea "The vocabulary that is required in specific field is caled jarcken." at bounding box center [581, 395] width 746 height 148
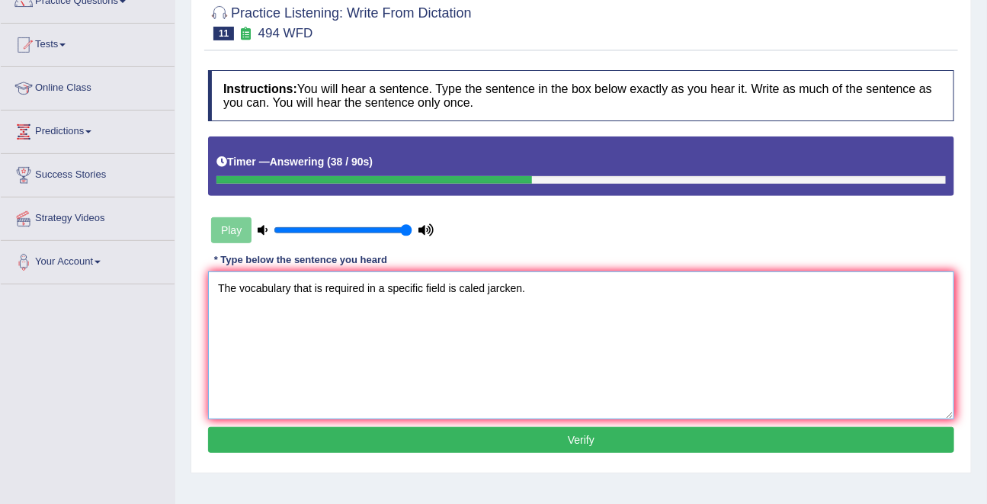
scroll to position [140, 0]
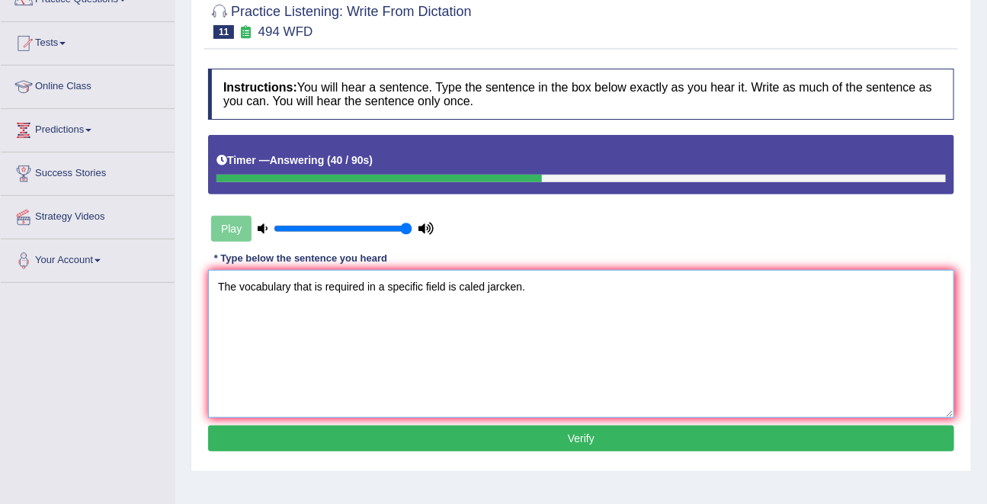
click at [470, 286] on textarea "The vocabulary that is required in a specific field is caled jarcken." at bounding box center [581, 344] width 746 height 148
type textarea "The vocabulary that is required in a specific field is called jarcken."
click at [557, 437] on button "Verify" at bounding box center [581, 438] width 746 height 26
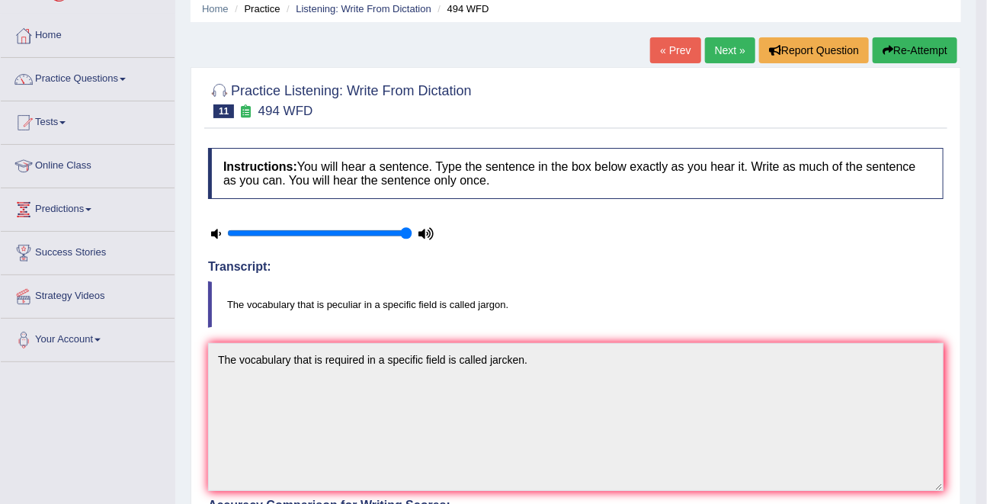
scroll to position [0, 0]
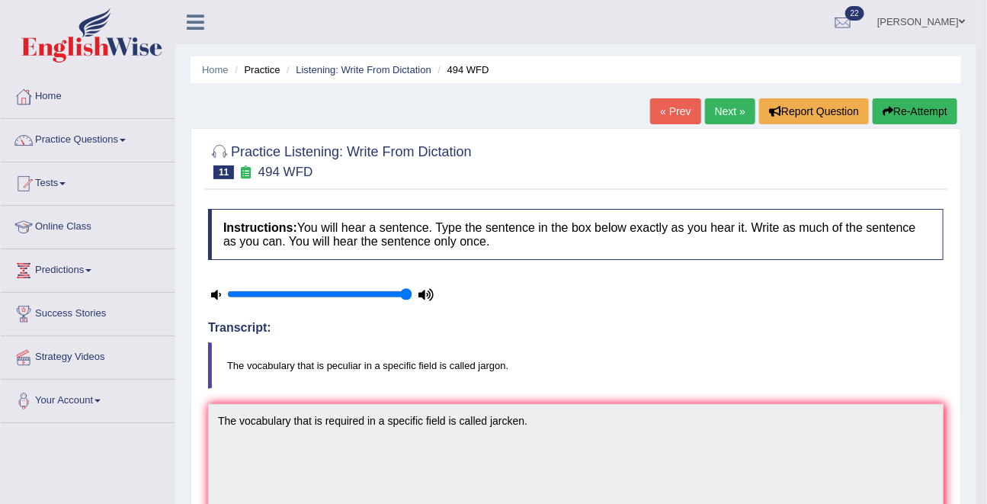
click at [710, 114] on link "Next »" at bounding box center [730, 111] width 50 height 26
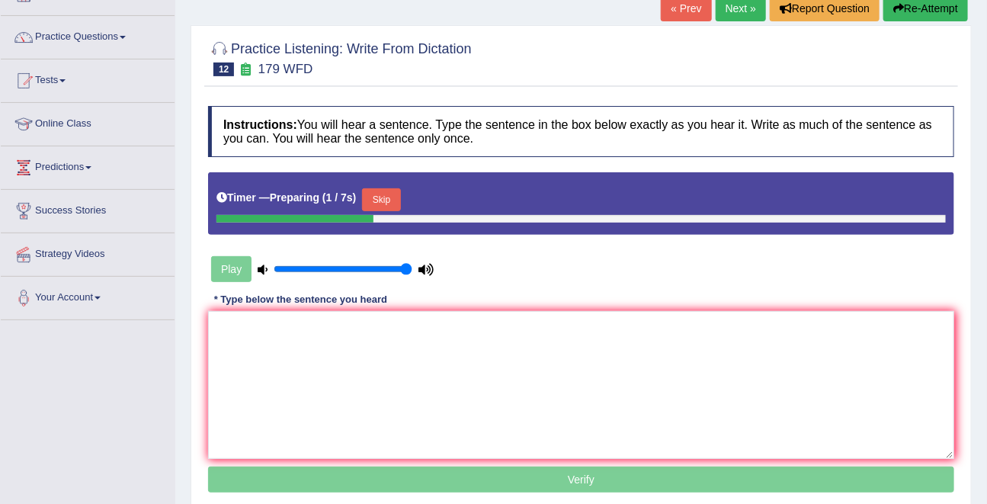
scroll to position [104, 0]
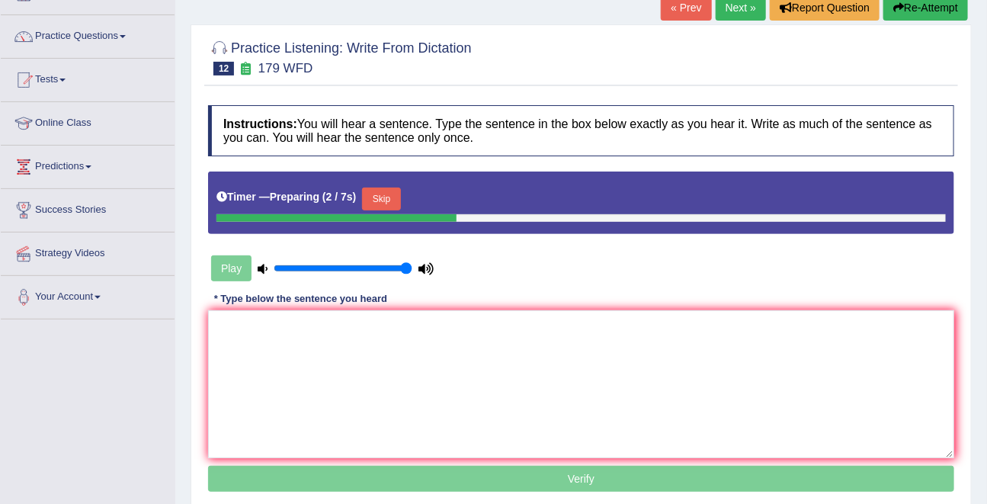
click at [389, 202] on button "Skip" at bounding box center [381, 198] width 38 height 23
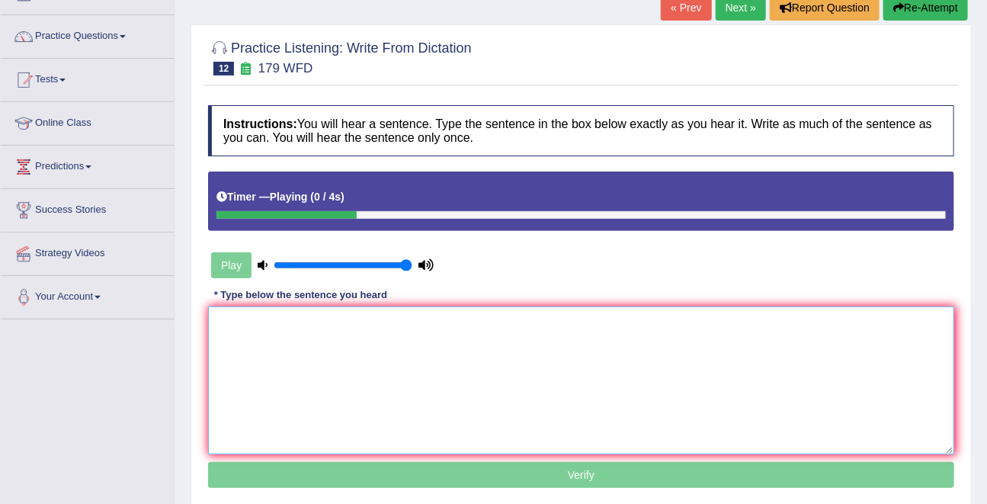
click at [325, 318] on textarea at bounding box center [581, 380] width 746 height 148
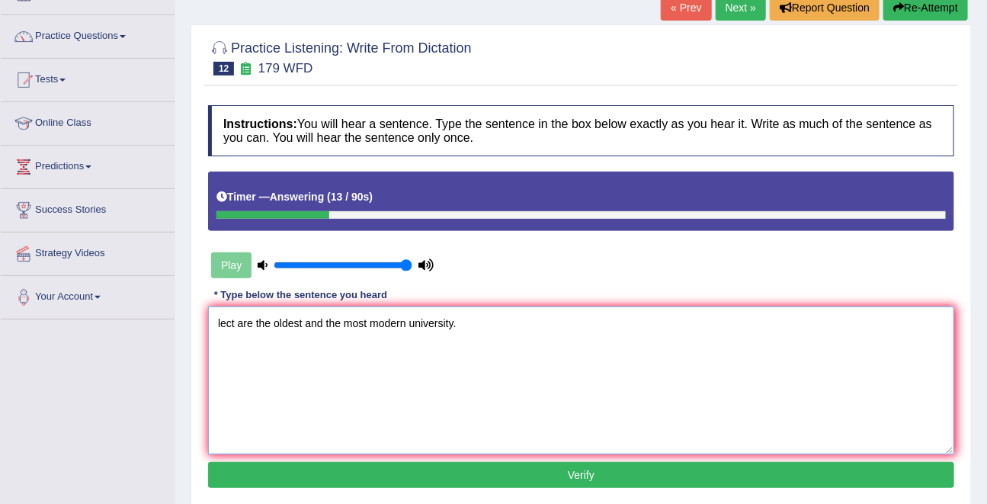
click at [226, 320] on textarea "lect are the oldest and the most modern university." at bounding box center [581, 380] width 746 height 148
click at [303, 325] on textarea "Lecture are the oldest and the most modern university." at bounding box center [581, 380] width 746 height 148
type textarea "Lecture are the oldest and the most modern university."
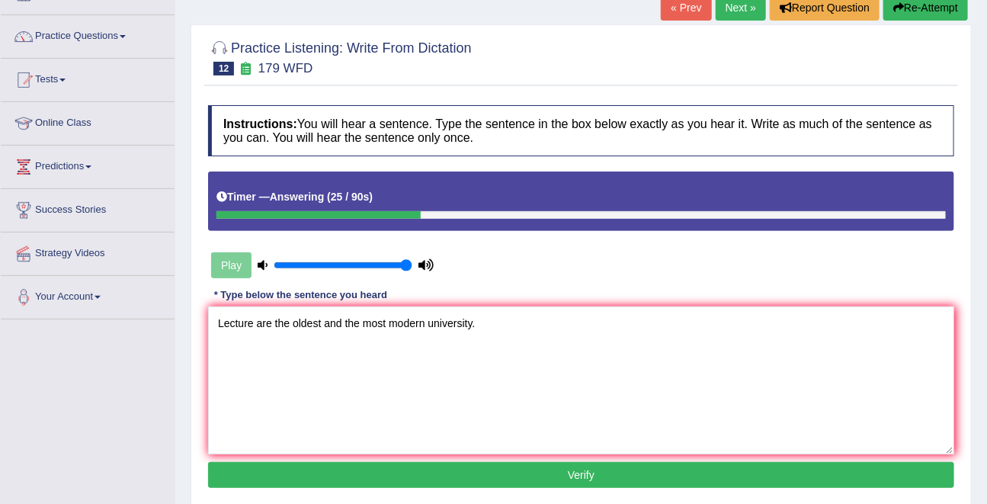
click at [569, 489] on div "Instructions: You will hear a sentence. Type the sentence in the box below exac…" at bounding box center [580, 299] width 753 height 402
click at [569, 475] on button "Verify" at bounding box center [581, 475] width 746 height 26
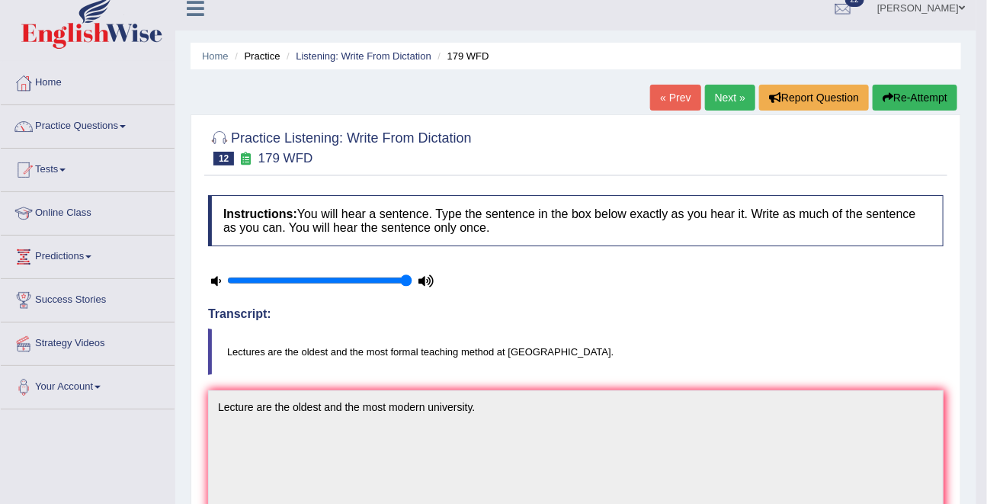
scroll to position [0, 0]
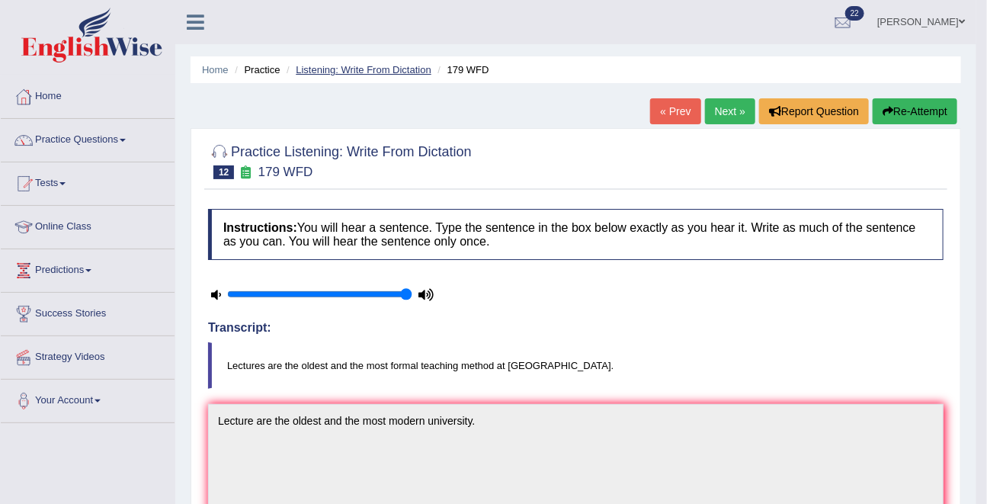
click at [364, 69] on link "Listening: Write From Dictation" at bounding box center [364, 69] width 136 height 11
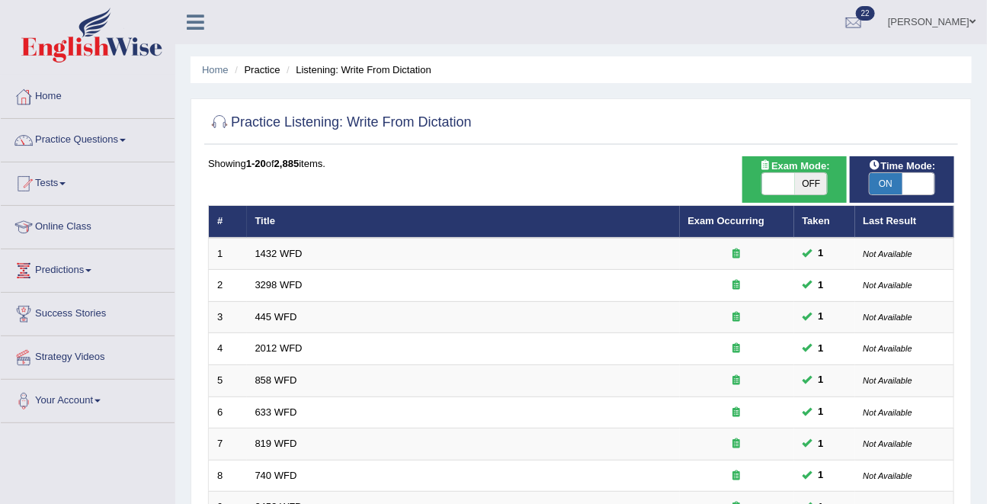
scroll to position [438, 0]
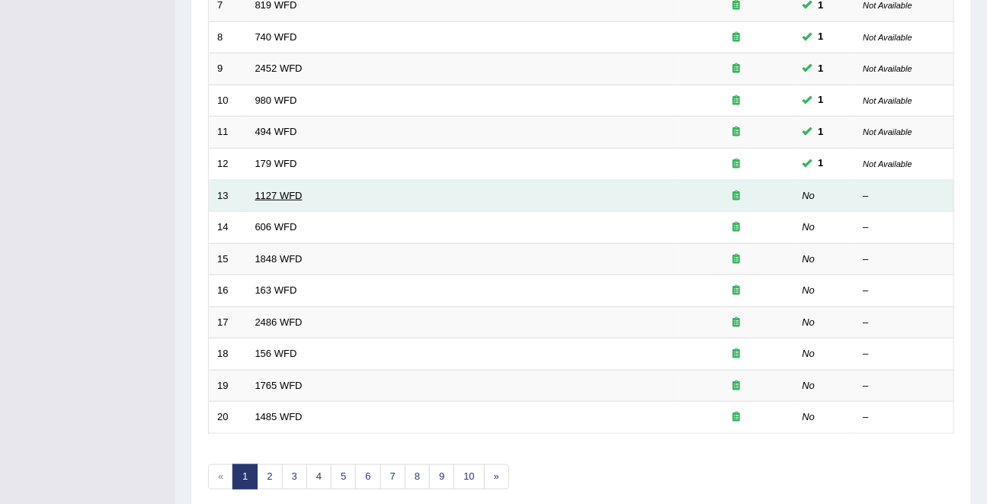
click at [275, 191] on link "1127 WFD" at bounding box center [278, 195] width 47 height 11
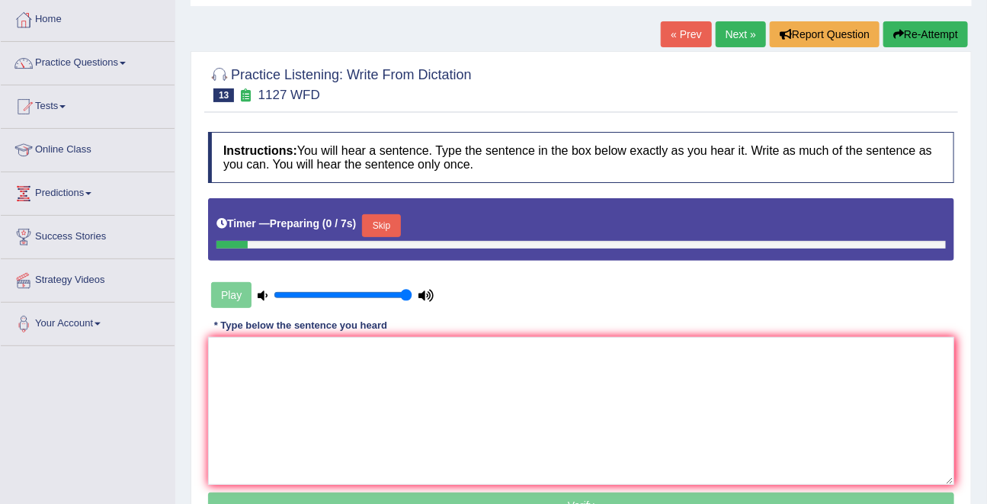
scroll to position [103, 0]
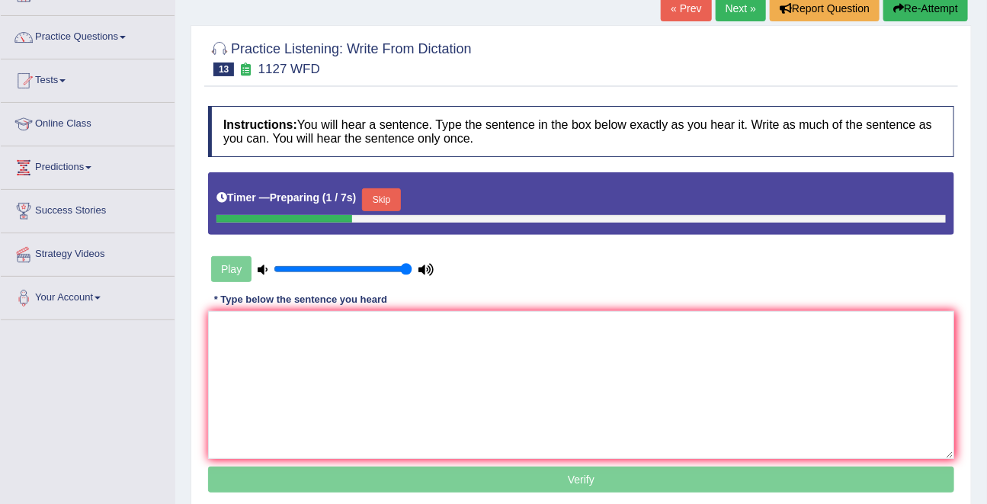
click at [392, 182] on div "Timer — Preparing ( 1 / 7s ) Skip" at bounding box center [581, 203] width 746 height 62
click at [391, 190] on button "Skip" at bounding box center [381, 199] width 38 height 23
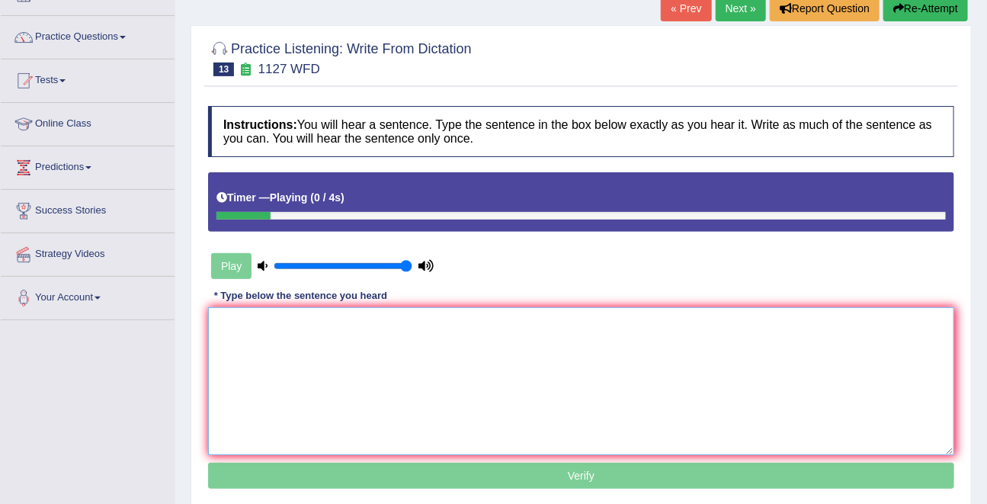
click at [374, 338] on textarea at bounding box center [581, 381] width 746 height 148
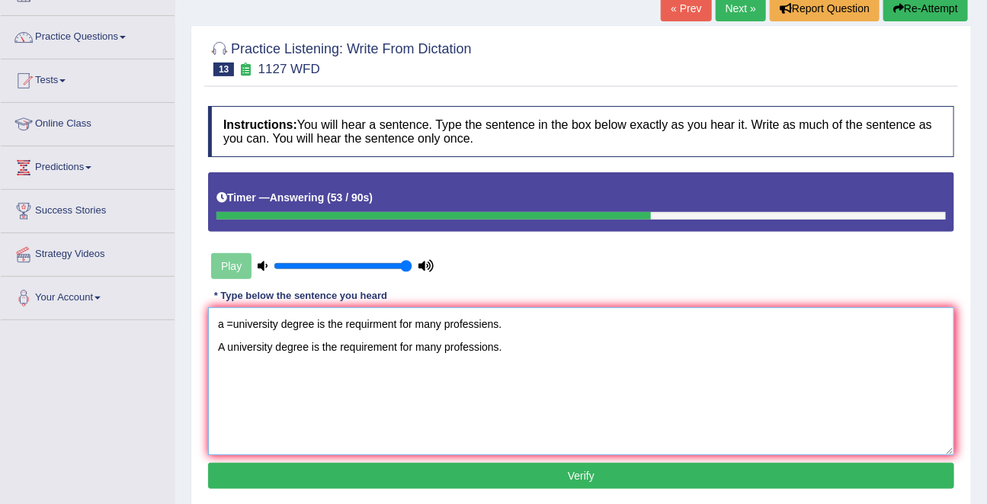
drag, startPoint x: 216, startPoint y: 343, endPoint x: 214, endPoint y: 289, distance: 53.3
click at [213, 289] on div "Instructions: You will hear a sentence. Type the sentence in the box below exac…" at bounding box center [580, 299] width 753 height 402
type textarea "A university degree is the requirement for many professions."
click at [545, 470] on button "Verify" at bounding box center [581, 475] width 746 height 26
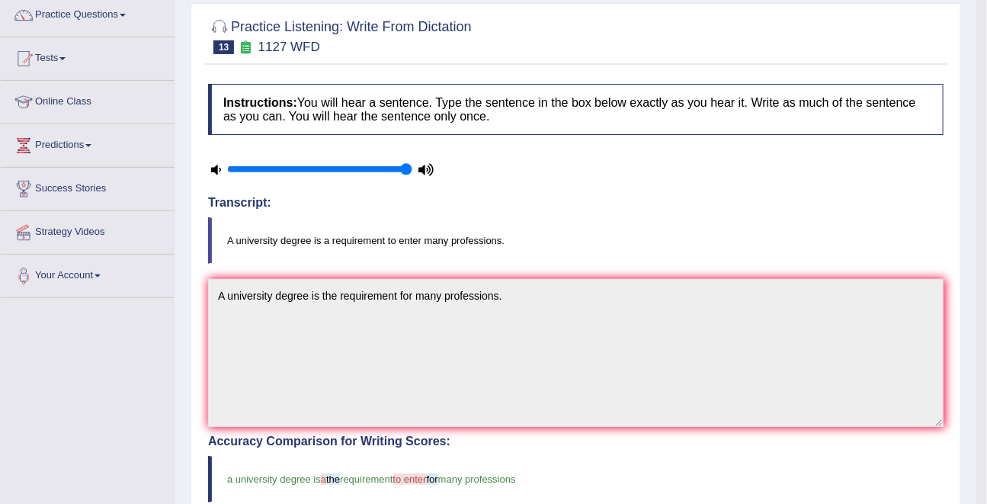
scroll to position [0, 0]
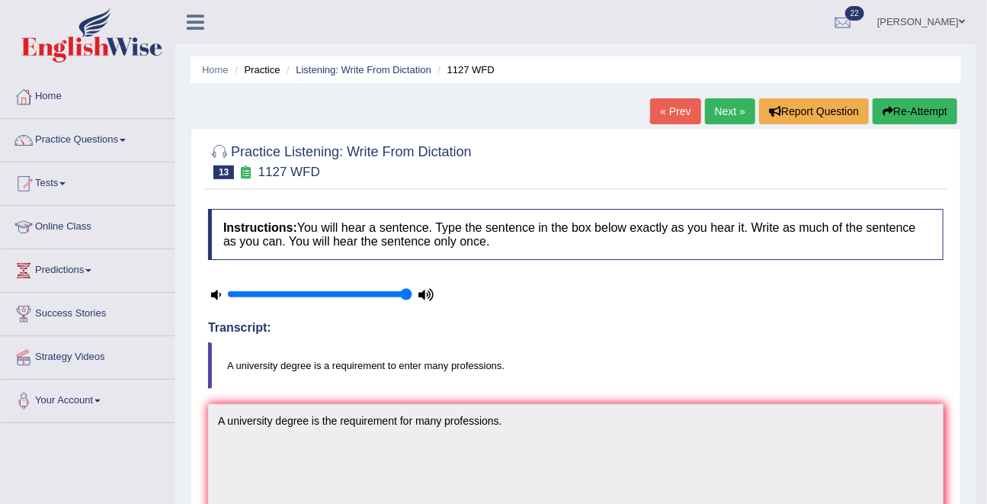
click at [721, 107] on link "Next »" at bounding box center [730, 111] width 50 height 26
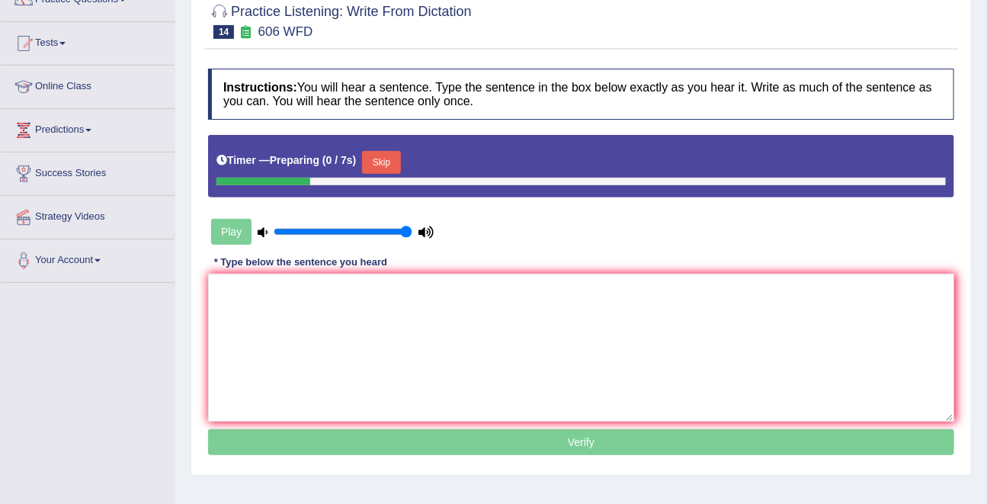
scroll to position [142, 0]
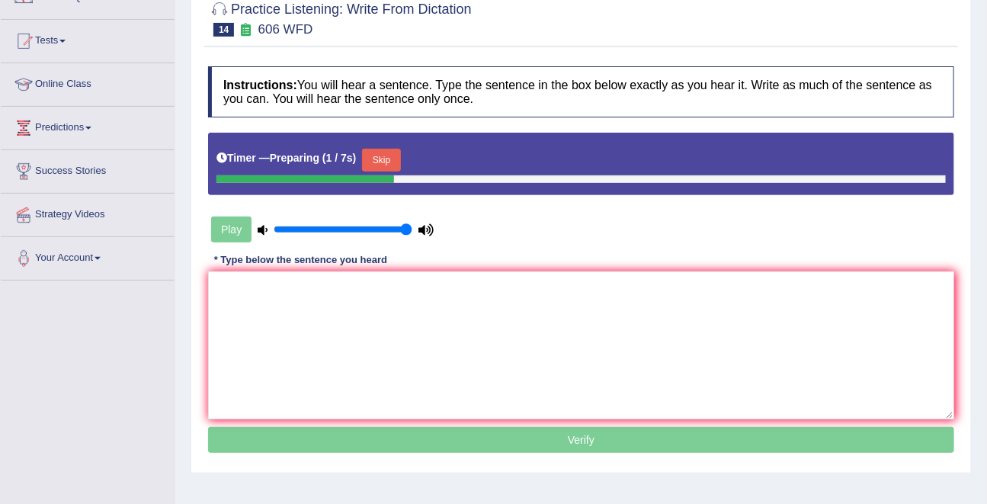
click at [400, 156] on button "Skip" at bounding box center [381, 160] width 38 height 23
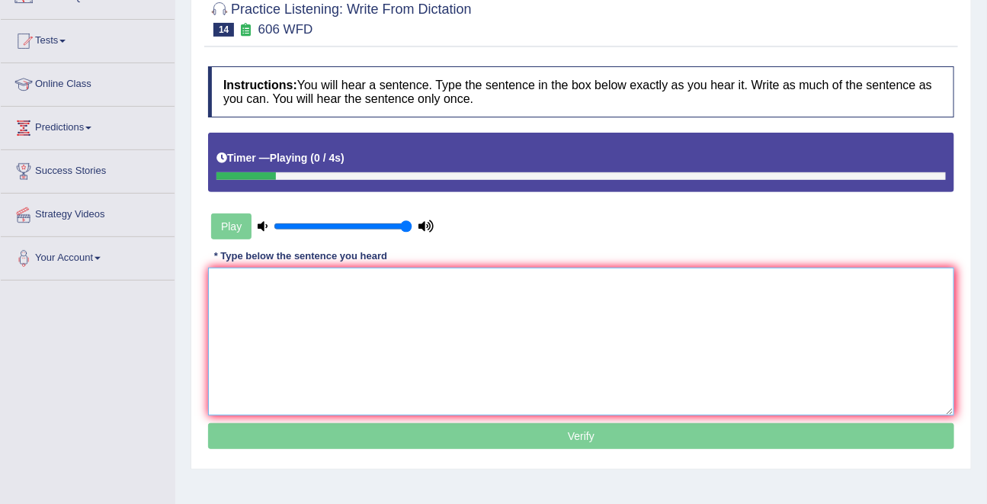
click at [321, 317] on textarea at bounding box center [581, 341] width 746 height 148
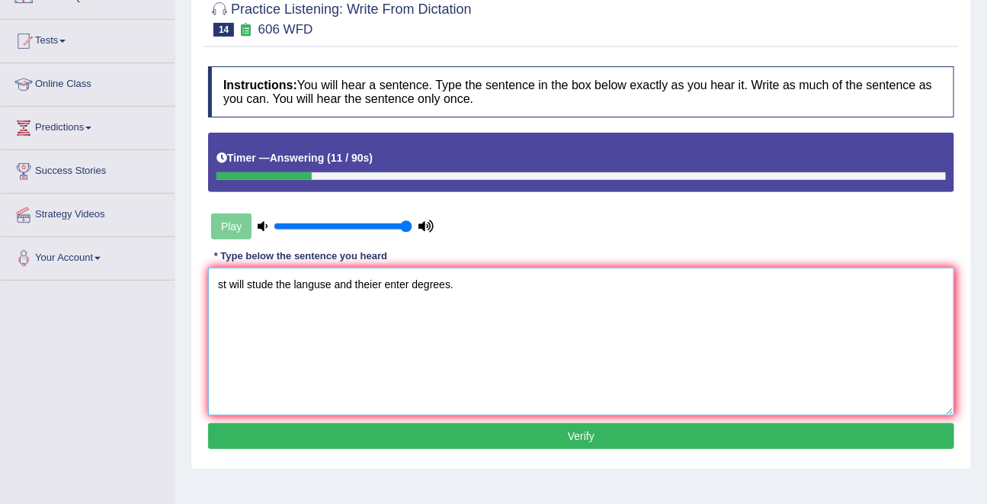
click at [224, 283] on textarea "st will stude the languse and theier enter degrees." at bounding box center [581, 341] width 746 height 148
click at [306, 287] on textarea "Students will stude the languse and theier enter degrees." at bounding box center [581, 341] width 746 height 148
click at [350, 286] on textarea "Students will study the languse and theier enter degrees." at bounding box center [581, 341] width 746 height 148
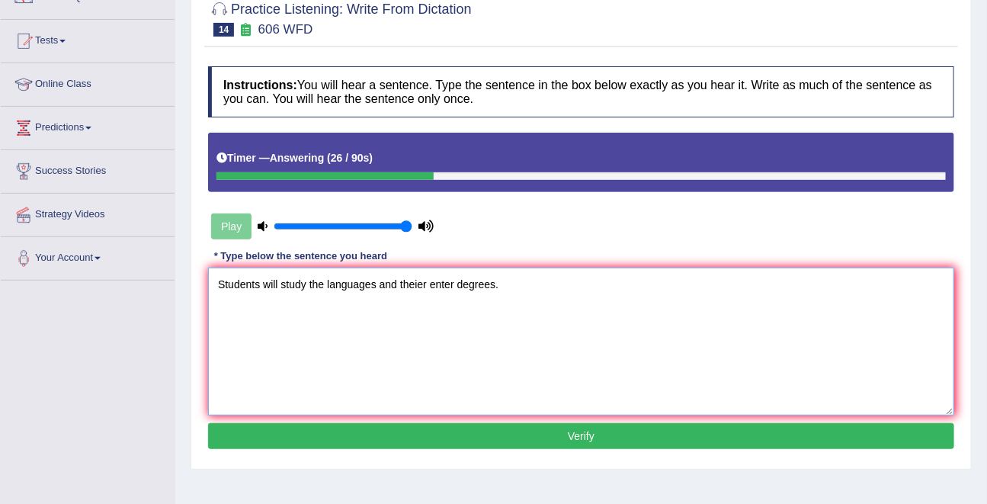
click at [421, 288] on textarea "Students will study the languages and theier enter degrees." at bounding box center [581, 341] width 746 height 148
type textarea "Students will study the languages and their enter degrees."
click at [574, 423] on button "Verify" at bounding box center [581, 436] width 746 height 26
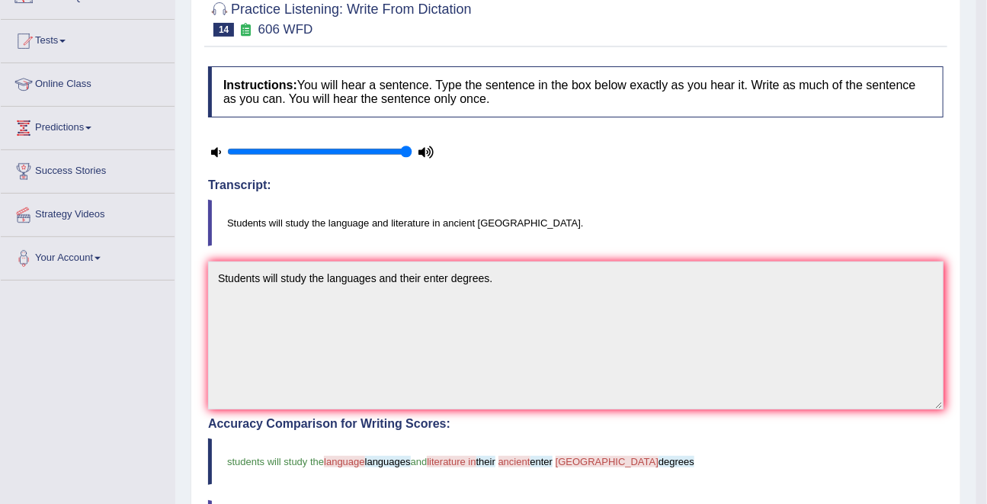
scroll to position [0, 0]
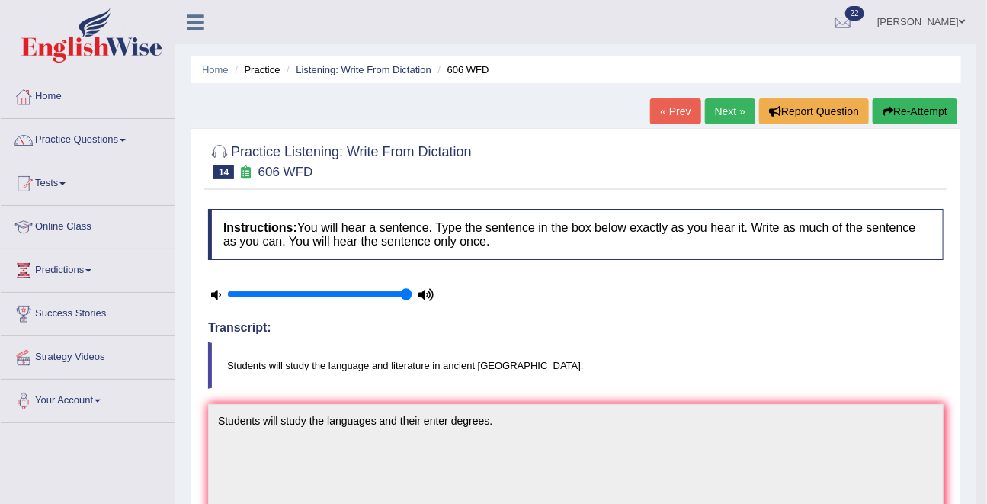
click at [720, 105] on link "Next »" at bounding box center [730, 111] width 50 height 26
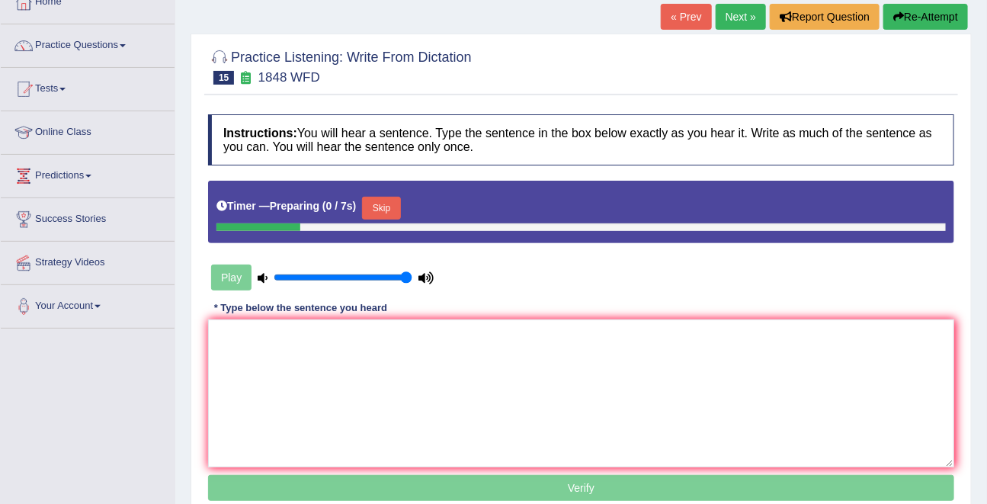
scroll to position [134, 0]
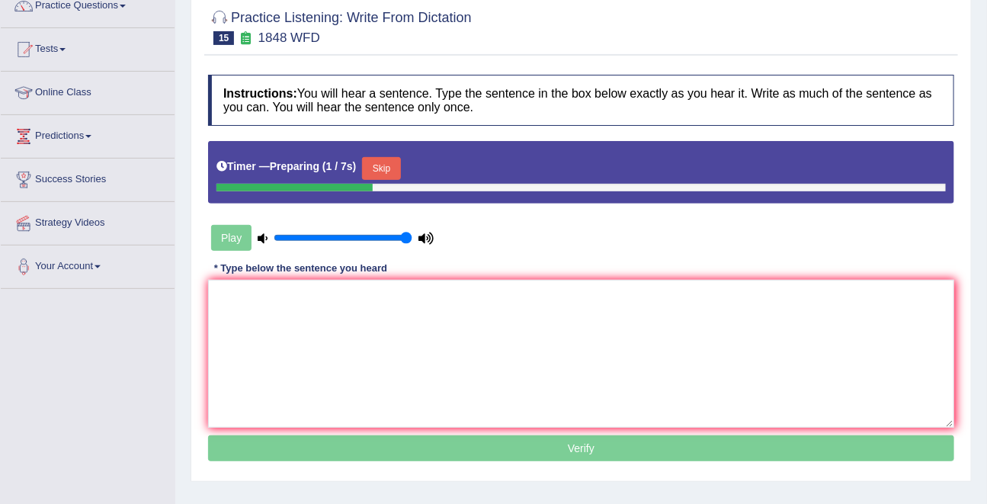
click at [378, 165] on button "Skip" at bounding box center [381, 168] width 38 height 23
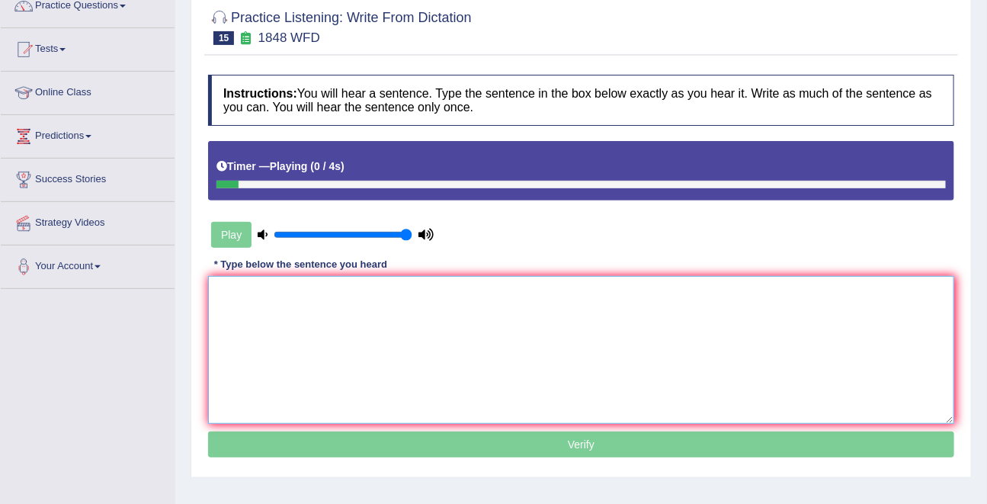
click at [318, 313] on textarea at bounding box center [581, 350] width 746 height 148
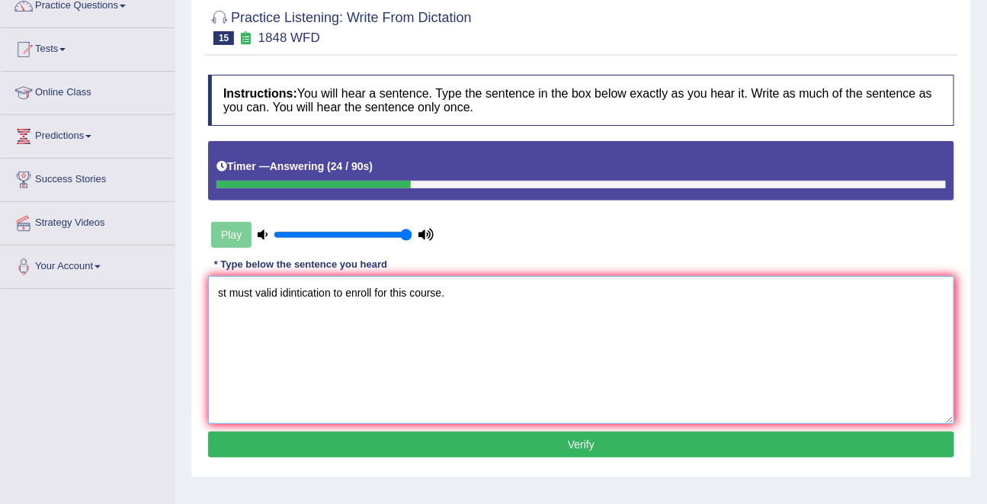
drag, startPoint x: 222, startPoint y: 289, endPoint x: 202, endPoint y: 289, distance: 19.8
click at [202, 289] on div "Practice Listening: Write From Dictation 15 1848 WFD Instructions: You will hea…" at bounding box center [580, 236] width 781 height 484
click at [290, 291] on textarea "Students must valid idintication to enroll for this course." at bounding box center [581, 350] width 746 height 148
click at [376, 297] on textarea "Students must show a valid idintication to enroll for this course." at bounding box center [581, 350] width 746 height 148
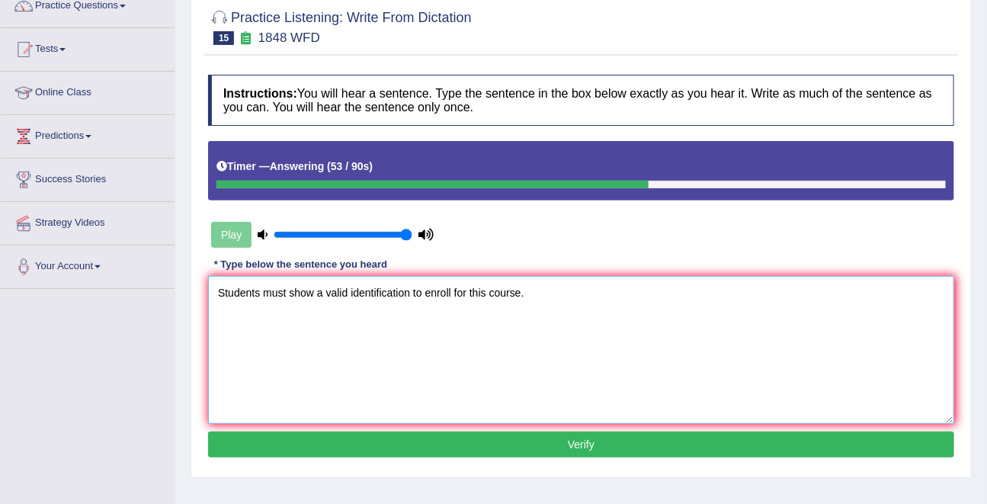
type textarea "Students must show a valid identification to enroll for this course."
click at [568, 453] on button "Verify" at bounding box center [581, 444] width 746 height 26
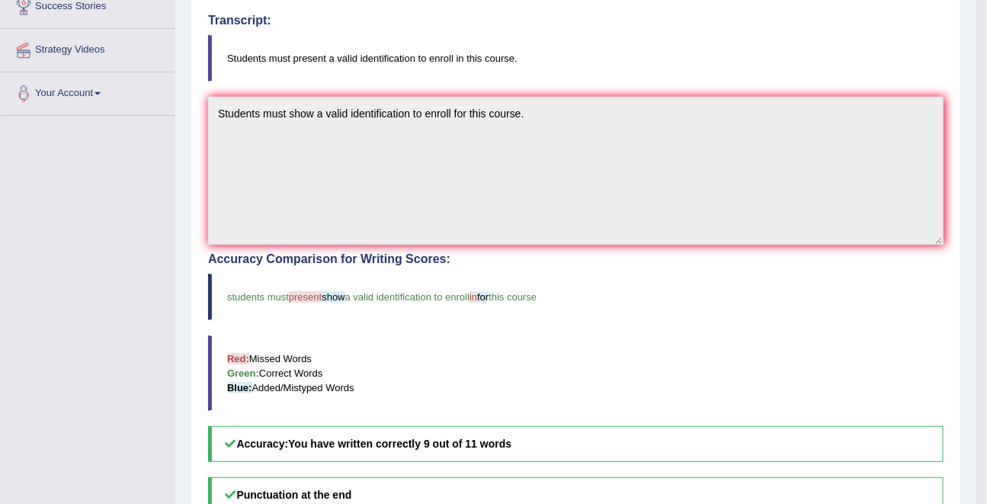
scroll to position [0, 0]
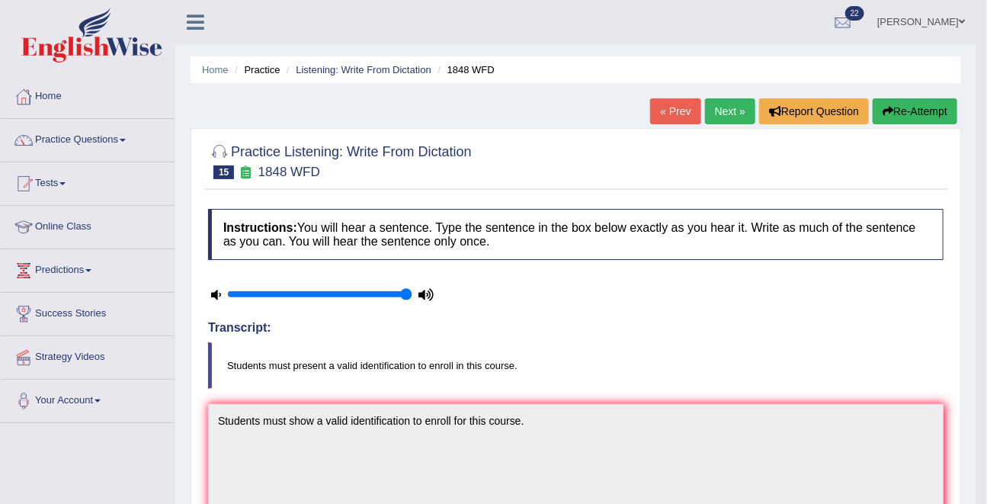
click at [719, 109] on link "Next »" at bounding box center [730, 111] width 50 height 26
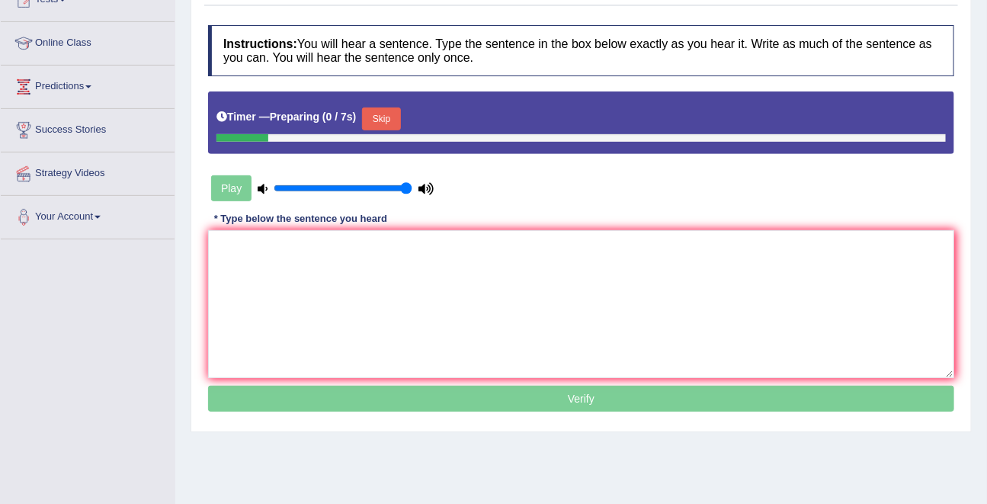
scroll to position [195, 0]
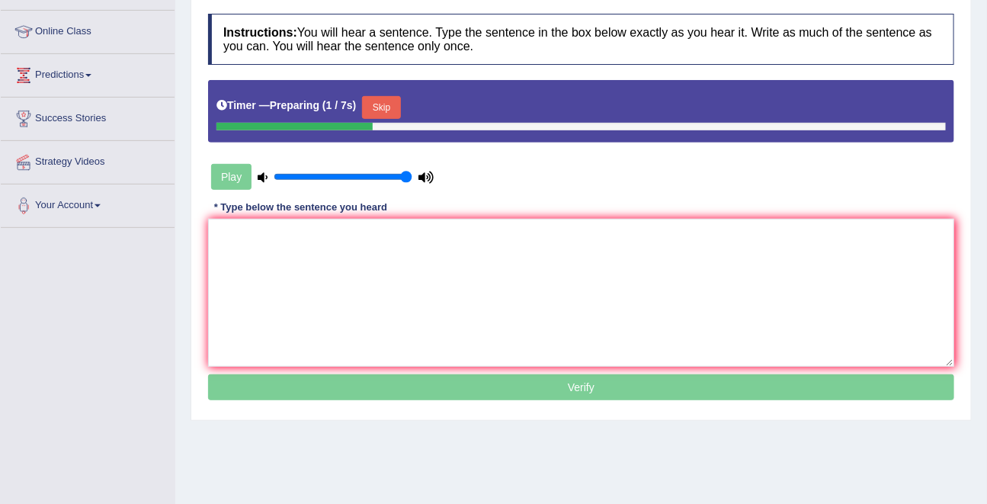
click at [390, 109] on button "Skip" at bounding box center [381, 107] width 38 height 23
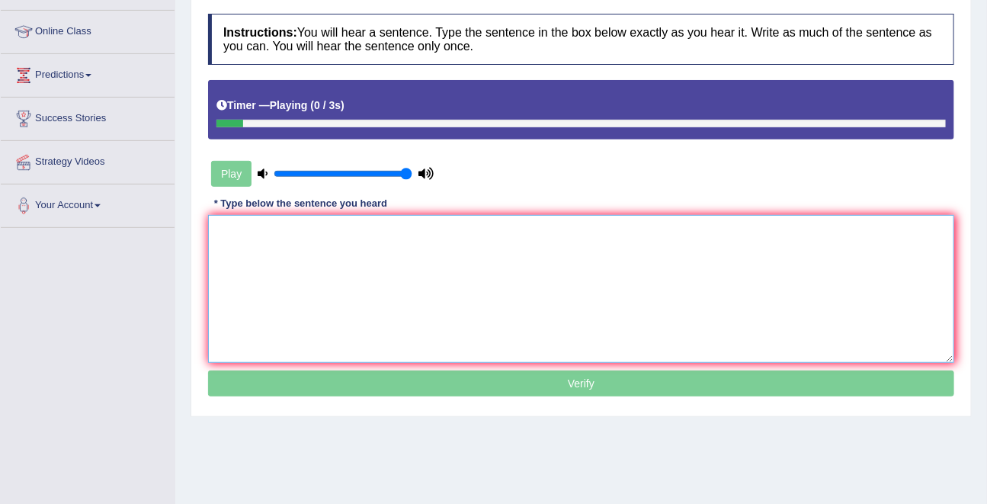
click at [333, 288] on textarea at bounding box center [581, 289] width 746 height 148
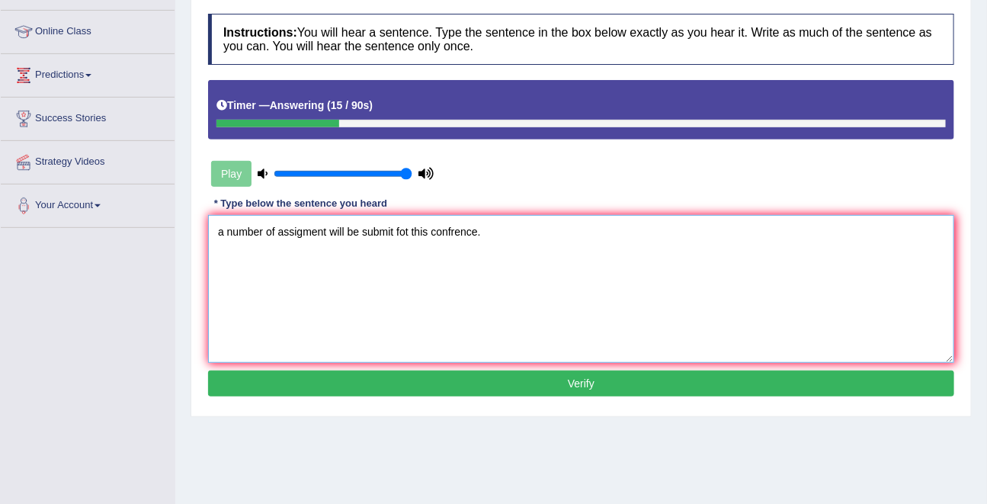
click at [217, 227] on textarea "a number of assigment will be submit fot this confrence." at bounding box center [581, 289] width 746 height 148
click at [222, 227] on textarea "a number of assigment will be submit fot this confrence." at bounding box center [581, 289] width 746 height 148
click at [286, 233] on textarea "A number of assigment will be submit fot this confrence." at bounding box center [581, 289] width 746 height 148
click at [386, 233] on textarea "A number of assignment will be submit fot this confrence." at bounding box center [581, 289] width 746 height 148
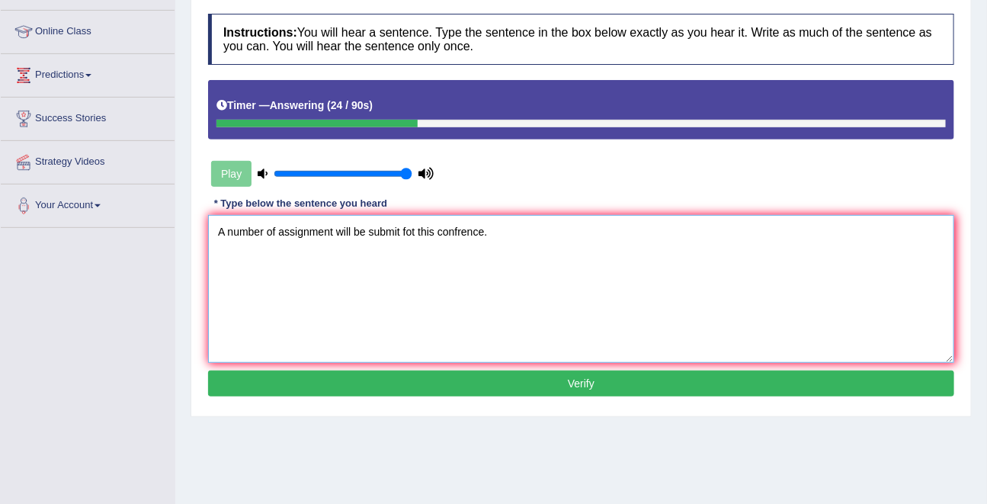
click at [386, 233] on textarea "A number of assignment will be submit fot this confrence." at bounding box center [581, 289] width 746 height 148
type textarea "A number of assignment will be supmit submit for this confrence."
click at [562, 384] on button "Verify" at bounding box center [581, 383] width 746 height 26
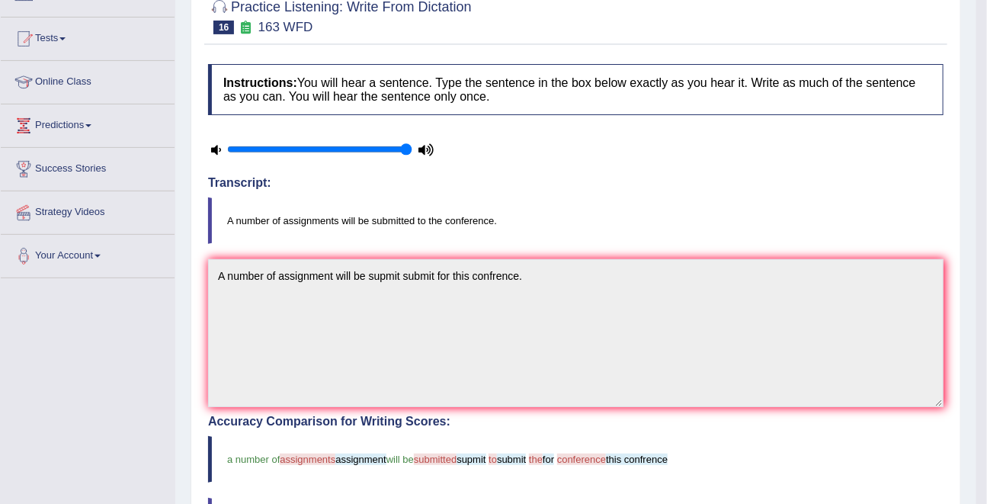
scroll to position [0, 0]
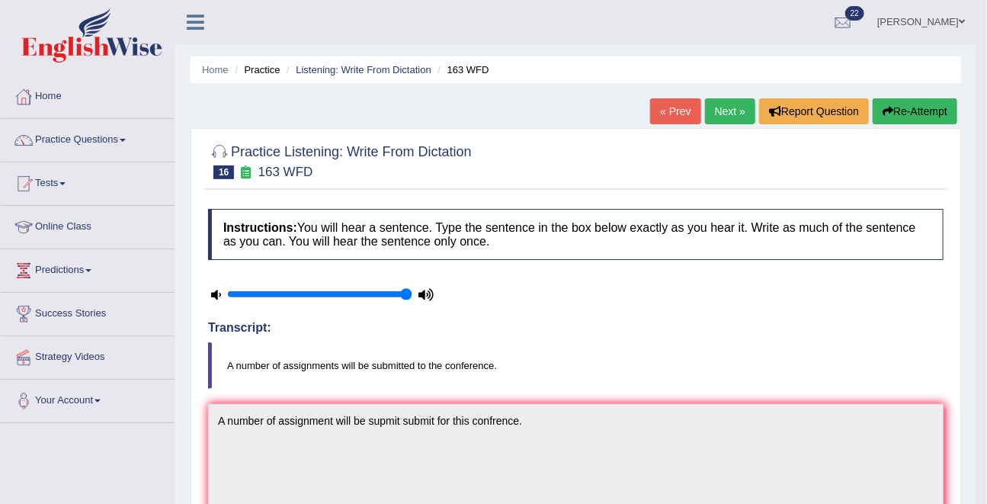
click at [710, 111] on link "Next »" at bounding box center [730, 111] width 50 height 26
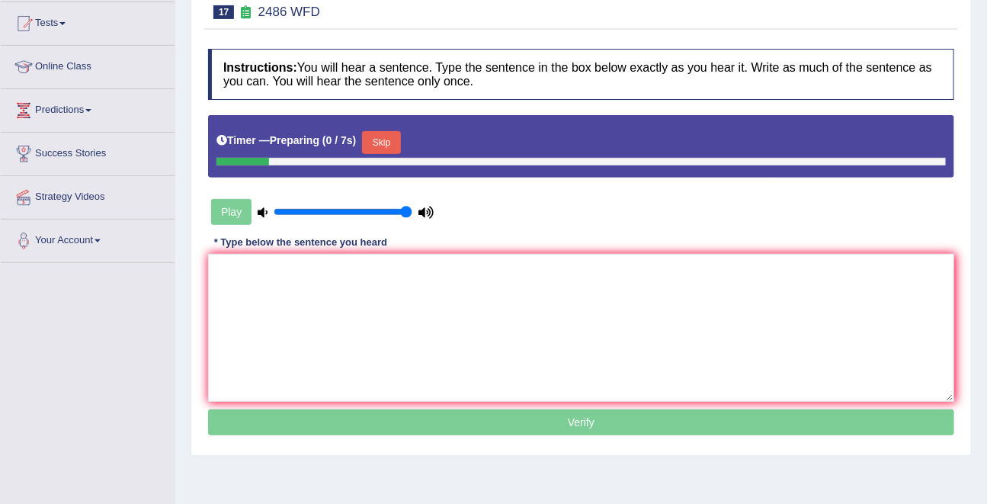
scroll to position [161, 0]
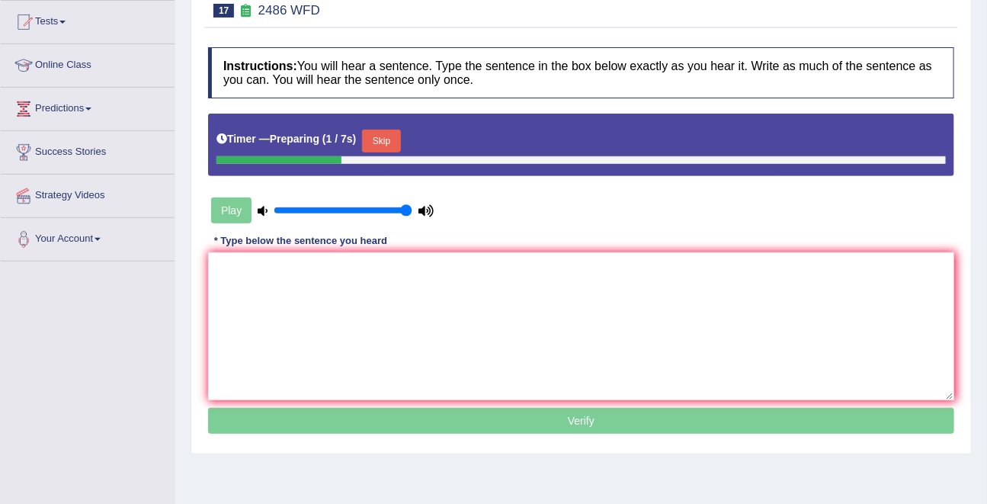
click at [389, 142] on button "Skip" at bounding box center [381, 141] width 38 height 23
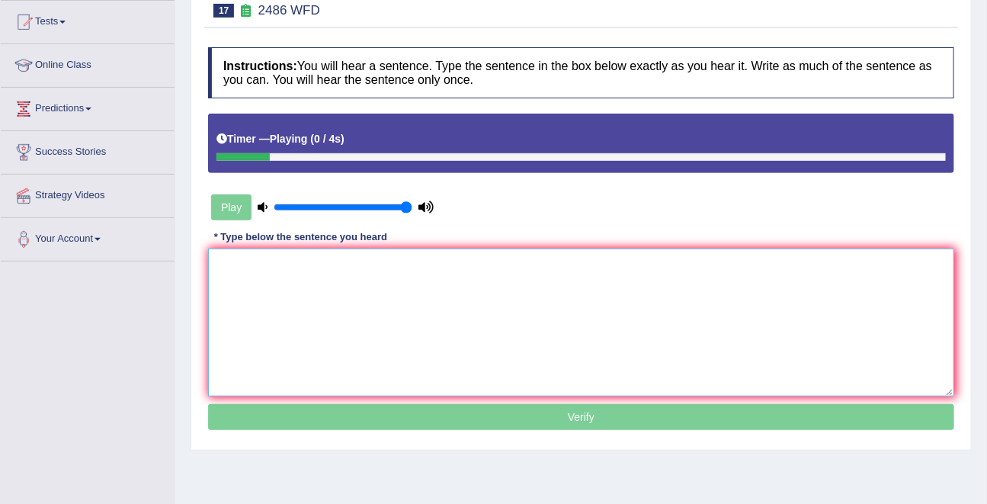
click at [357, 339] on textarea at bounding box center [581, 322] width 746 height 148
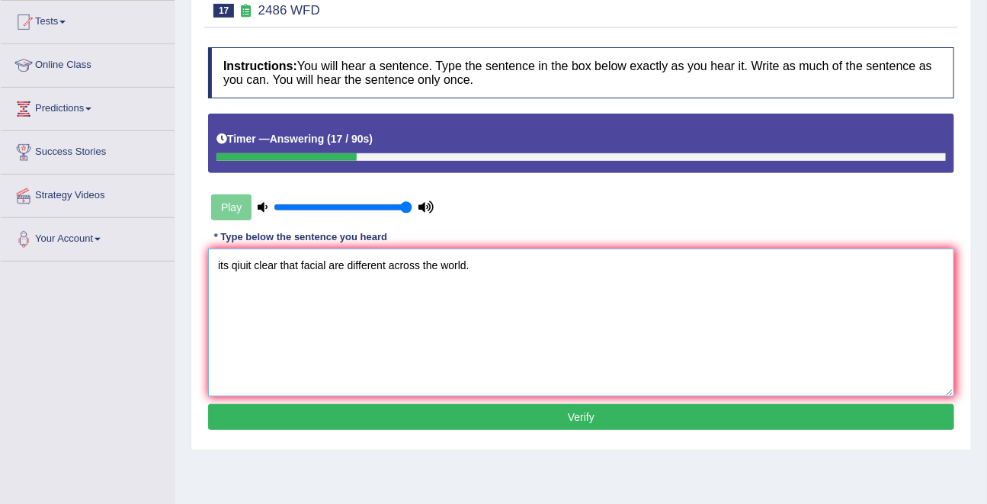
drag, startPoint x: 230, startPoint y: 264, endPoint x: 205, endPoint y: 263, distance: 25.2
click at [204, 263] on div "Instructions: You will hear a sentence. Type the sentence in the box below exac…" at bounding box center [580, 241] width 753 height 402
click at [260, 264] on textarea "It is it's qiuit clear that facial are different across the world." at bounding box center [581, 322] width 746 height 148
click at [430, 261] on textarea "It is it's quite clear that facial are different across the world." at bounding box center [581, 322] width 746 height 148
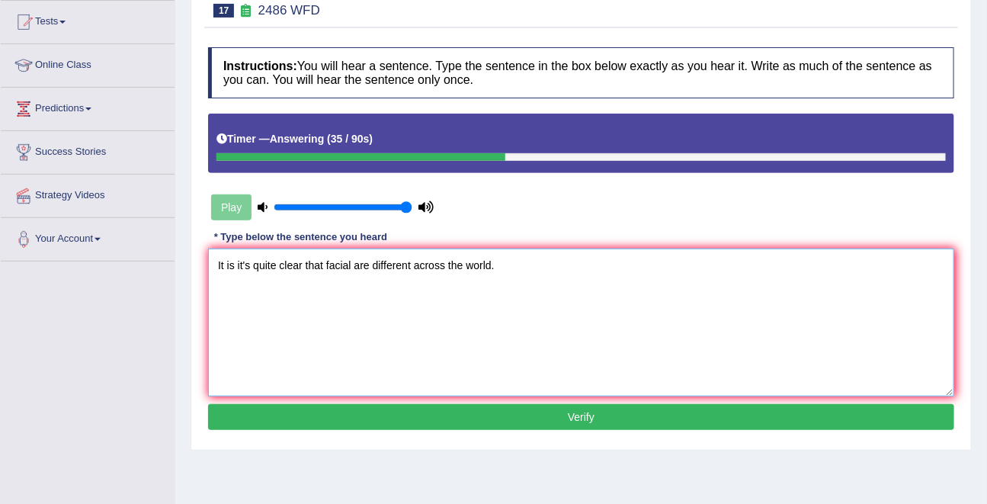
click at [430, 261] on textarea "It is it's quite clear that facial are different across the world." at bounding box center [581, 322] width 746 height 148
type textarea "It is it's quite clear that facial are different accross the world."
click at [542, 422] on button "Verify" at bounding box center [581, 417] width 746 height 26
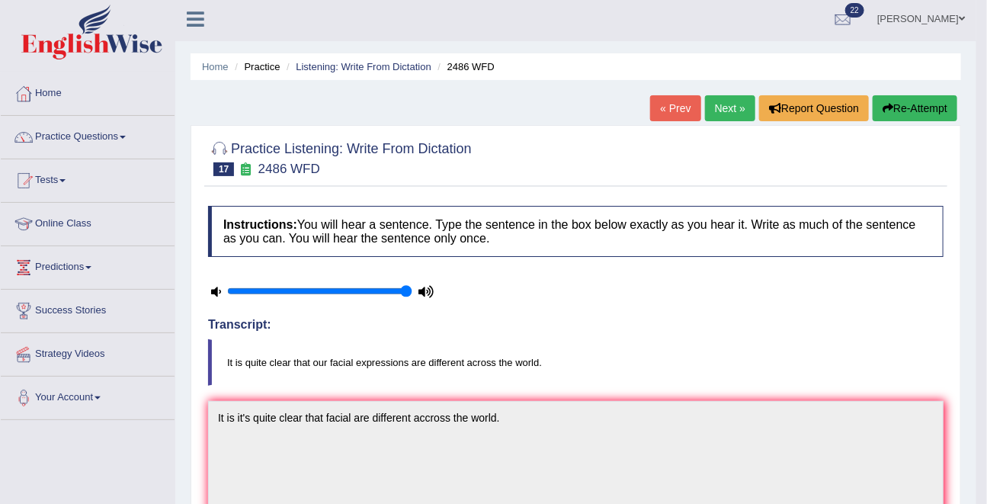
scroll to position [0, 0]
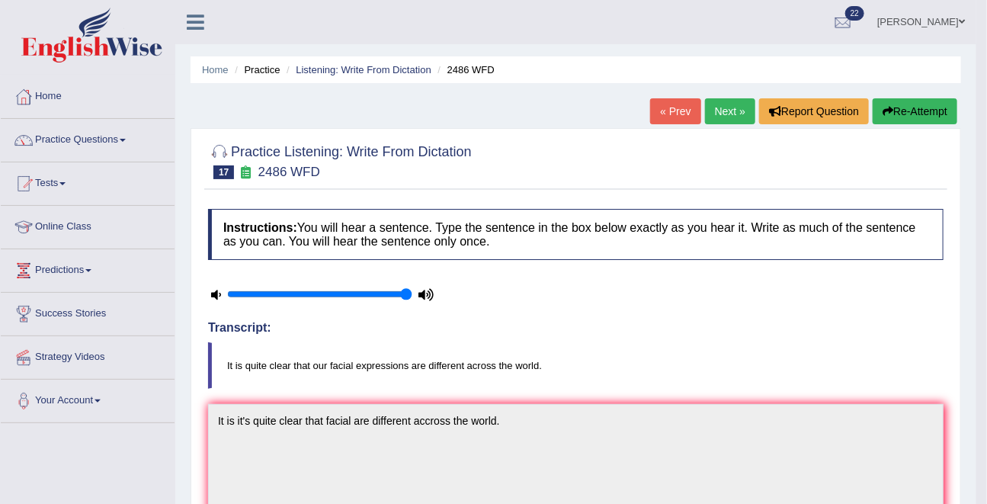
click at [728, 107] on link "Next »" at bounding box center [730, 111] width 50 height 26
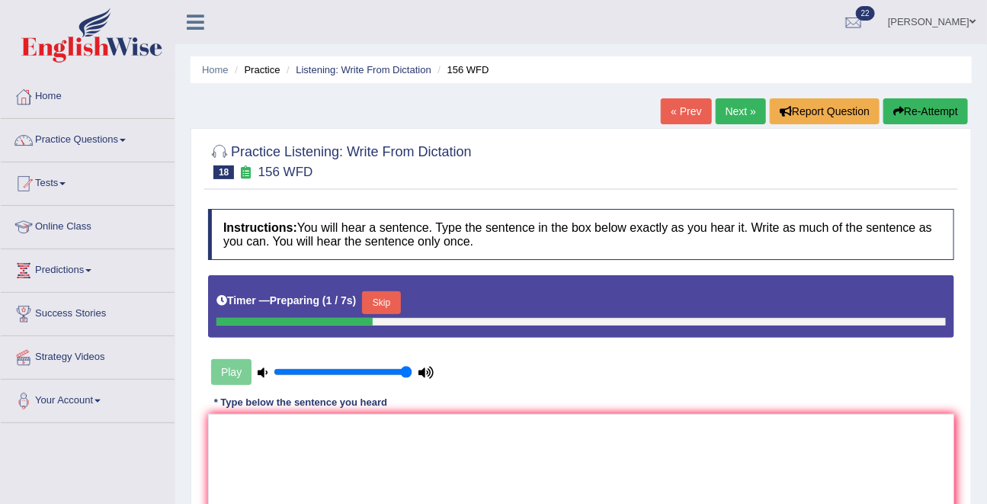
click at [398, 302] on button "Skip" at bounding box center [381, 302] width 38 height 23
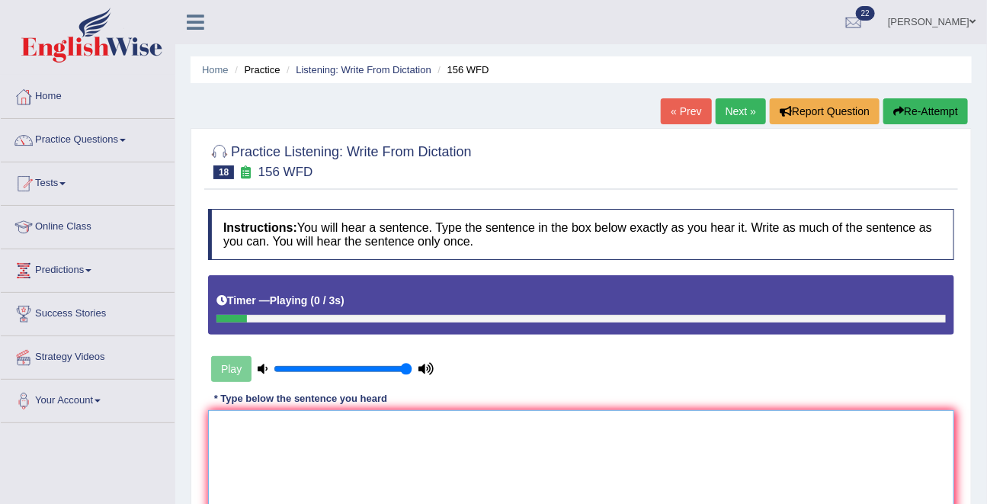
click at [328, 479] on textarea at bounding box center [581, 484] width 746 height 148
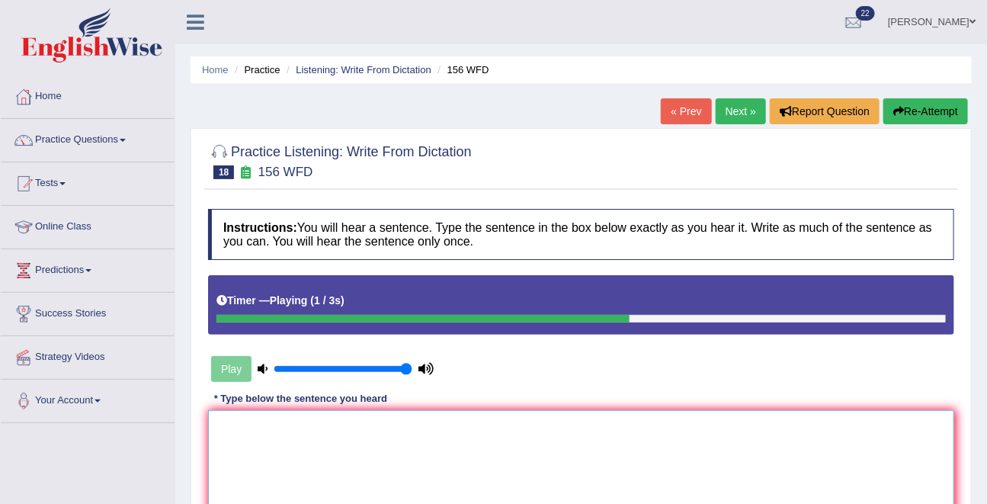
type textarea "o"
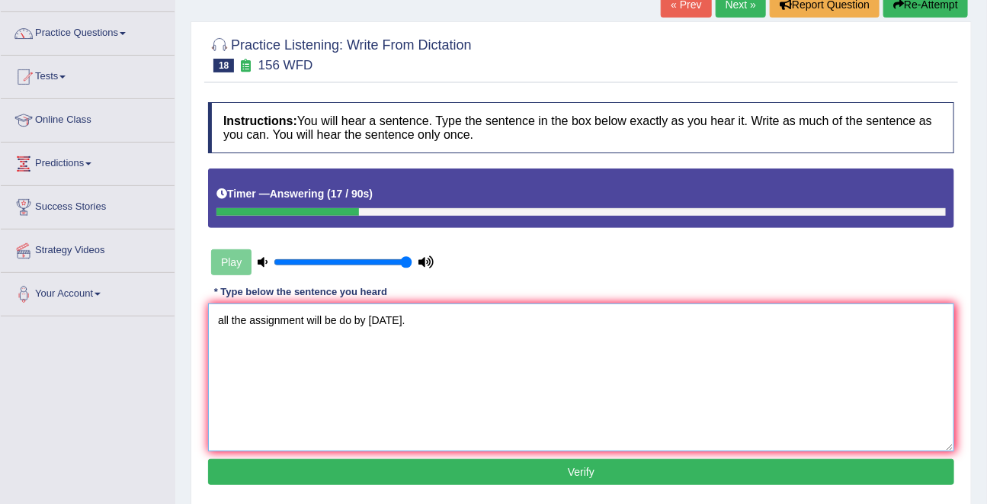
scroll to position [110, 0]
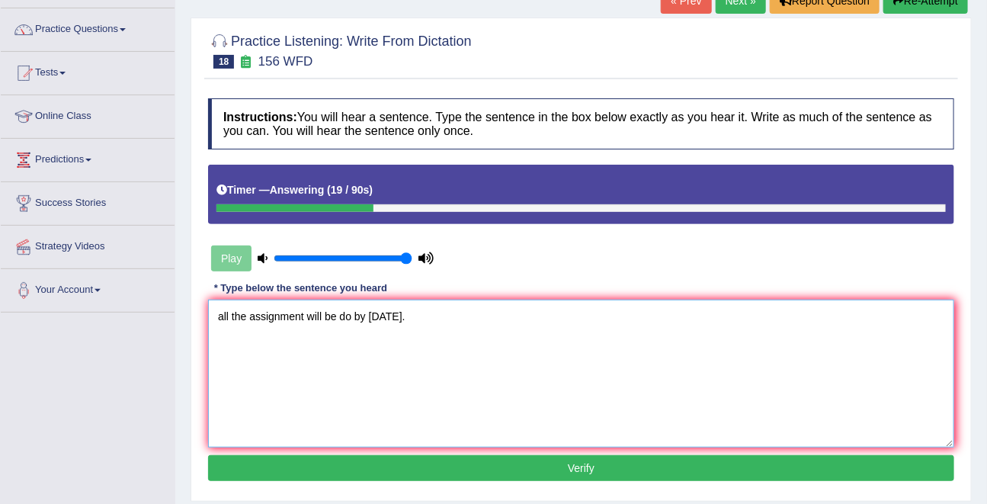
click at [305, 317] on textarea "all the assignment will be do by tomorrow." at bounding box center [581, 373] width 746 height 148
type textarea "all the assignment assignments will be do by tomorrow."
click at [580, 467] on button "Verify" at bounding box center [581, 468] width 746 height 26
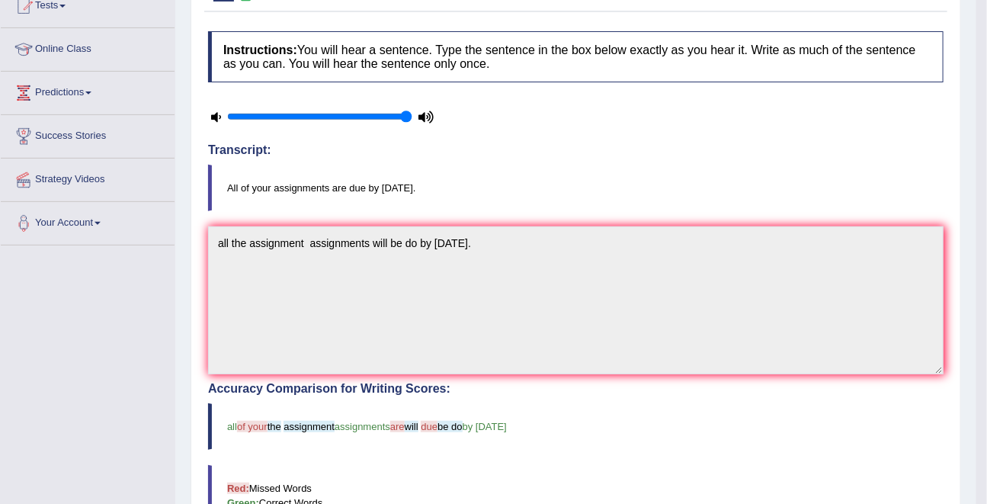
scroll to position [0, 0]
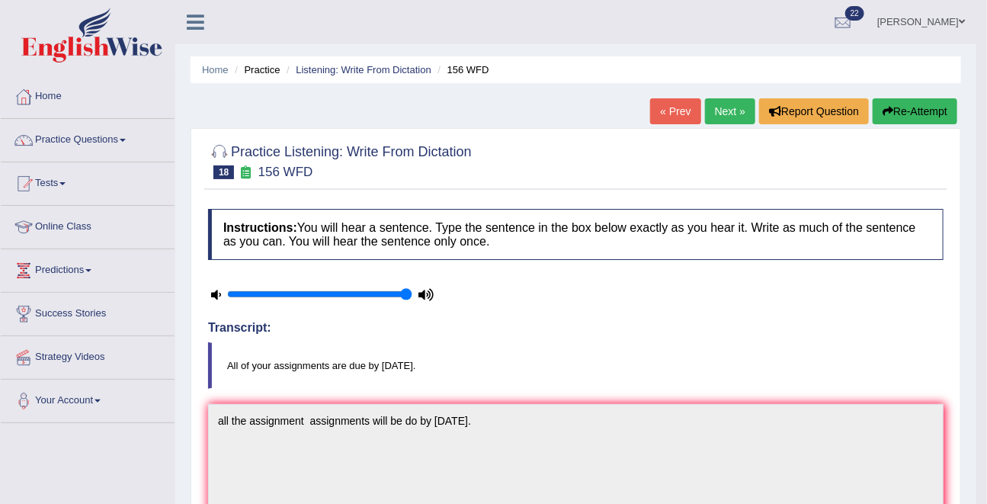
click at [721, 117] on link "Next »" at bounding box center [730, 111] width 50 height 26
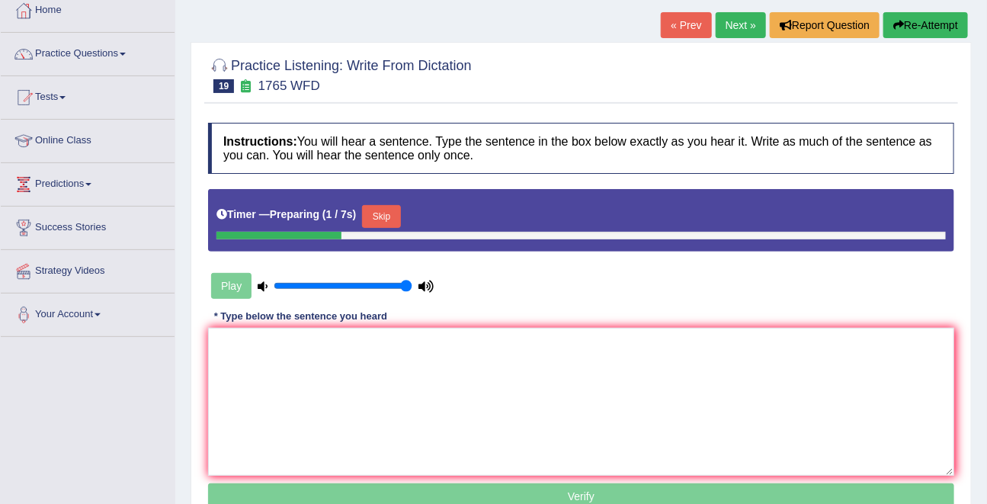
scroll to position [110, 0]
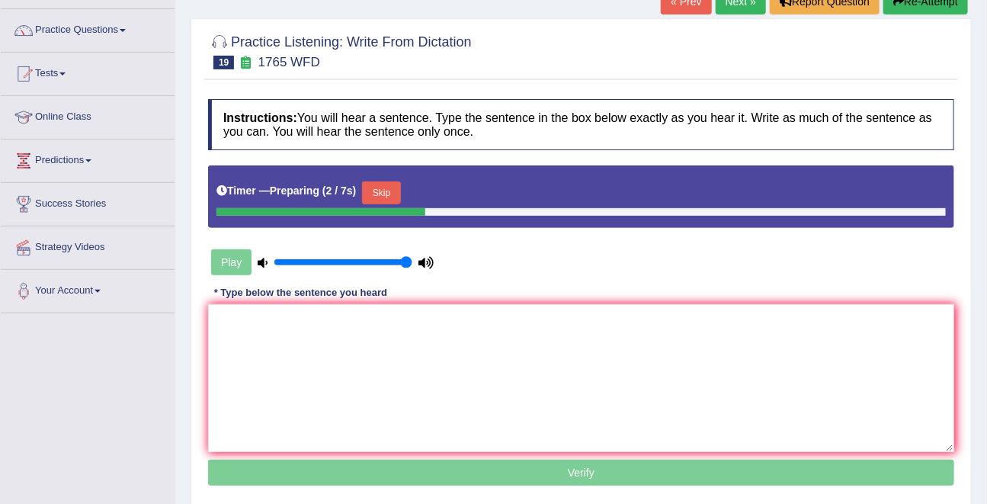
click at [389, 193] on button "Skip" at bounding box center [381, 192] width 38 height 23
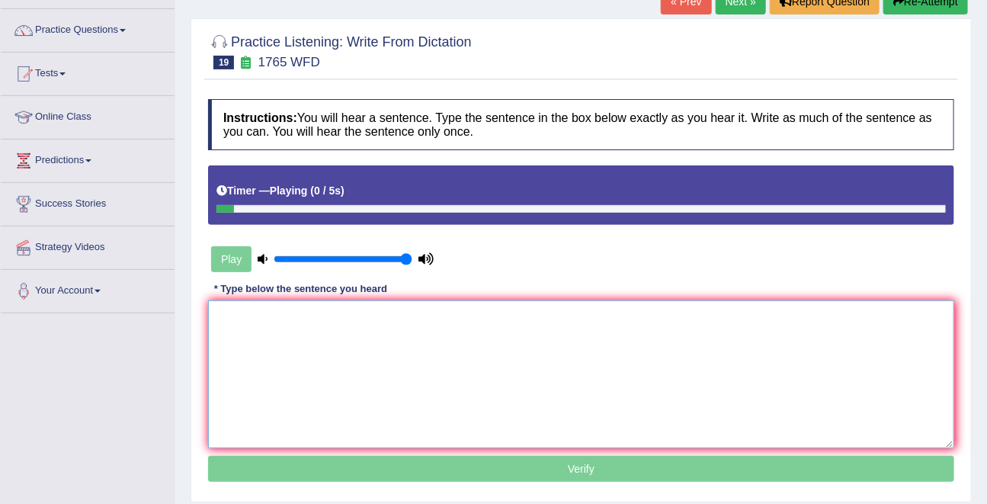
click at [357, 325] on textarea at bounding box center [581, 374] width 746 height 148
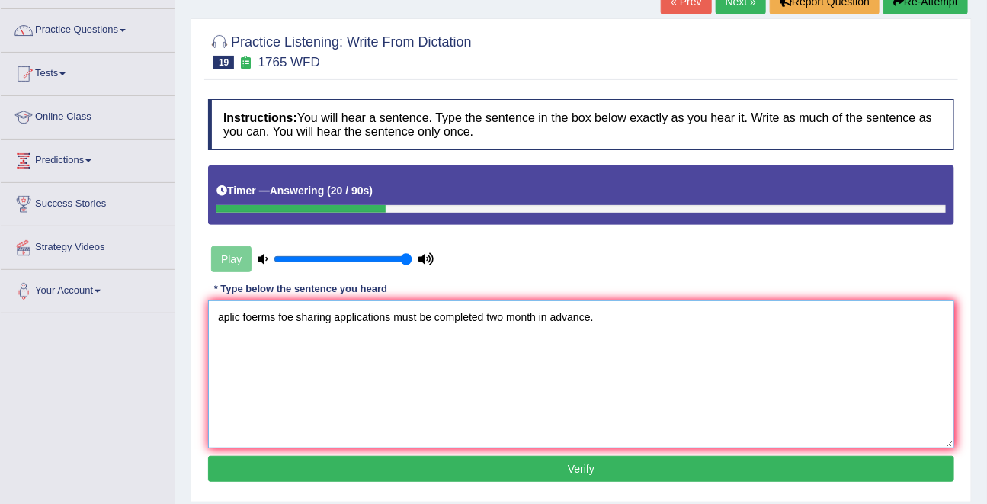
click at [231, 315] on textarea "aplic foerms foe sharing applications must be completed two month in advance." at bounding box center [581, 374] width 746 height 148
click at [289, 313] on textarea "Aplications foerms foe sharing applications must be completed two month in adva…" at bounding box center [581, 374] width 746 height 148
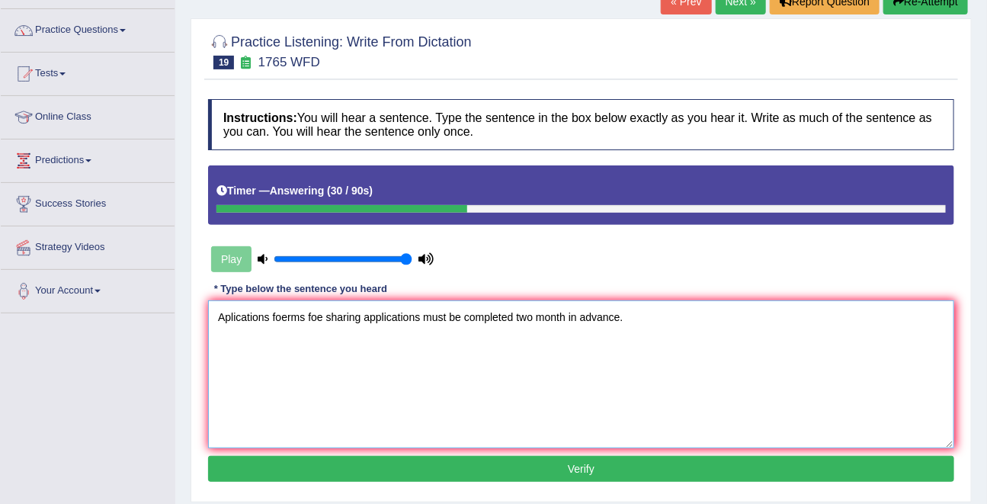
click at [289, 313] on textarea "Aplications foerms foe sharing applications must be completed two month in adva…" at bounding box center [581, 374] width 746 height 148
click at [319, 315] on textarea "Aplications forms foe sharing applications must be completed two month in advan…" at bounding box center [581, 374] width 746 height 148
click at [570, 318] on textarea "Aplications forms for sharing applications must be completed two month in advan…" at bounding box center [581, 374] width 746 height 148
type textarea "Aplications forms for sharing applications must be completed two month months i…"
click at [572, 471] on button "Verify" at bounding box center [581, 469] width 746 height 26
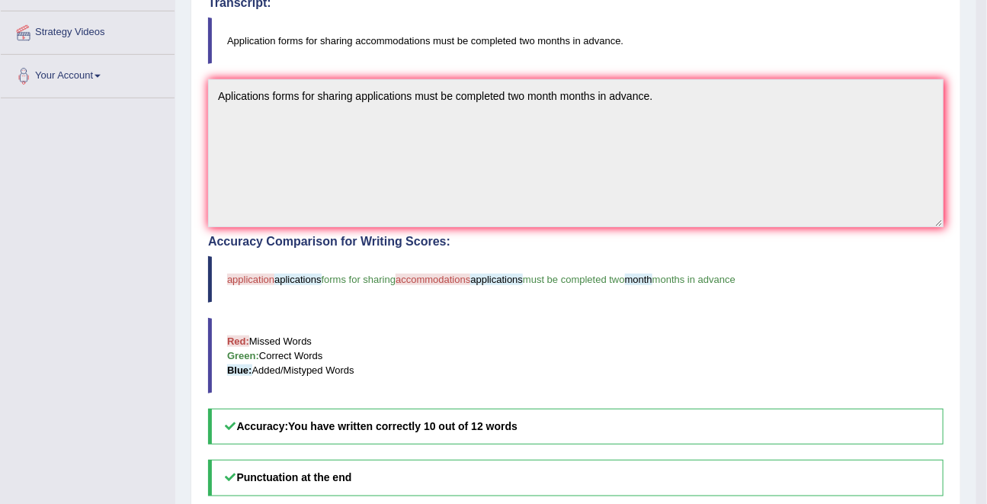
scroll to position [0, 0]
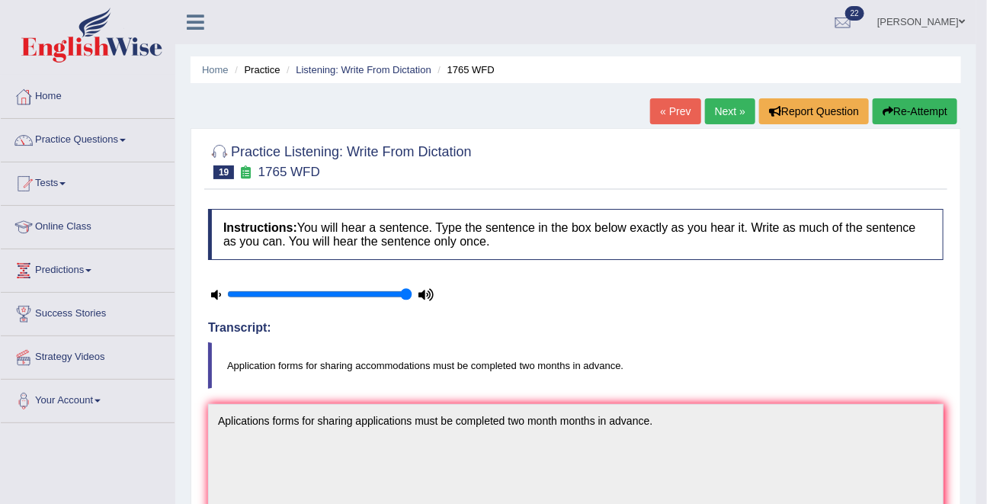
click at [721, 112] on link "Next »" at bounding box center [730, 111] width 50 height 26
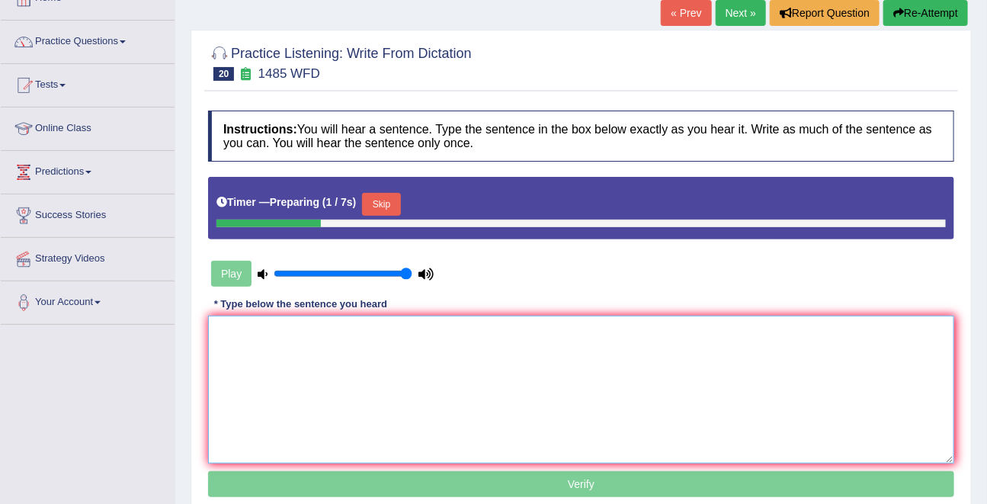
click at [369, 356] on textarea at bounding box center [581, 389] width 746 height 148
click at [382, 200] on button "Skip" at bounding box center [381, 204] width 38 height 23
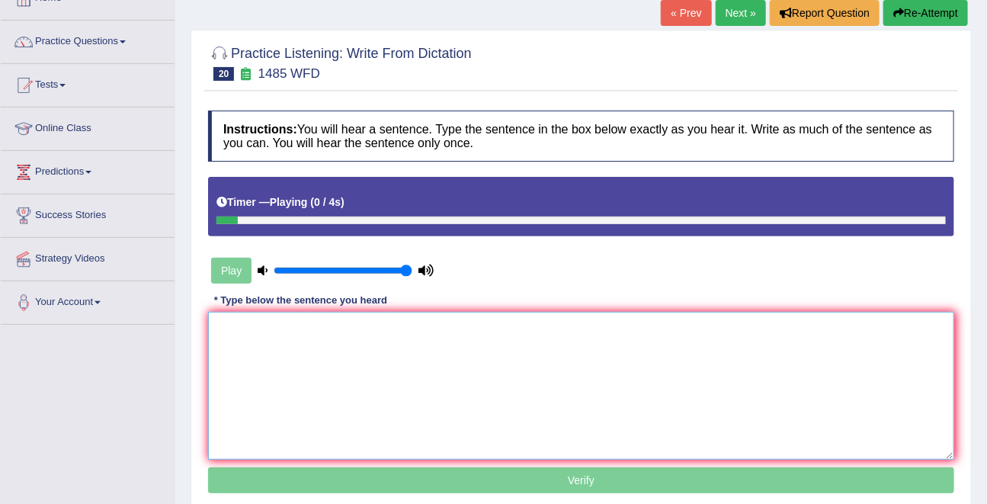
click at [347, 383] on textarea at bounding box center [581, 386] width 746 height 148
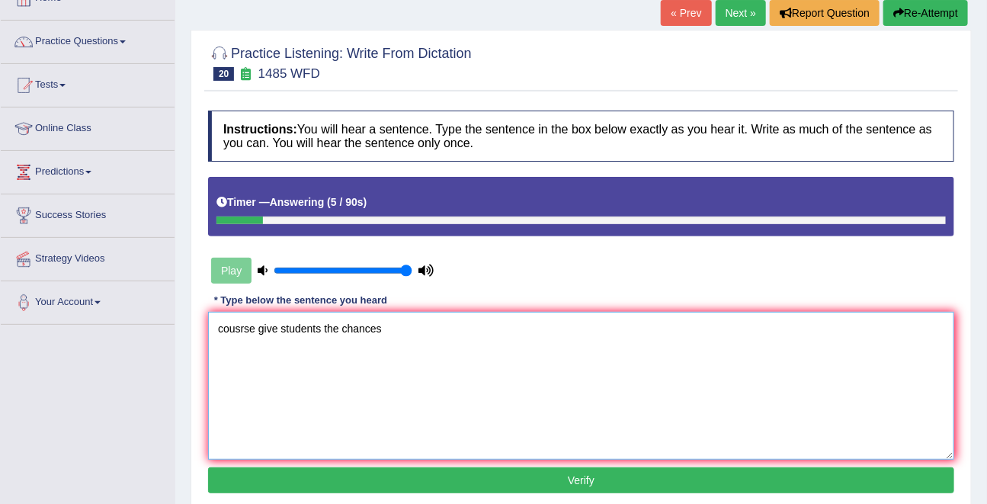
scroll to position [179, 0]
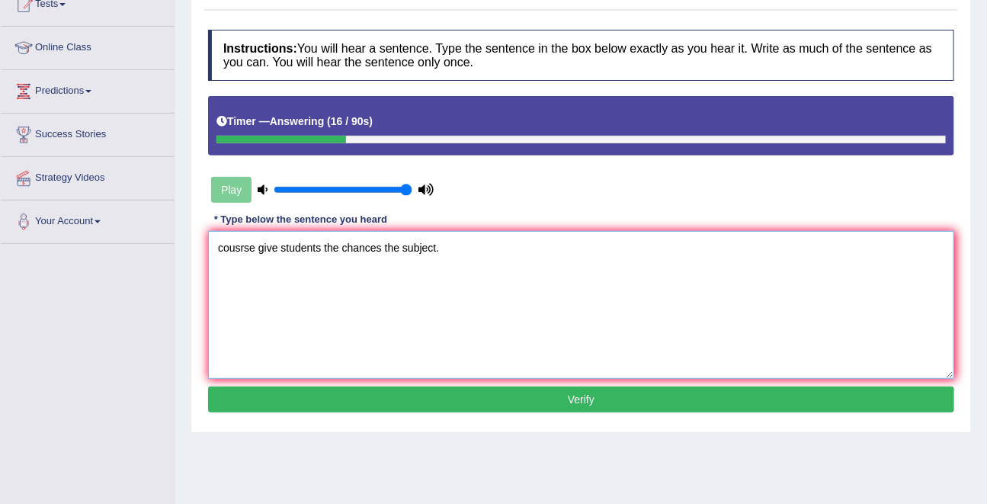
click at [237, 245] on textarea "cousrse give students the chances the subject." at bounding box center [581, 305] width 746 height 148
type textarea "course courework give students the chances the subject."
click at [524, 398] on button "Verify" at bounding box center [581, 399] width 746 height 26
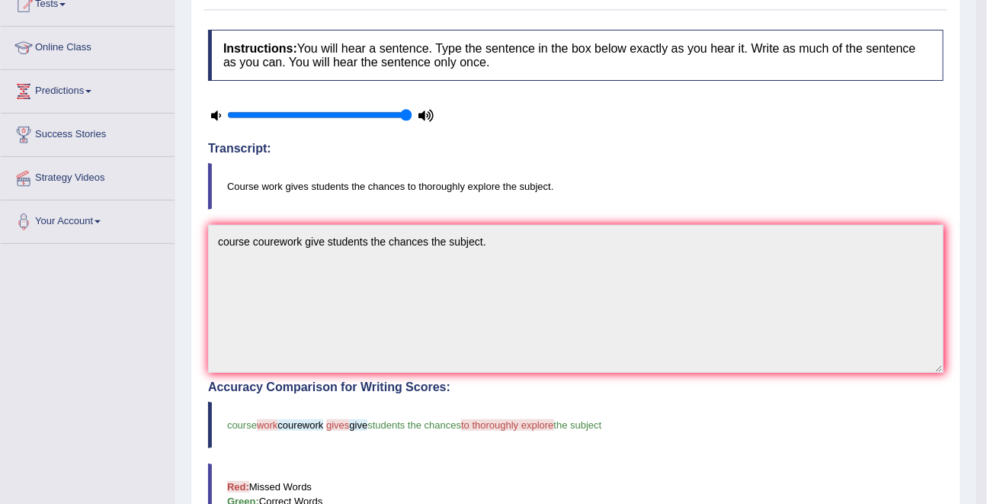
scroll to position [0, 0]
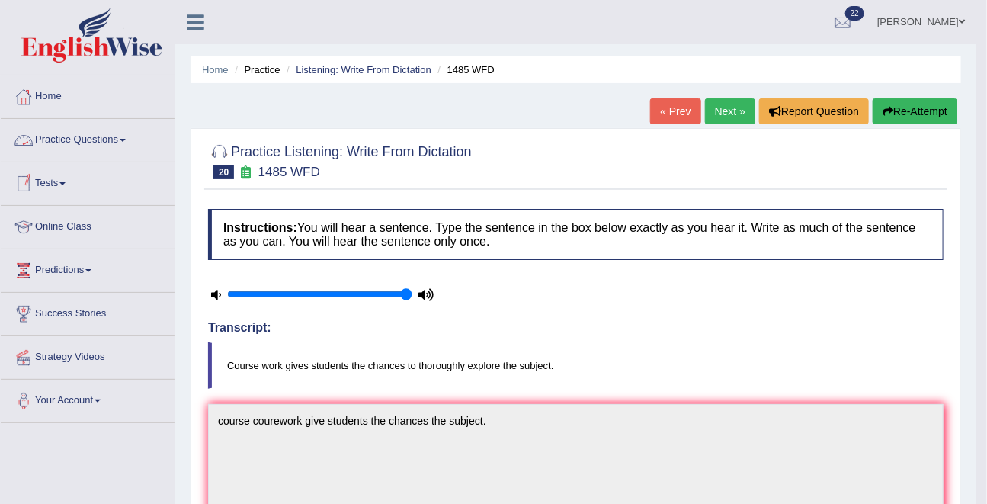
click at [84, 139] on link "Practice Questions" at bounding box center [88, 138] width 174 height 38
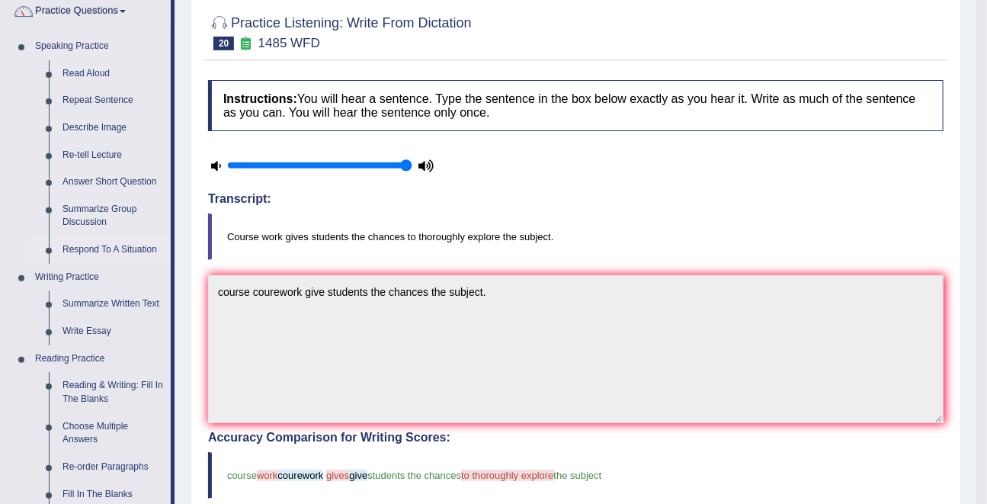
scroll to position [123, 0]
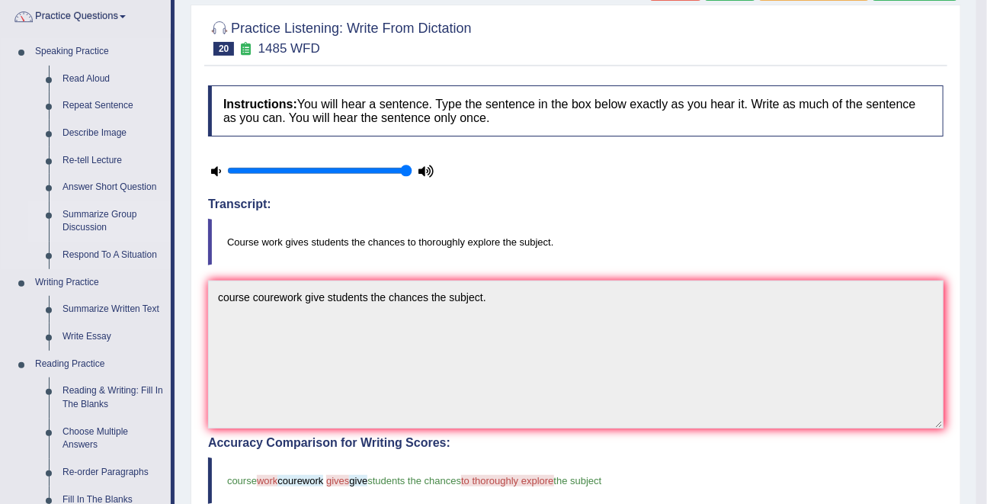
click at [94, 213] on link "Summarize Group Discussion" at bounding box center [113, 221] width 115 height 40
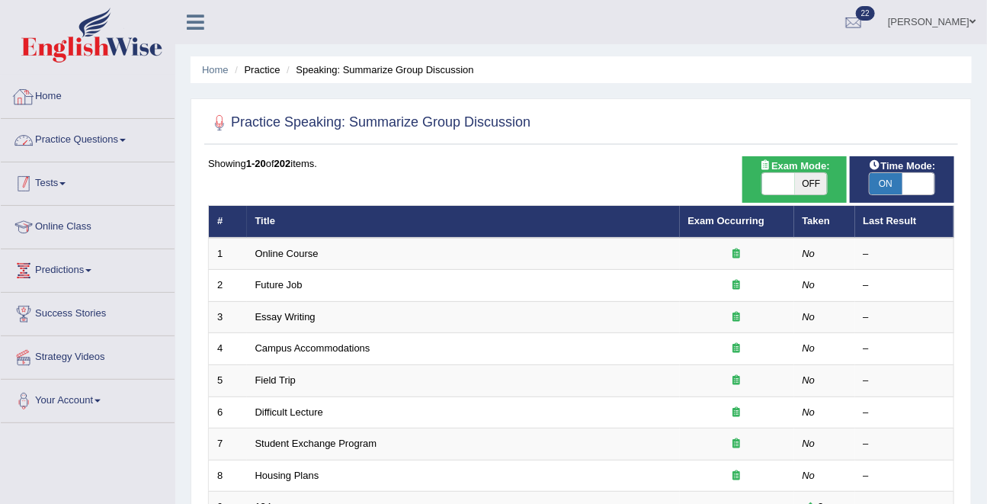
click at [55, 179] on link "Tests" at bounding box center [88, 181] width 174 height 38
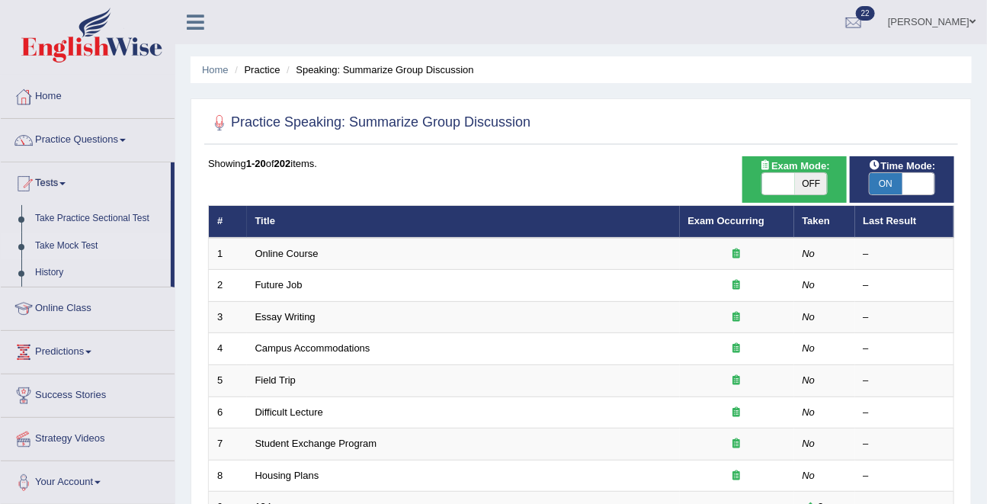
click at [67, 240] on link "Take Mock Test" at bounding box center [99, 245] width 142 height 27
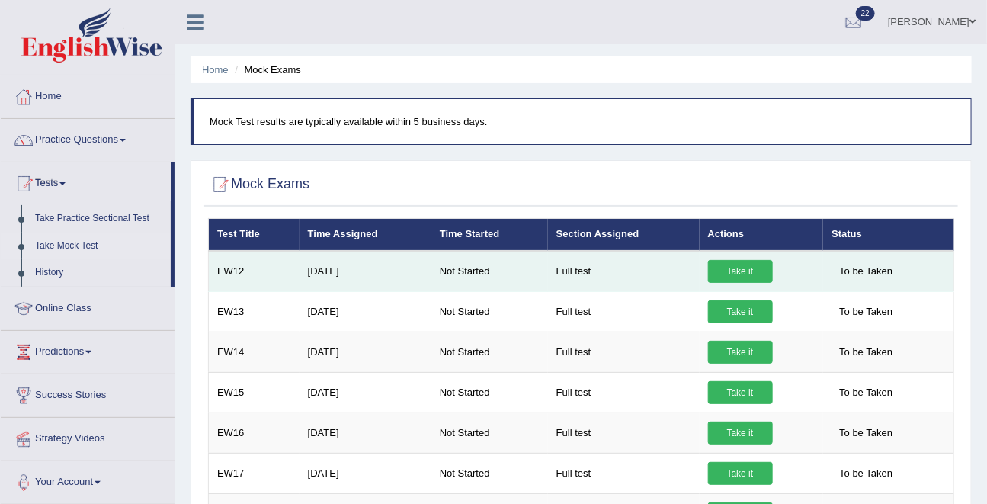
click at [750, 273] on link "Take it" at bounding box center [740, 271] width 65 height 23
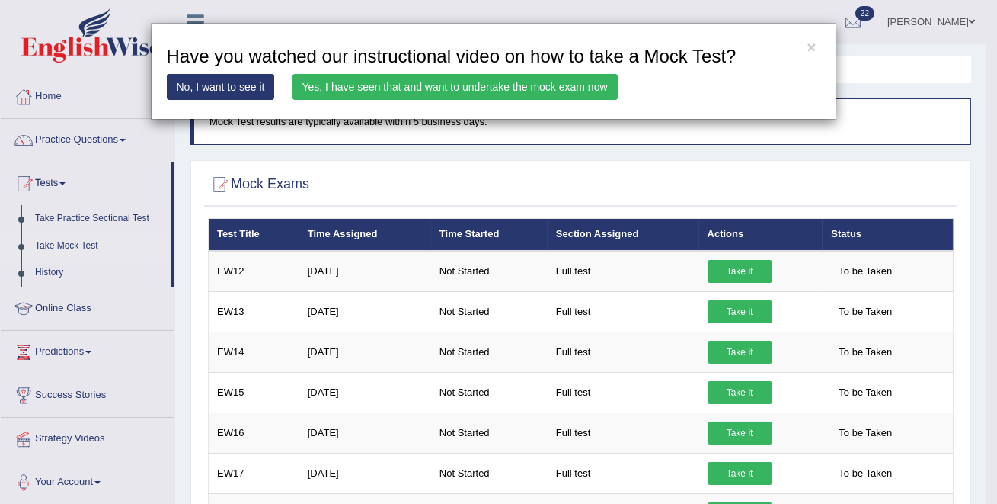
click at [527, 87] on link "Yes, I have seen that and want to undertake the mock exam now" at bounding box center [455, 87] width 325 height 26
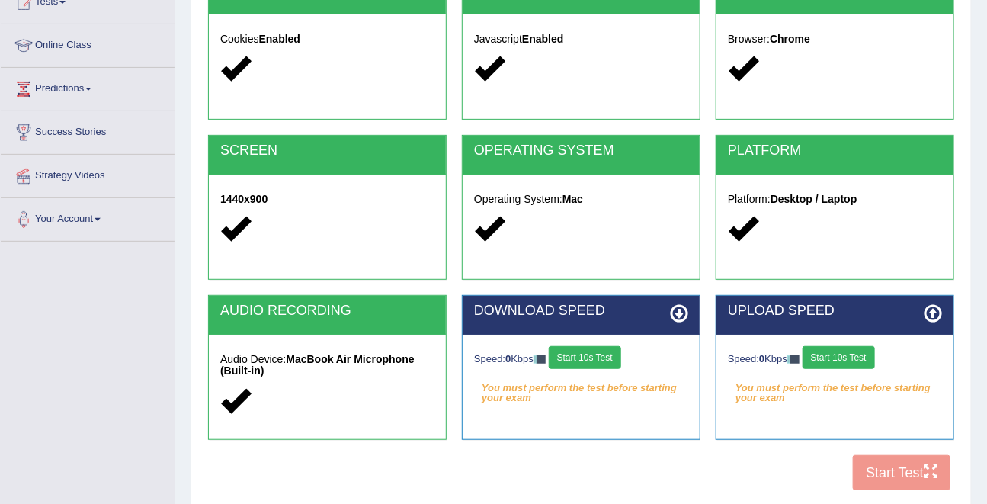
scroll to position [296, 0]
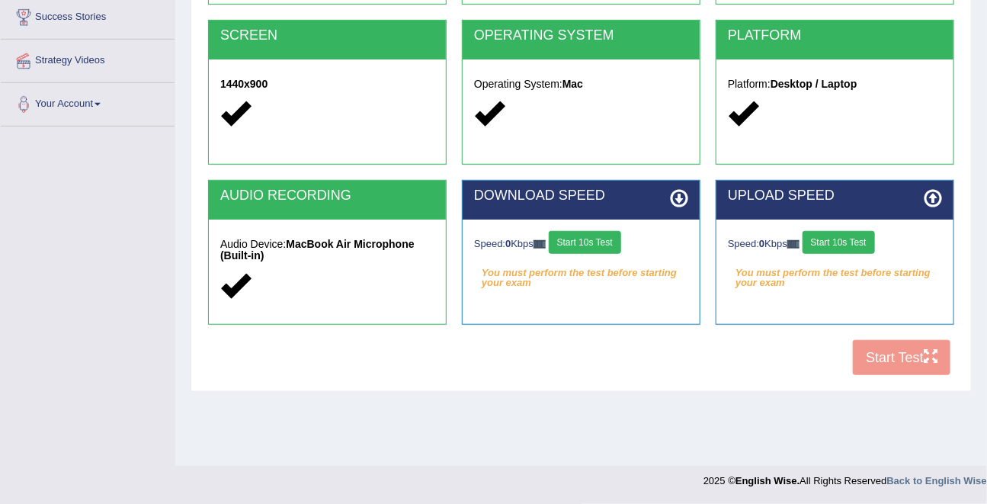
click at [595, 239] on button "Start 10s Test" at bounding box center [584, 242] width 72 height 23
click at [595, 239] on button "Start 10s Test" at bounding box center [595, 242] width 72 height 23
click at [846, 241] on button "Start 10s Test" at bounding box center [838, 242] width 72 height 23
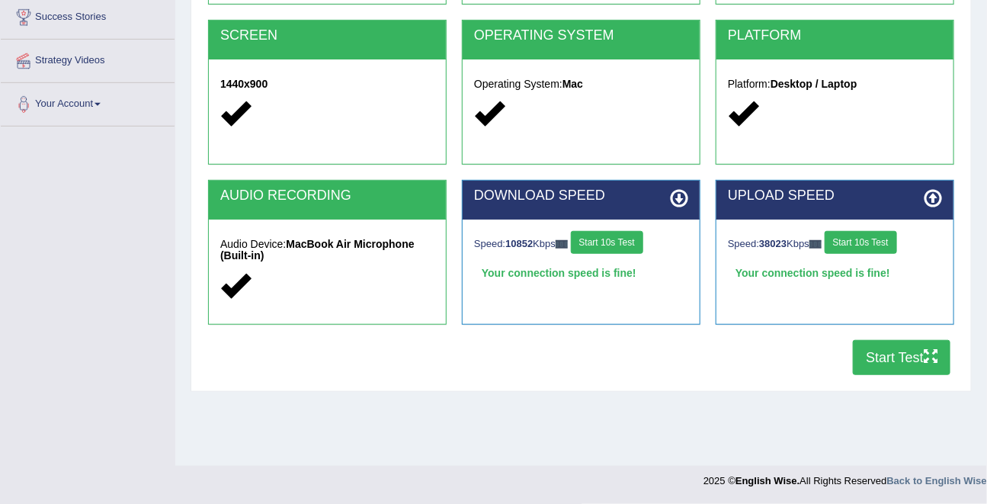
click at [878, 349] on button "Start Test" at bounding box center [901, 357] width 98 height 35
